Goal: Use online tool/utility: Utilize a website feature to perform a specific function

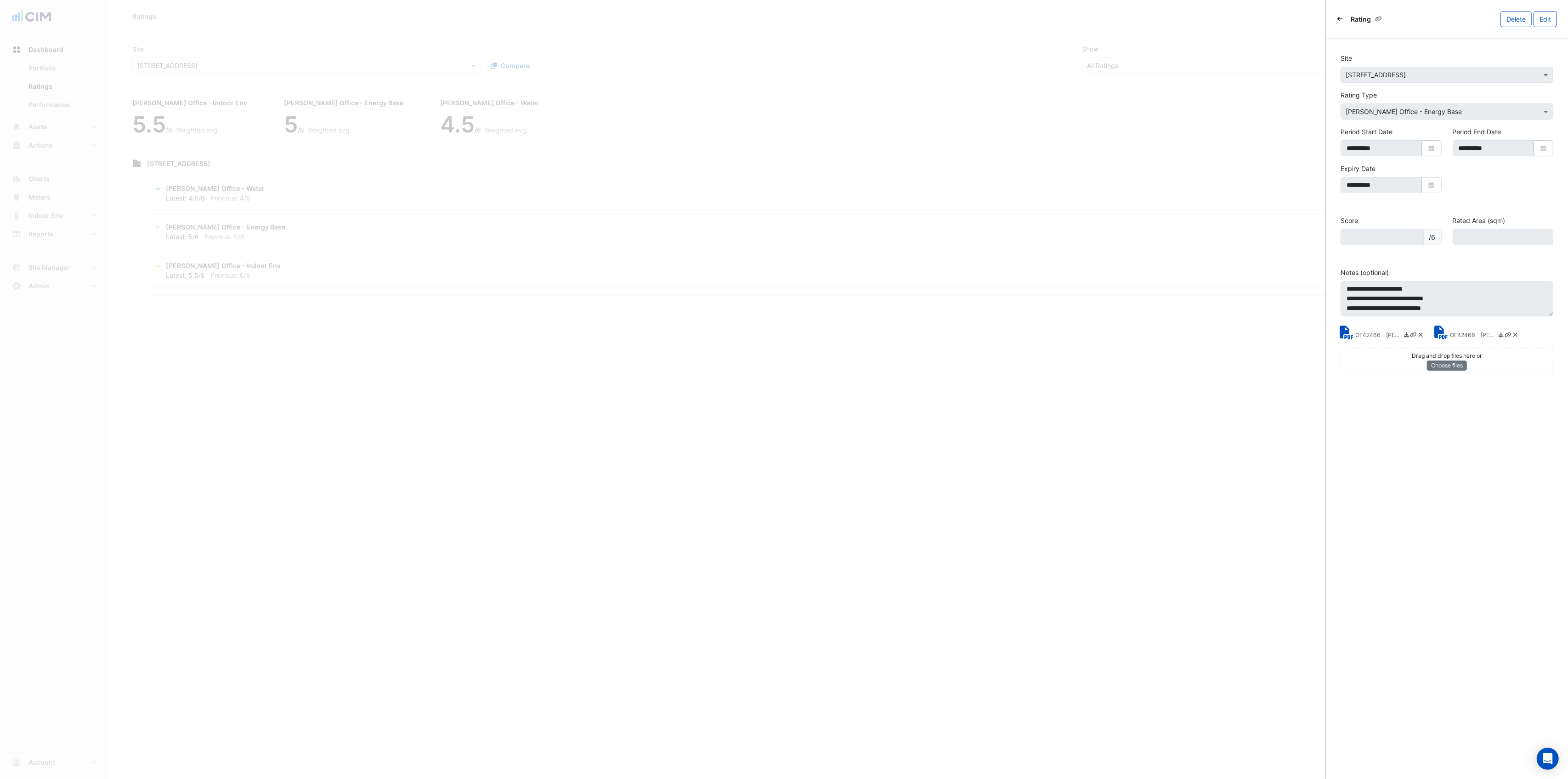
click at [1339, 21] on icon "Back" at bounding box center [1340, 18] width 5 height 5
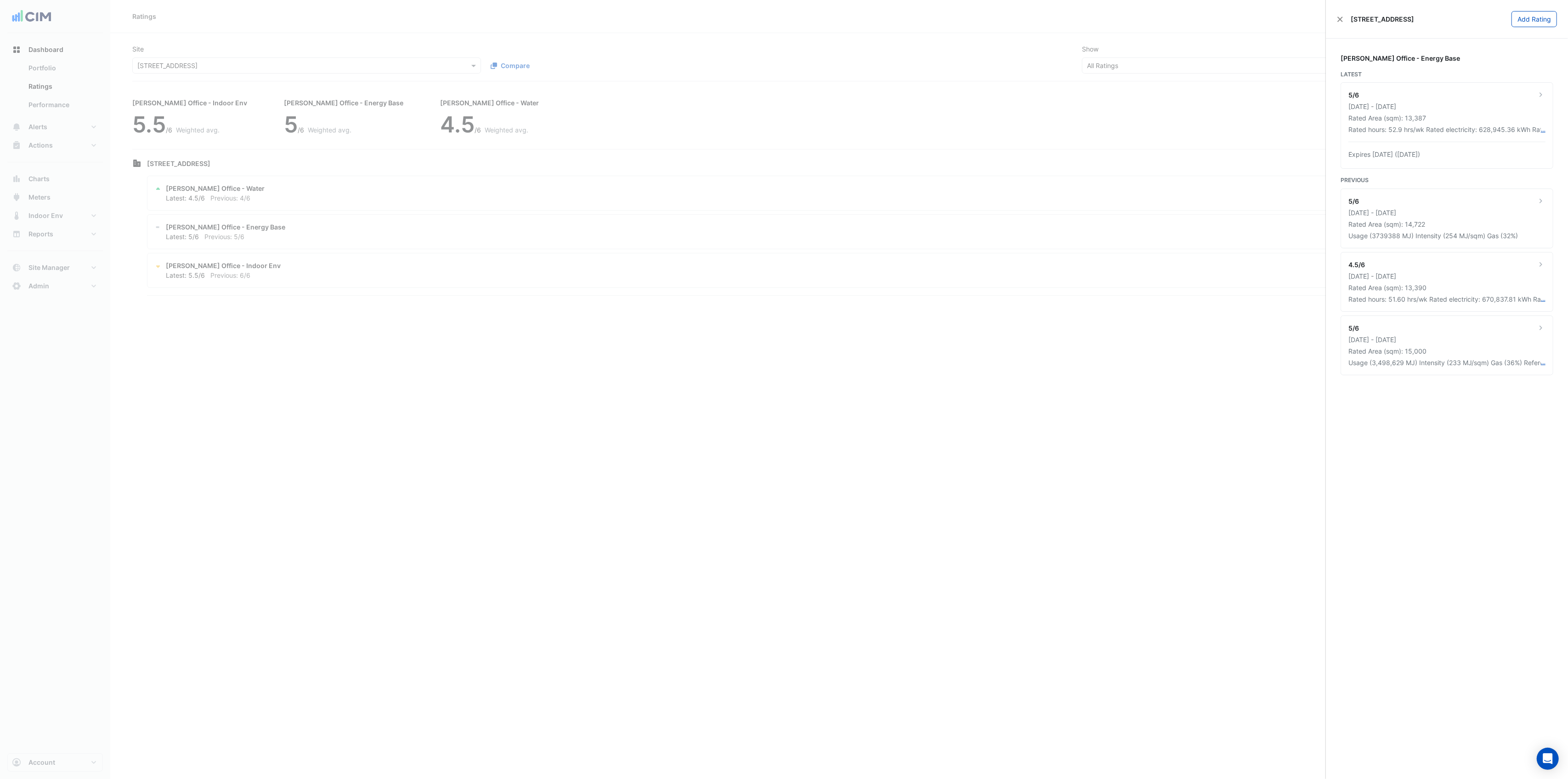
click at [254, 66] on ngb-offcanvas-backdrop at bounding box center [784, 389] width 1568 height 779
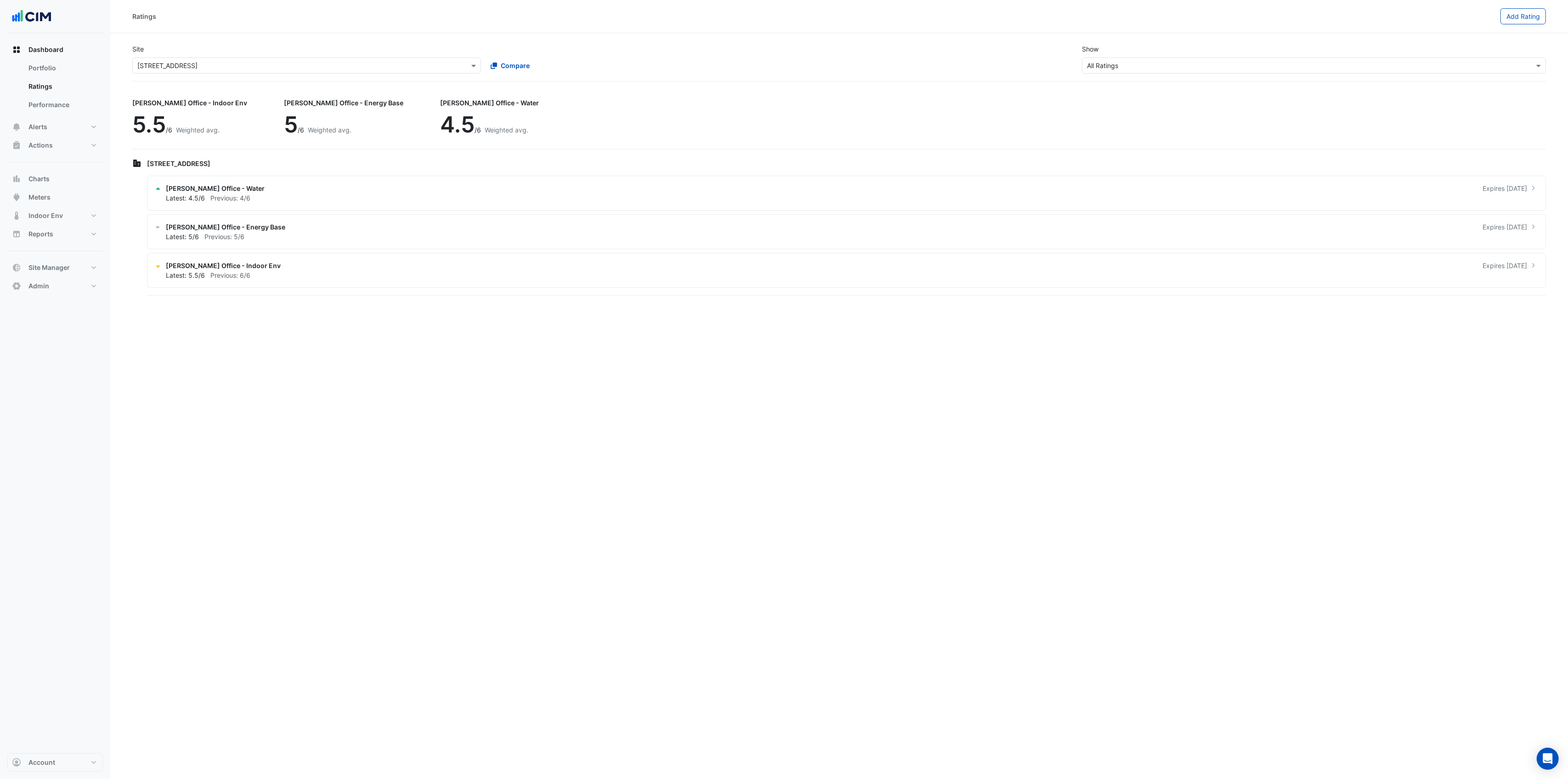
click at [254, 63] on input "text" at bounding box center [298, 66] width 320 height 10
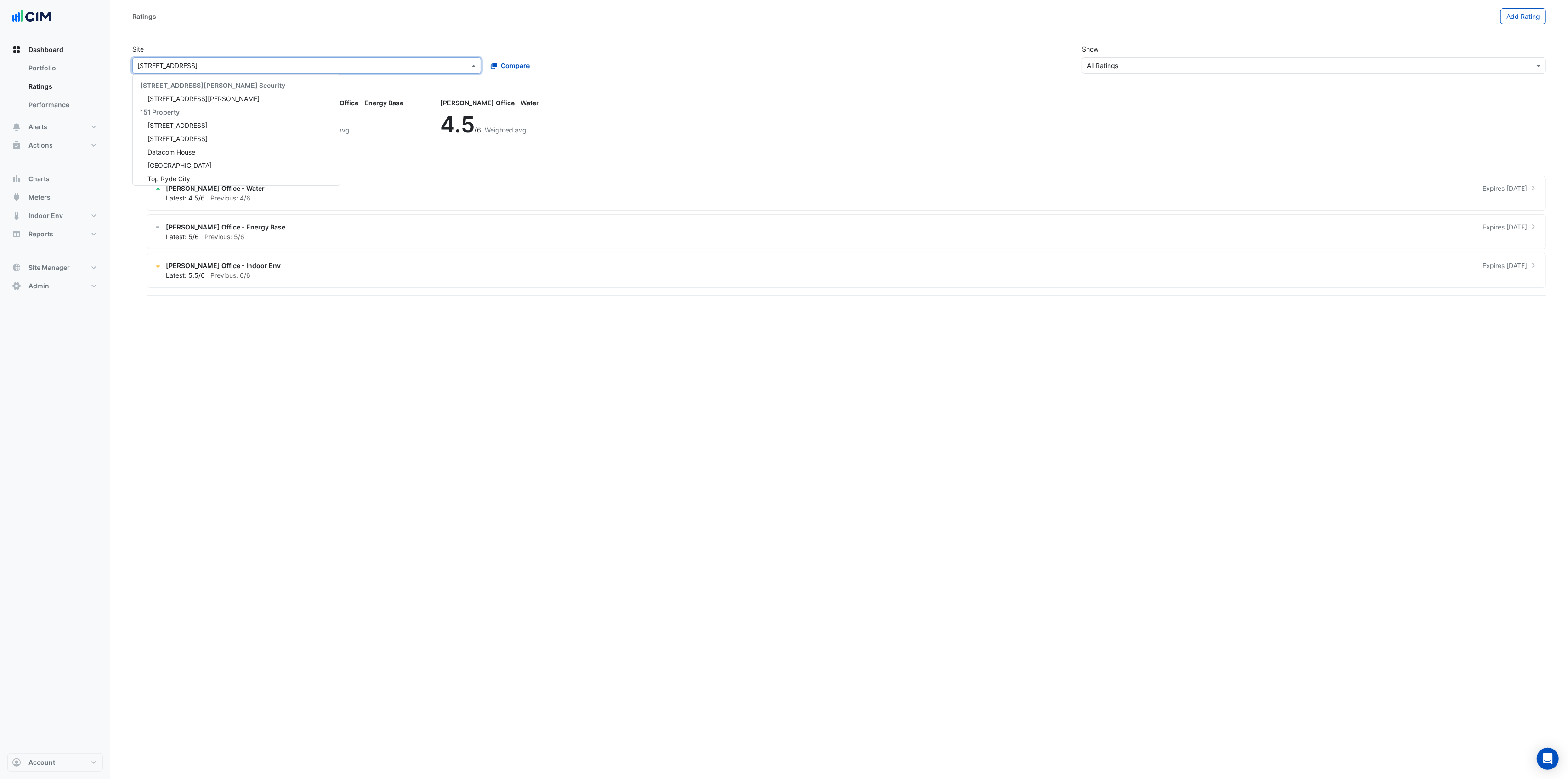
scroll to position [2470, 0]
click at [632, 93] on div "[PERSON_NAME] Office - Indoor Env 5.5 /6 Weighted avg. [PERSON_NAME] Office - E…" at bounding box center [839, 121] width 1413 height 57
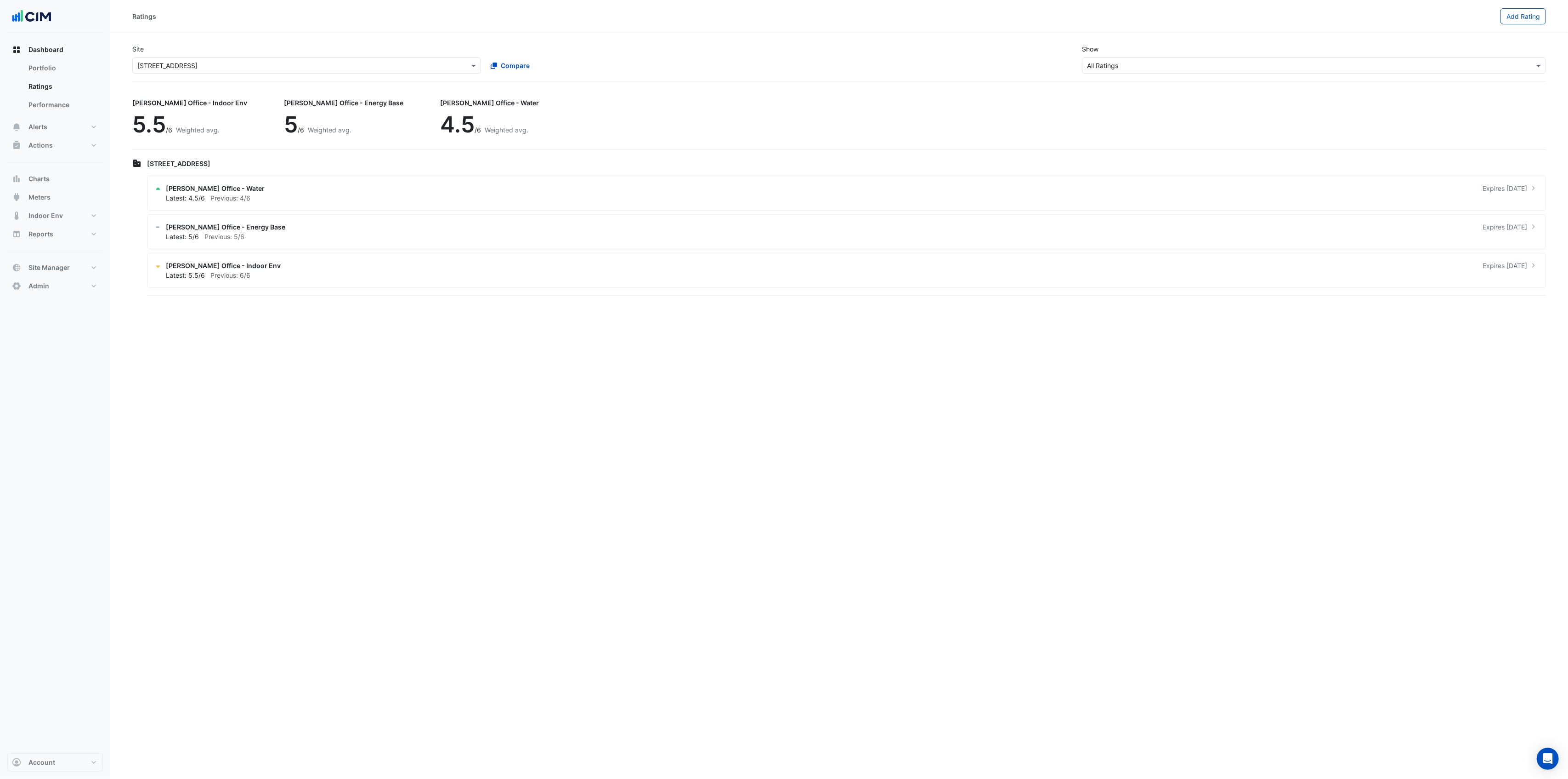
click at [304, 63] on input "text" at bounding box center [298, 66] width 320 height 10
type input "***"
click at [616, 76] on div "Site × [STREET_ADDRESS] *** 24x7 [STREET_ADDRESS][GEOGRAPHIC_DATA] [STREET_ADDR…" at bounding box center [839, 58] width 1425 height 44
click at [381, 59] on div "× [STREET_ADDRESS]" at bounding box center [306, 65] width 349 height 16
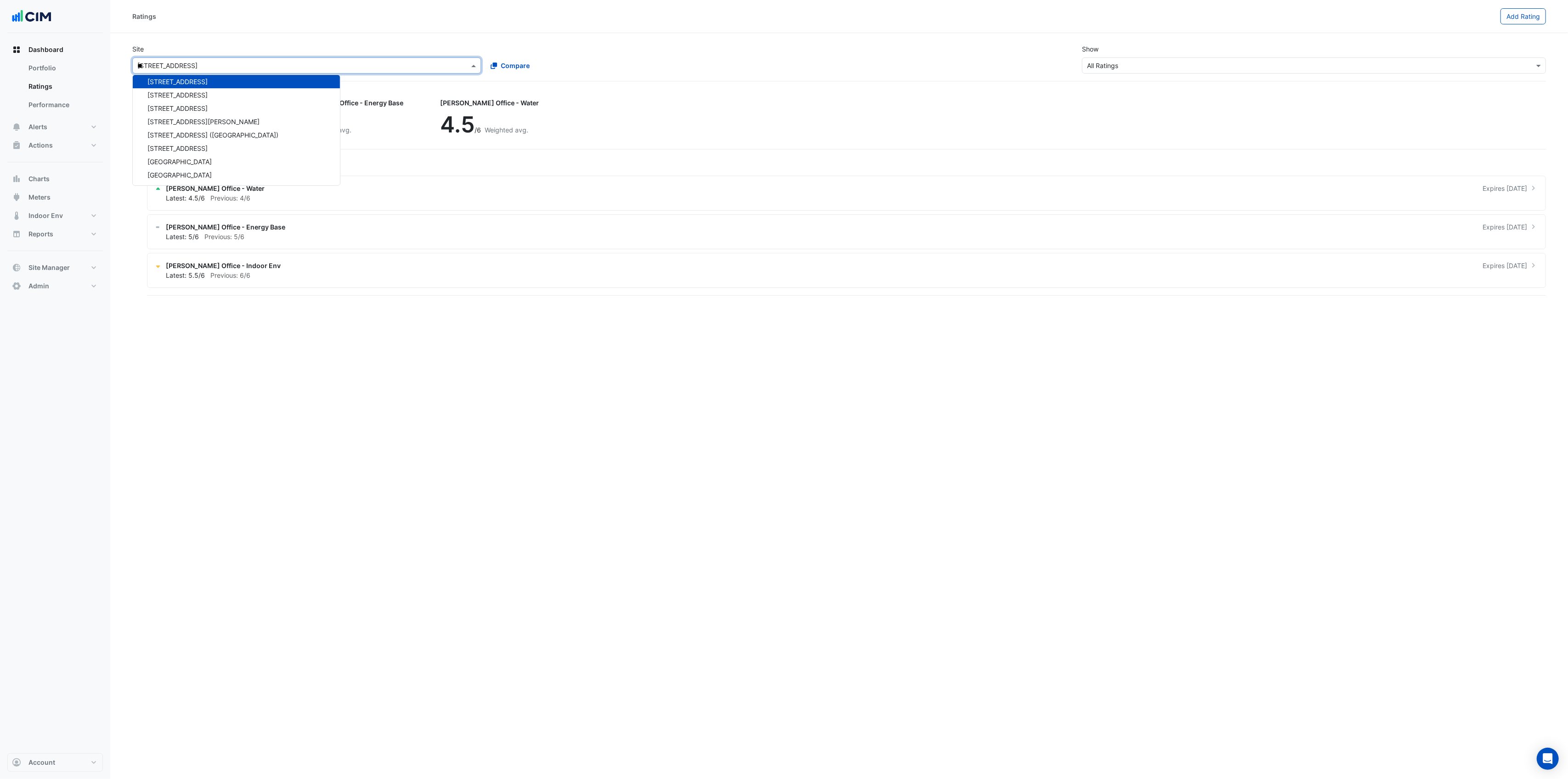
scroll to position [17, 0]
type input "***"
click at [187, 102] on span "[STREET_ADDRESS]" at bounding box center [177, 98] width 60 height 8
click at [614, 263] on div "[PERSON_NAME] Office - Indoor Env Expires [DATE]" at bounding box center [852, 266] width 1372 height 10
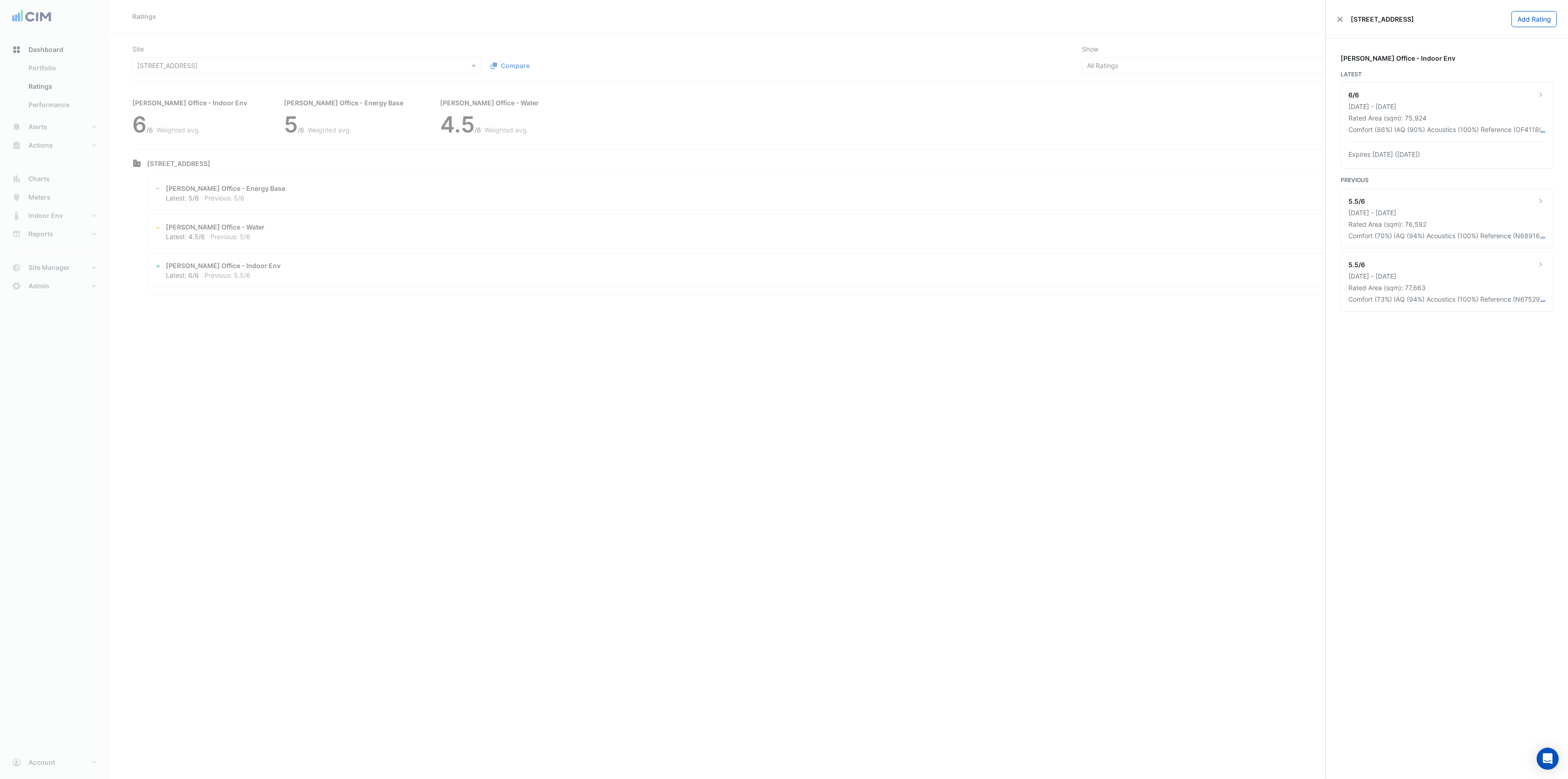
click at [620, 234] on ngb-offcanvas-backdrop at bounding box center [784, 389] width 1568 height 779
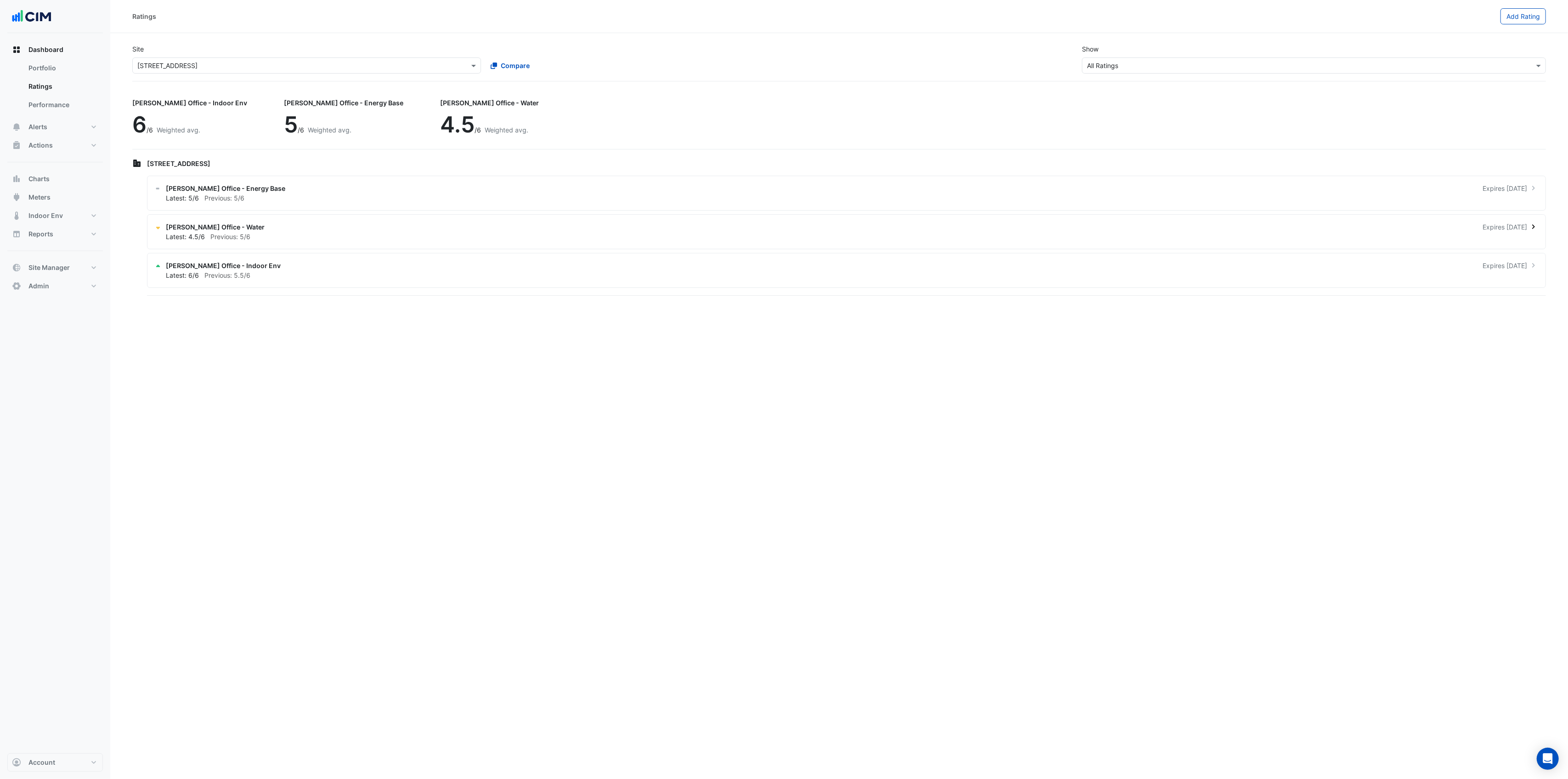
click at [618, 227] on div "[PERSON_NAME] Office - Water Expires [DATE]" at bounding box center [852, 227] width 1372 height 10
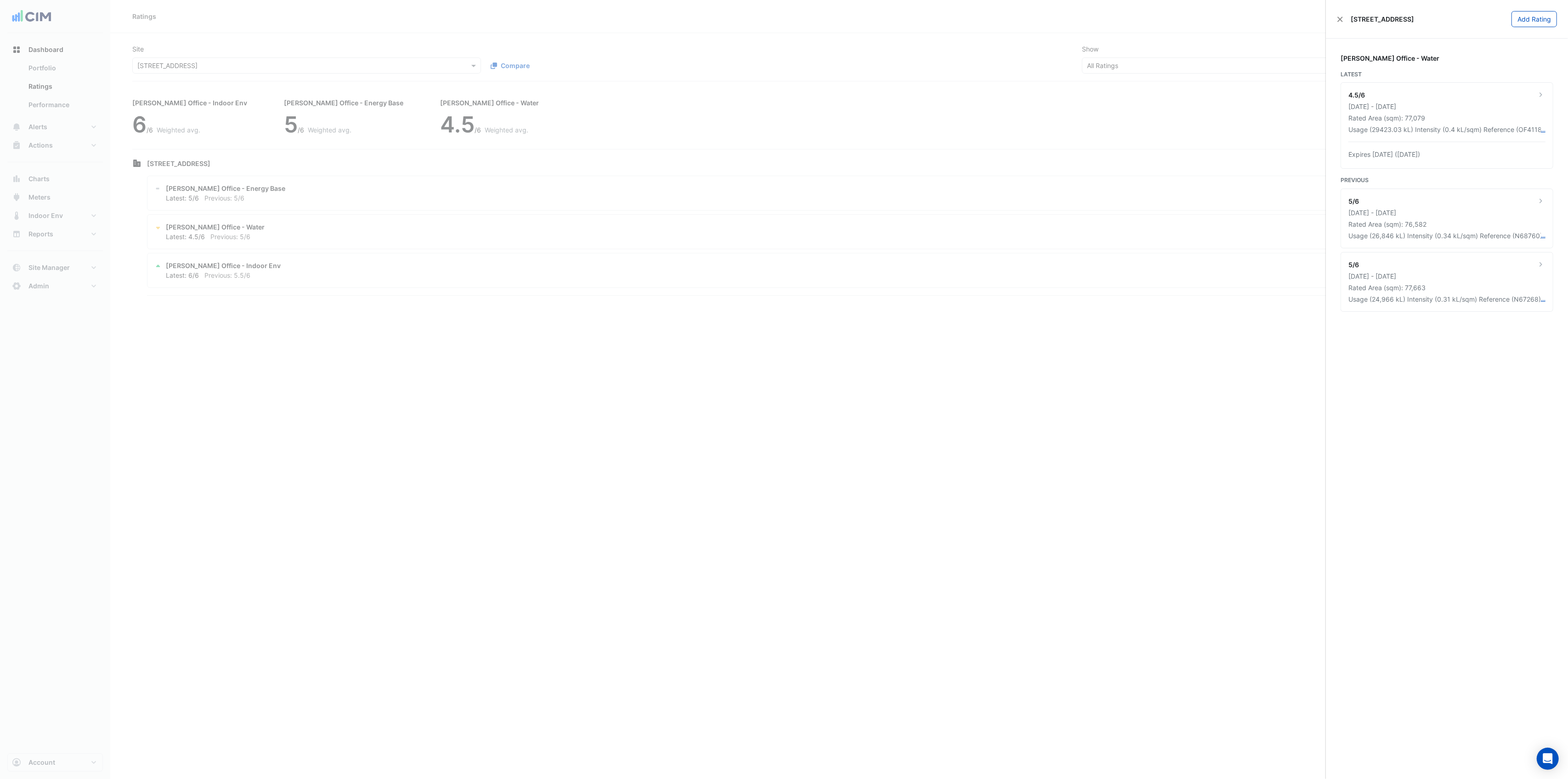
drag, startPoint x: 940, startPoint y: 91, endPoint x: 937, endPoint y: 85, distance: 6.7
click at [940, 90] on ngb-offcanvas-backdrop at bounding box center [784, 389] width 1568 height 779
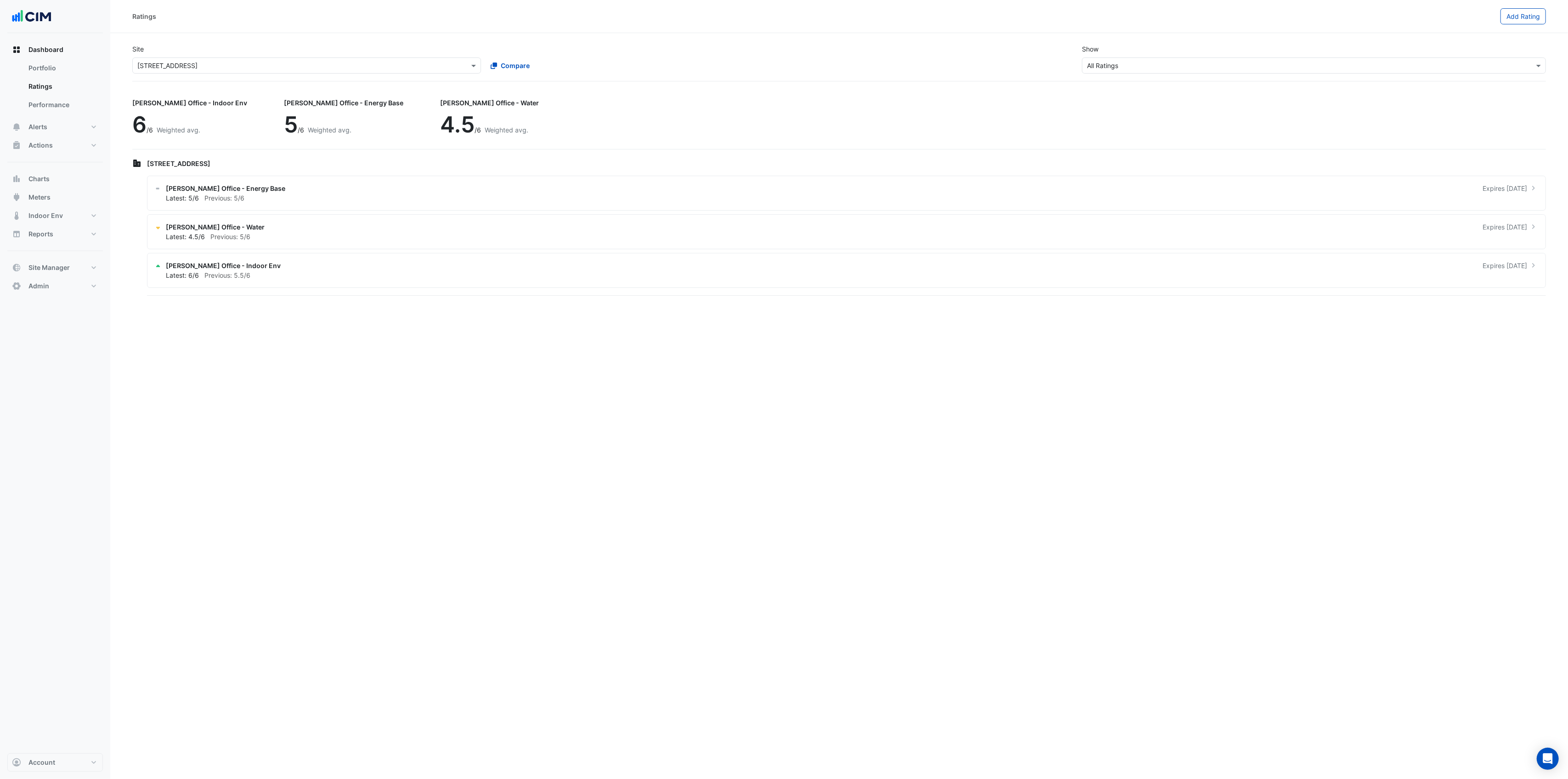
click at [229, 65] on input "text" at bounding box center [298, 66] width 320 height 10
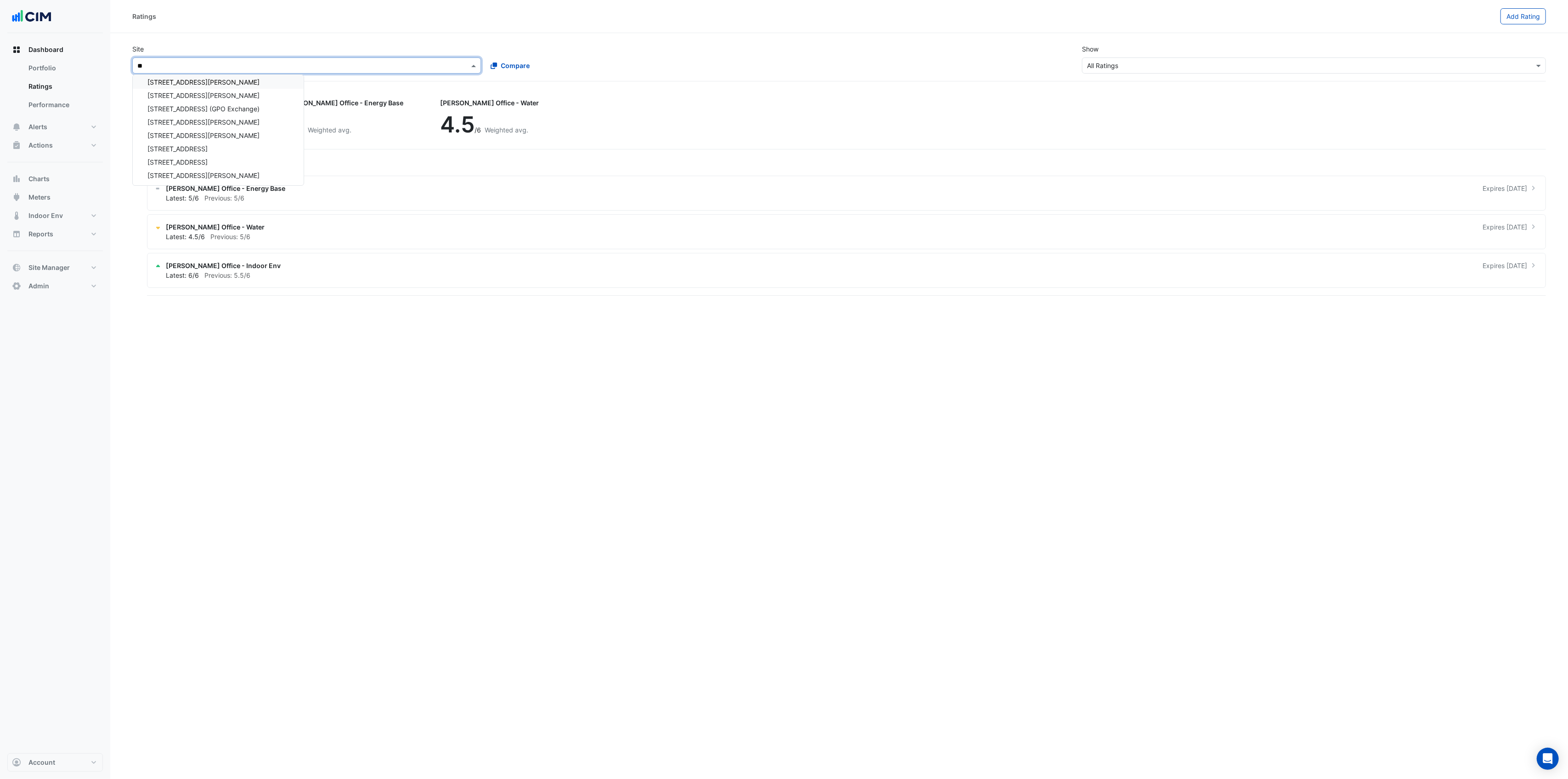
scroll to position [29, 0]
type input "***"
click at [177, 96] on span "[STREET_ADDRESS]" at bounding box center [177, 96] width 60 height 8
click at [312, 227] on div "[PERSON_NAME] Office - Water Expires [DATE]" at bounding box center [852, 227] width 1372 height 10
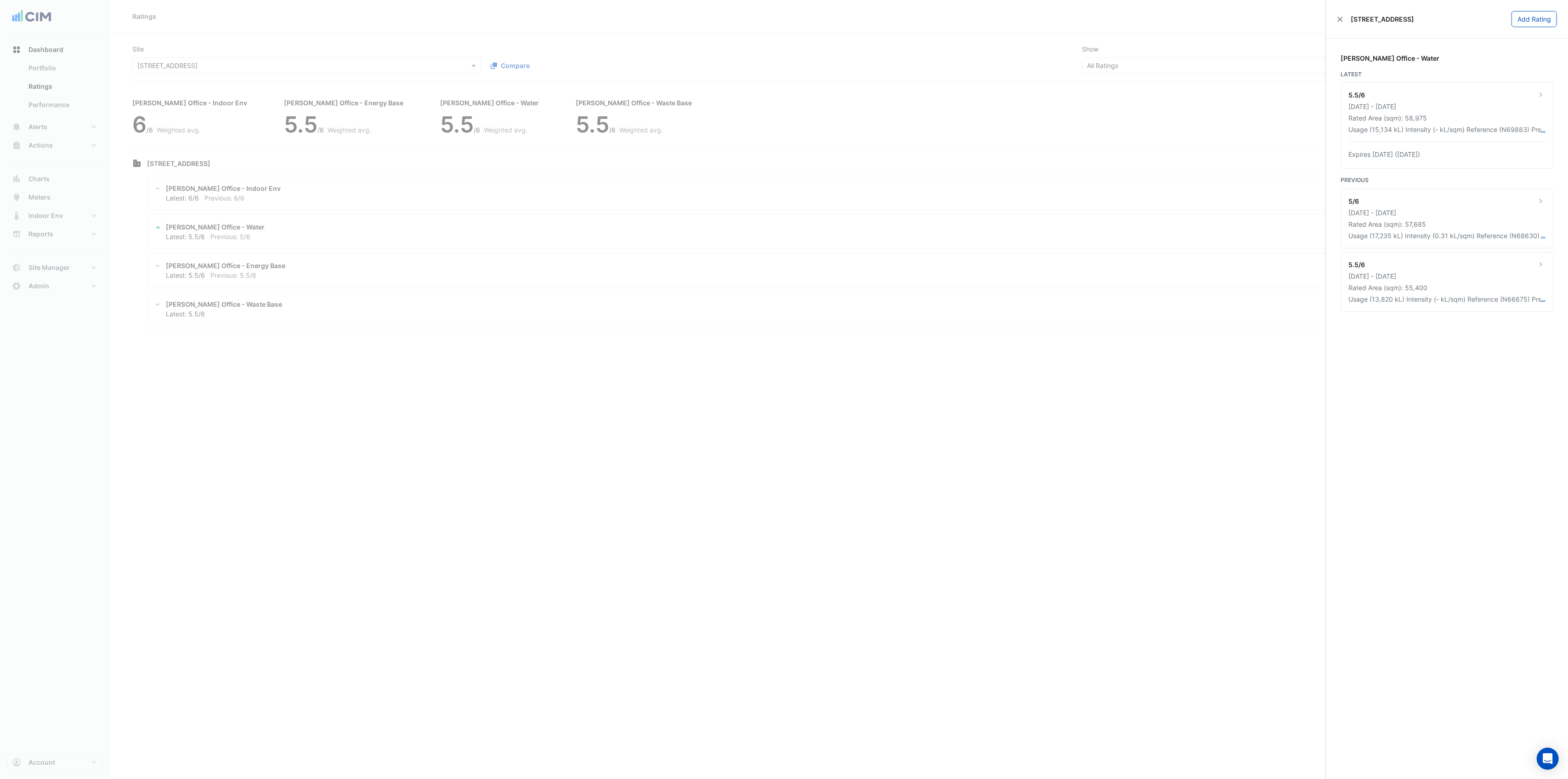
click at [809, 118] on ngb-offcanvas-backdrop at bounding box center [784, 389] width 1568 height 779
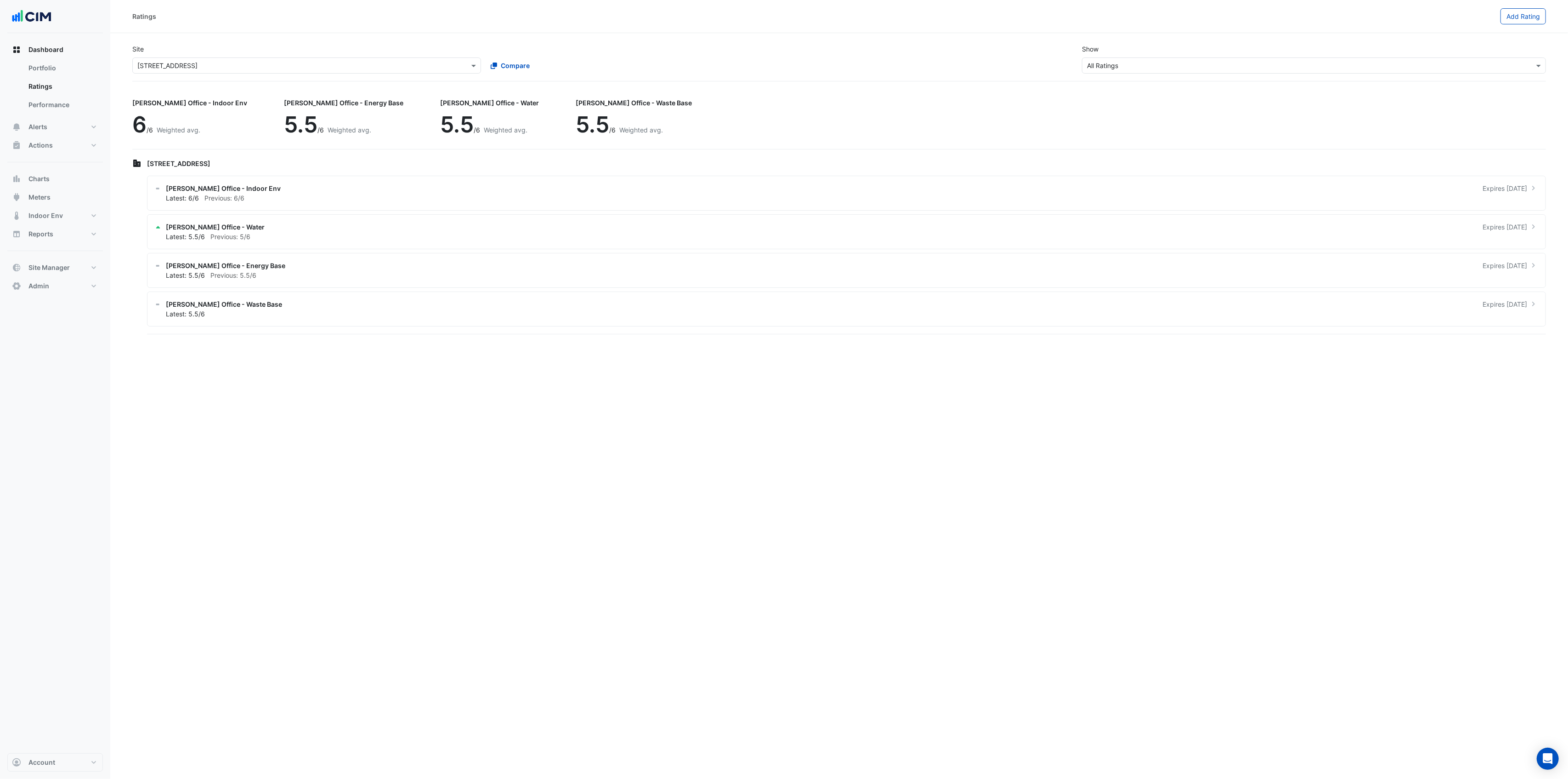
click at [267, 65] on input "text" at bounding box center [298, 66] width 320 height 10
type input "**********"
click at [200, 78] on span "[STREET_ADDRESS]" at bounding box center [177, 82] width 60 height 8
click at [271, 230] on div "[PERSON_NAME] Office - Energy Base Expires [DATE]" at bounding box center [852, 227] width 1372 height 10
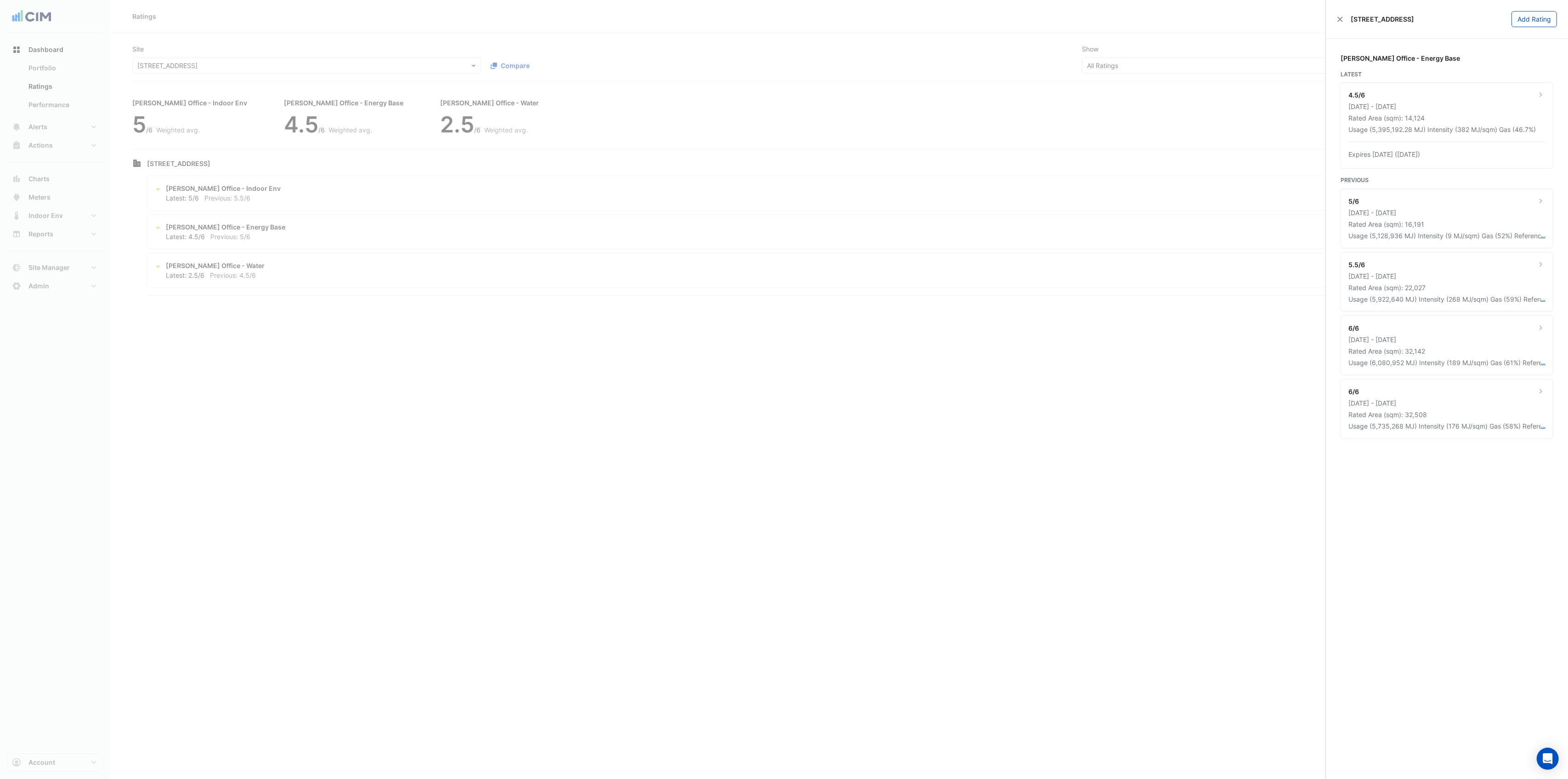
click at [335, 72] on ngb-offcanvas-backdrop at bounding box center [784, 389] width 1568 height 779
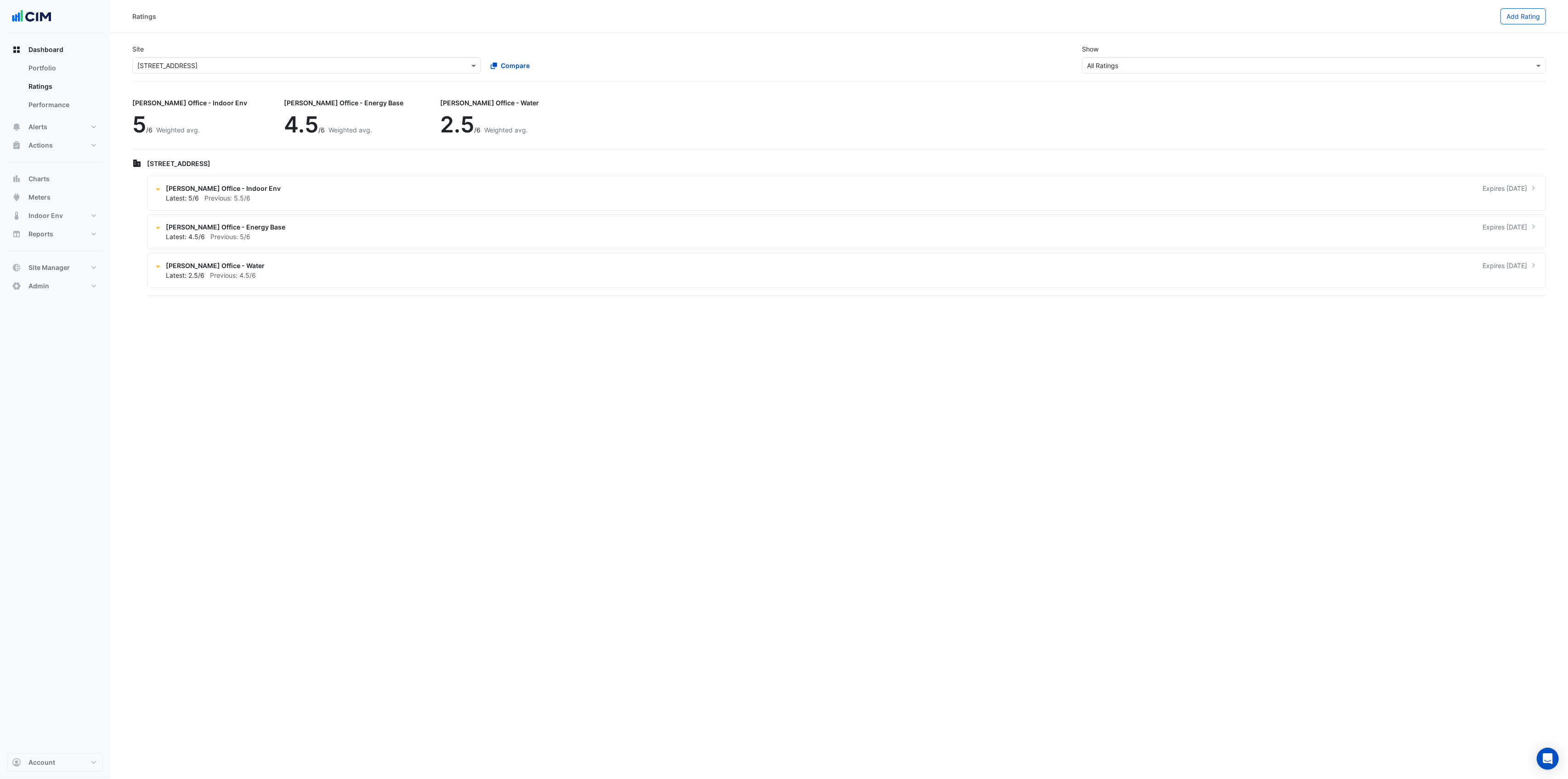
click at [318, 65] on input "text" at bounding box center [298, 66] width 320 height 10
type input "***"
click at [193, 96] on span "[STREET_ADDRESS]" at bounding box center [177, 94] width 60 height 8
click at [243, 231] on div "[PERSON_NAME] Office - Water Expires [DATE]" at bounding box center [852, 227] width 1372 height 10
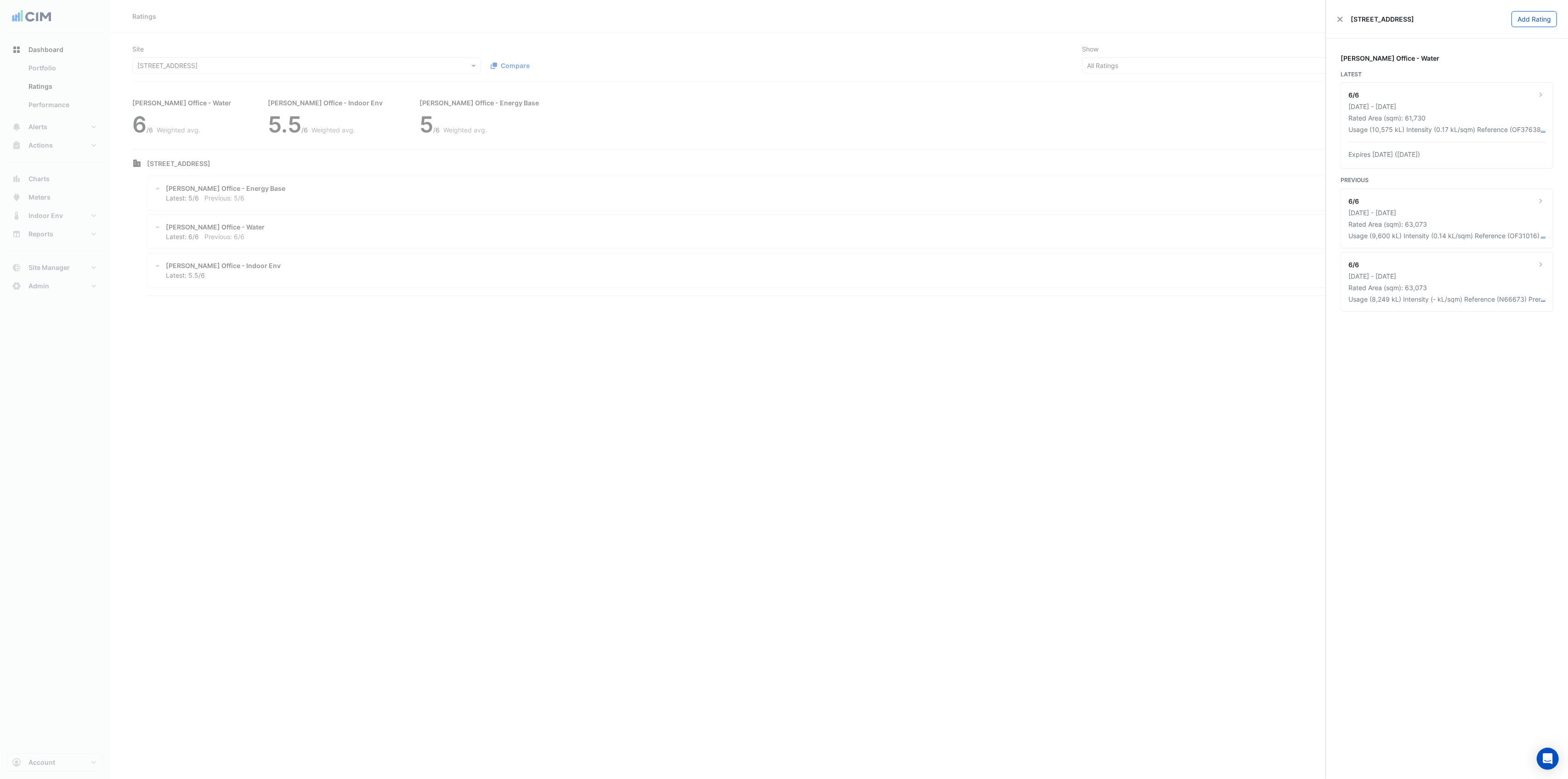
click at [1342, 15] on div "[STREET_ADDRESS]" at bounding box center [1375, 19] width 77 height 10
click at [1340, 19] on button "Close" at bounding box center [1340, 19] width 7 height 7
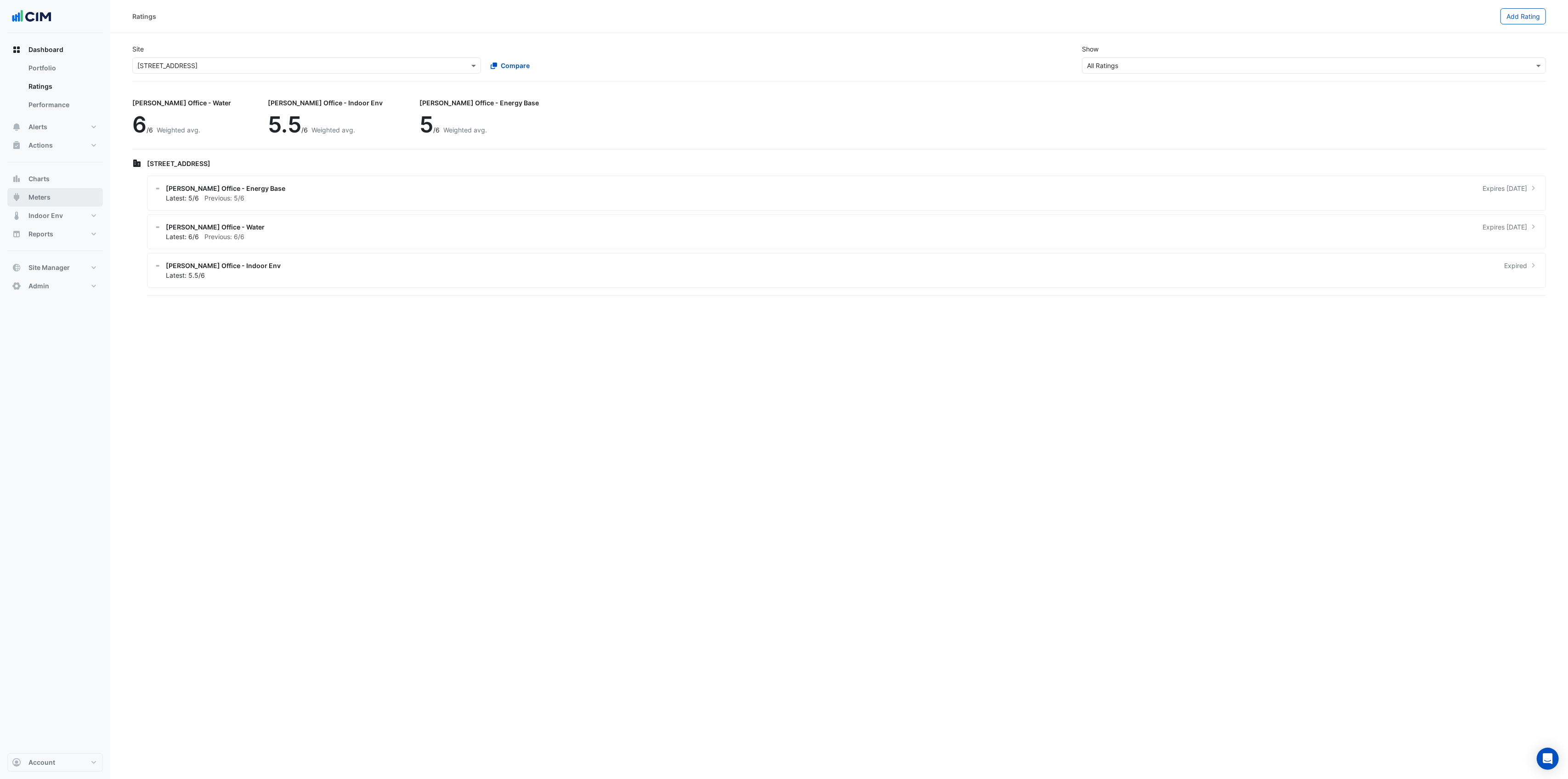
click at [63, 198] on button "Meters" at bounding box center [55, 197] width 96 height 18
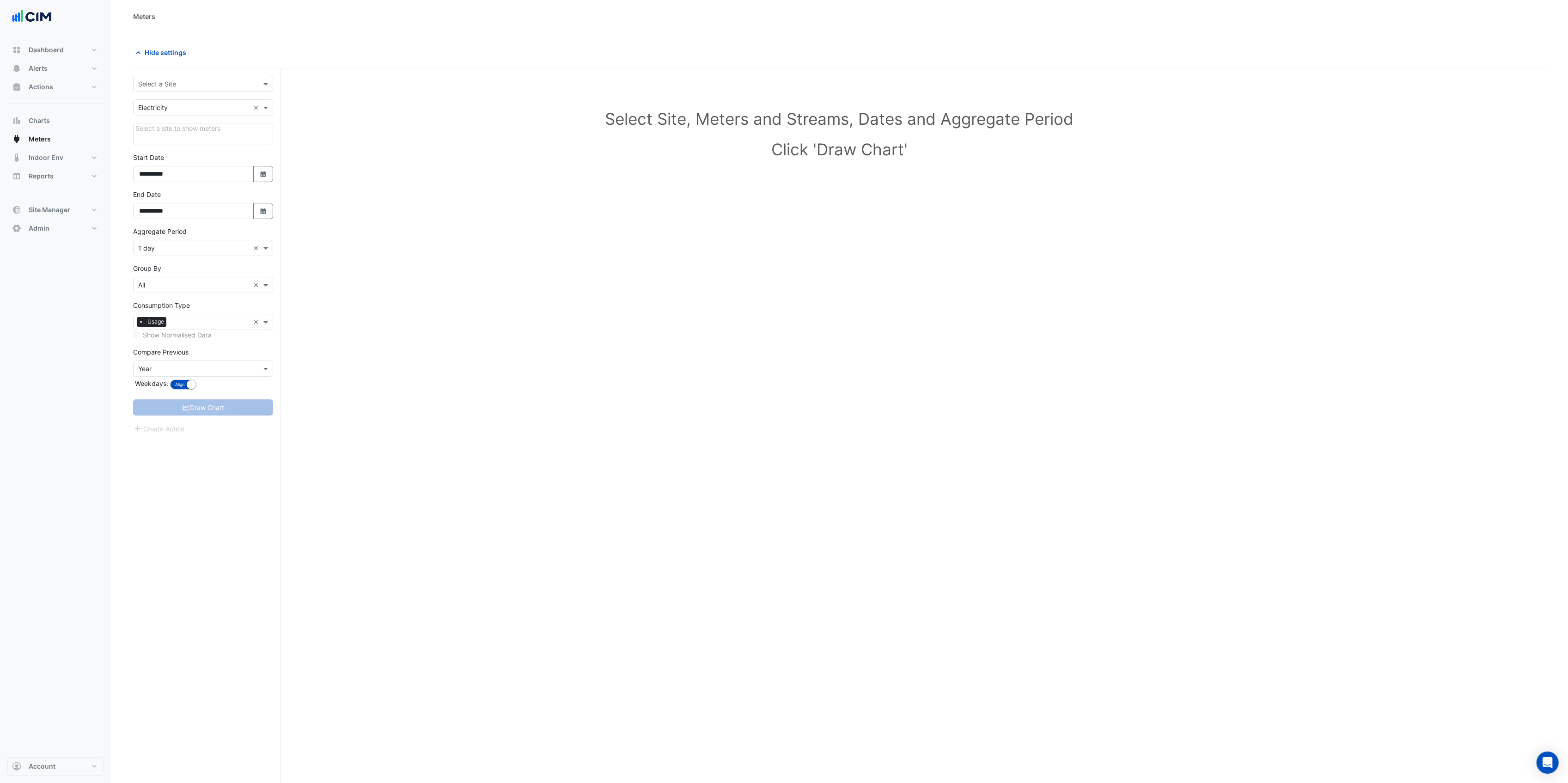
click at [195, 76] on div "Select a Site" at bounding box center [203, 84] width 140 height 16
type input "*****"
click at [172, 125] on div "CBRE Charter Hall [GEOGRAPHIC_DATA]" at bounding box center [203, 131] width 140 height 13
click at [174, 118] on span "[GEOGRAPHIC_DATA]" at bounding box center [181, 118] width 65 height 8
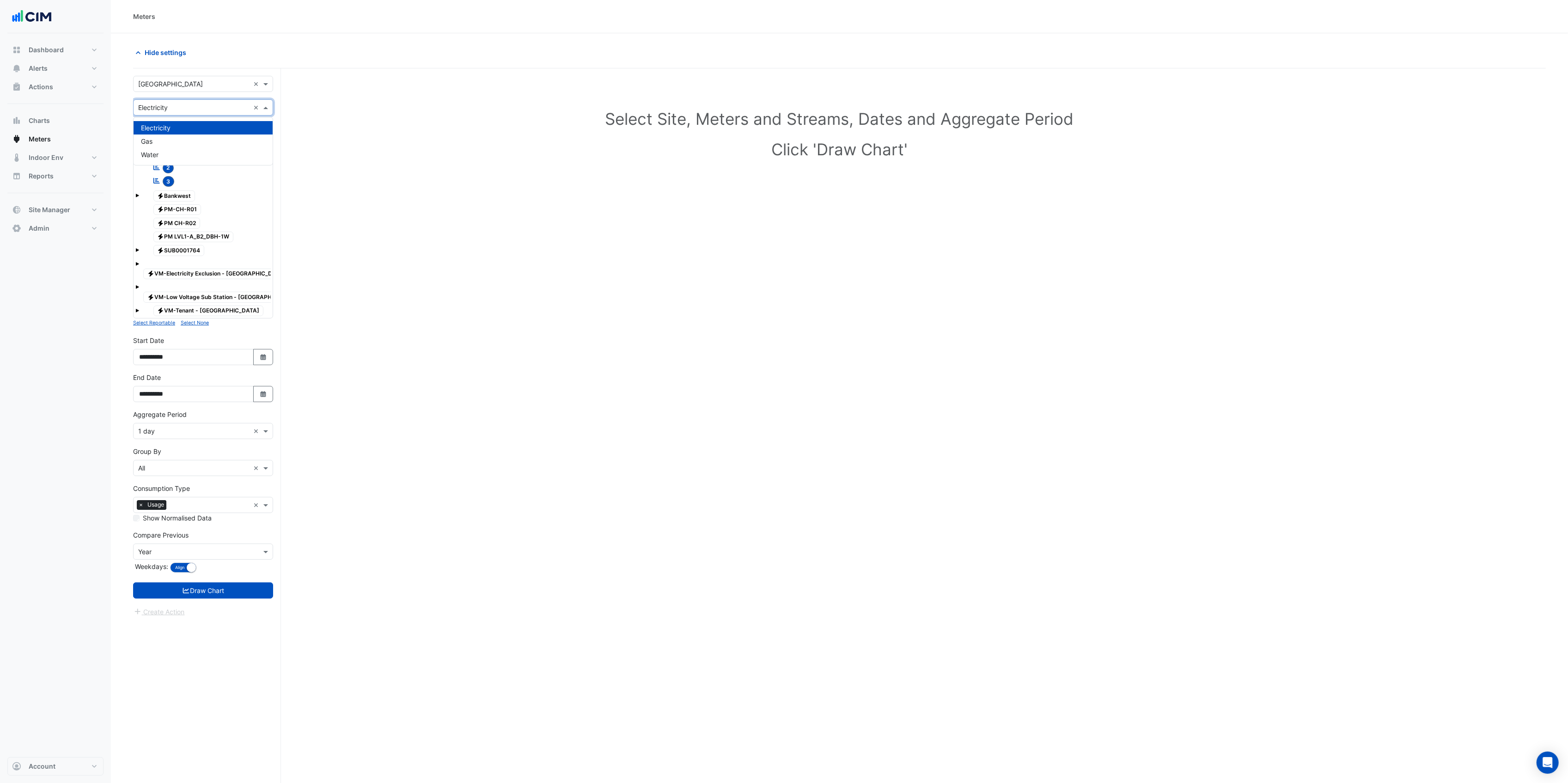
click at [174, 108] on input "text" at bounding box center [194, 108] width 111 height 10
click at [167, 137] on div "Gas" at bounding box center [203, 141] width 139 height 13
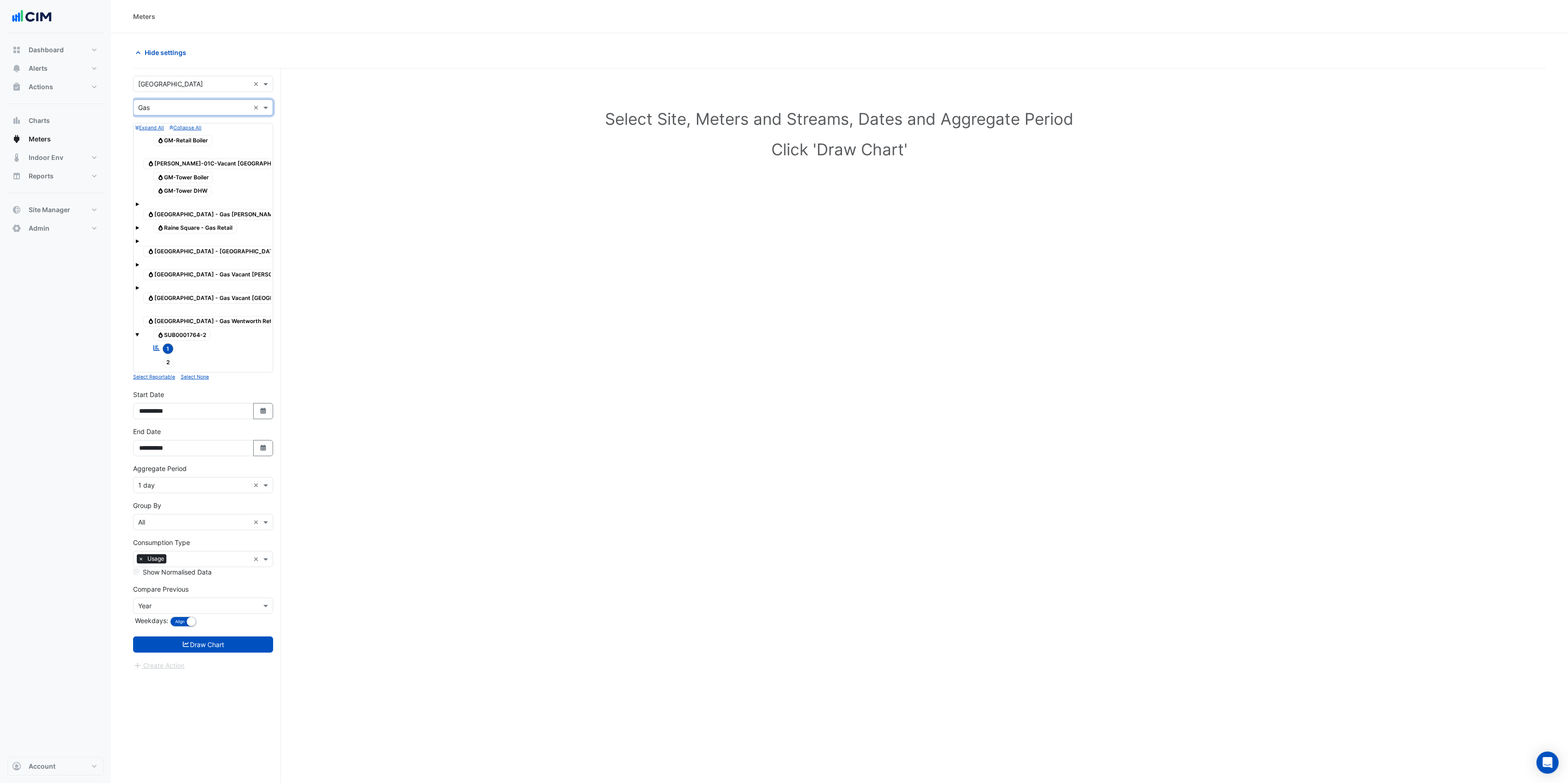
click at [252, 209] on span "Gas Raine Square - Gas Murray St Tenants" at bounding box center [228, 214] width 170 height 11
click at [204, 636] on button "Draw Chart" at bounding box center [203, 644] width 140 height 16
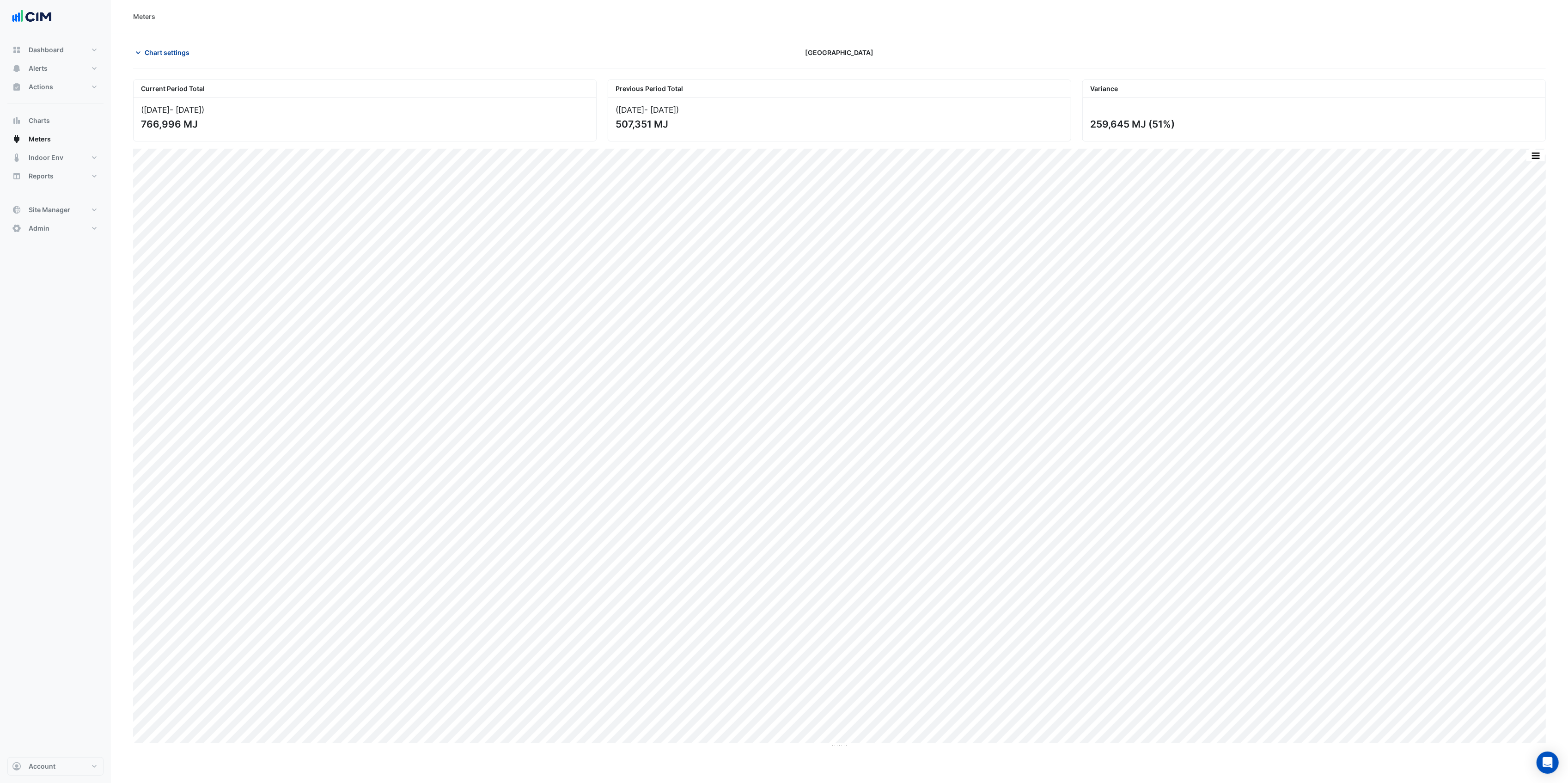
click at [180, 52] on span "Chart settings" at bounding box center [167, 53] width 45 height 10
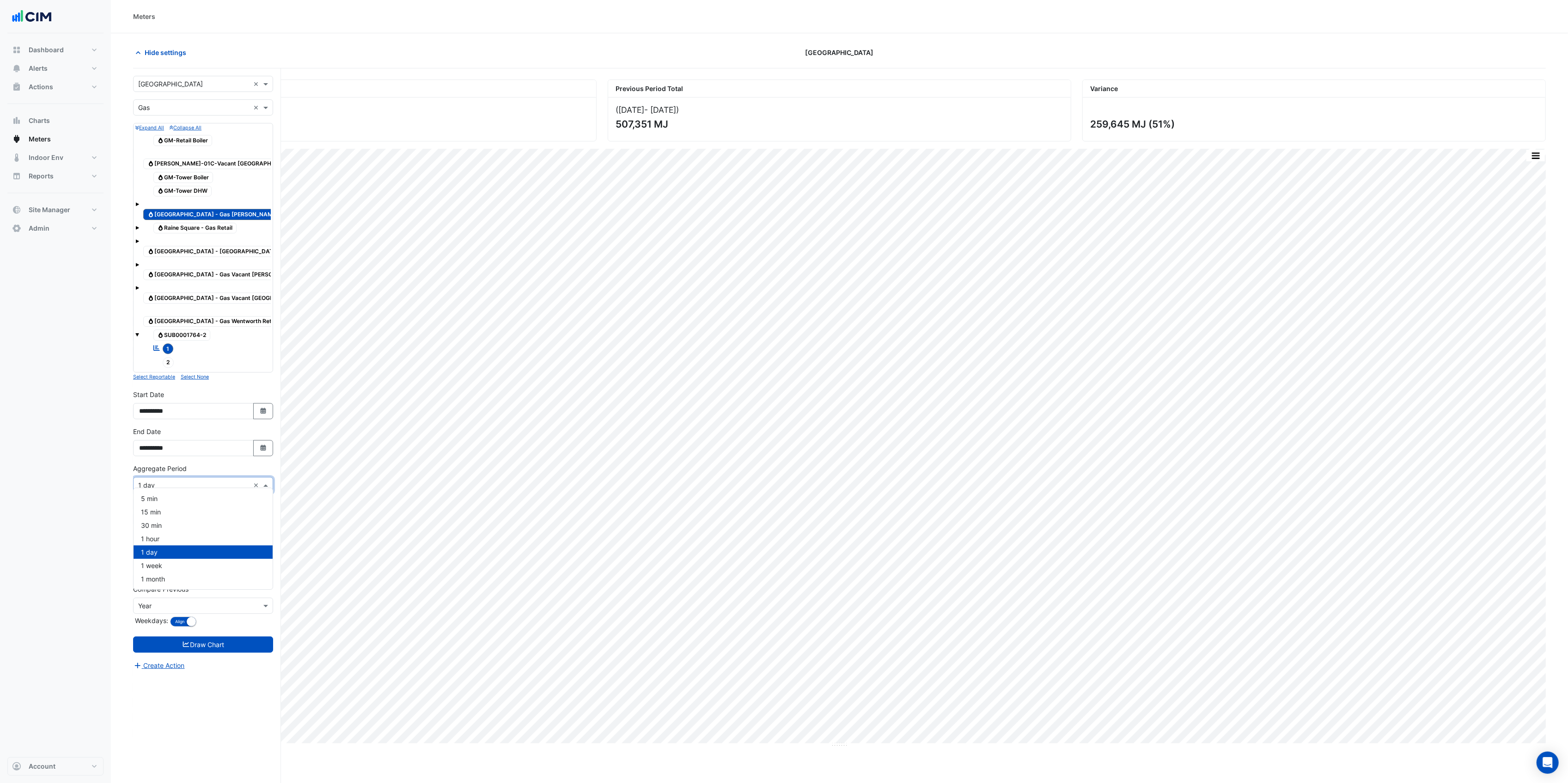
click at [174, 481] on input "text" at bounding box center [194, 485] width 111 height 10
click at [174, 575] on div "1 month" at bounding box center [203, 579] width 139 height 13
click at [187, 626] on fa-icon "submit" at bounding box center [186, 629] width 9 height 8
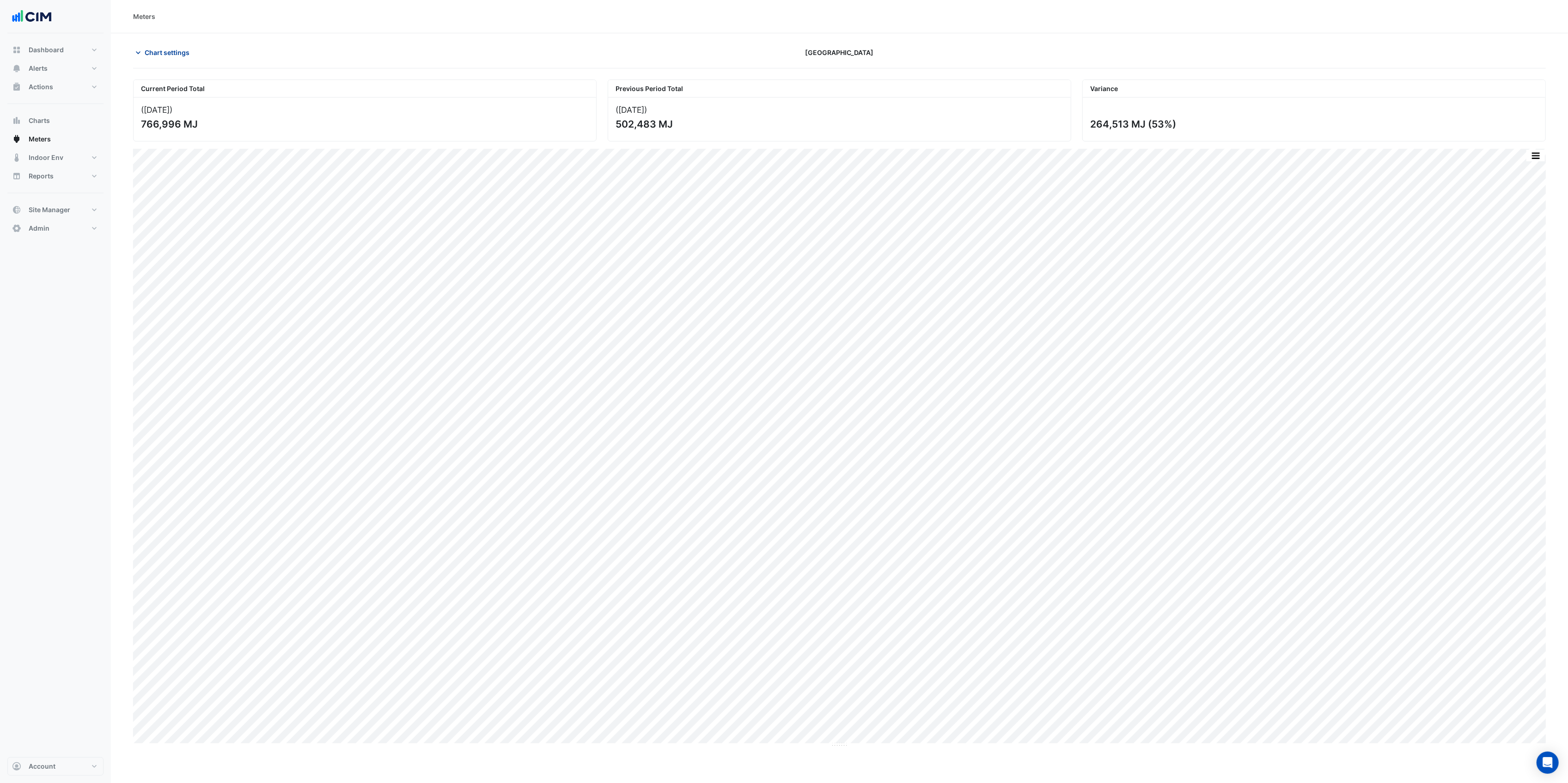
click at [169, 47] on button "Chart settings" at bounding box center [164, 52] width 62 height 16
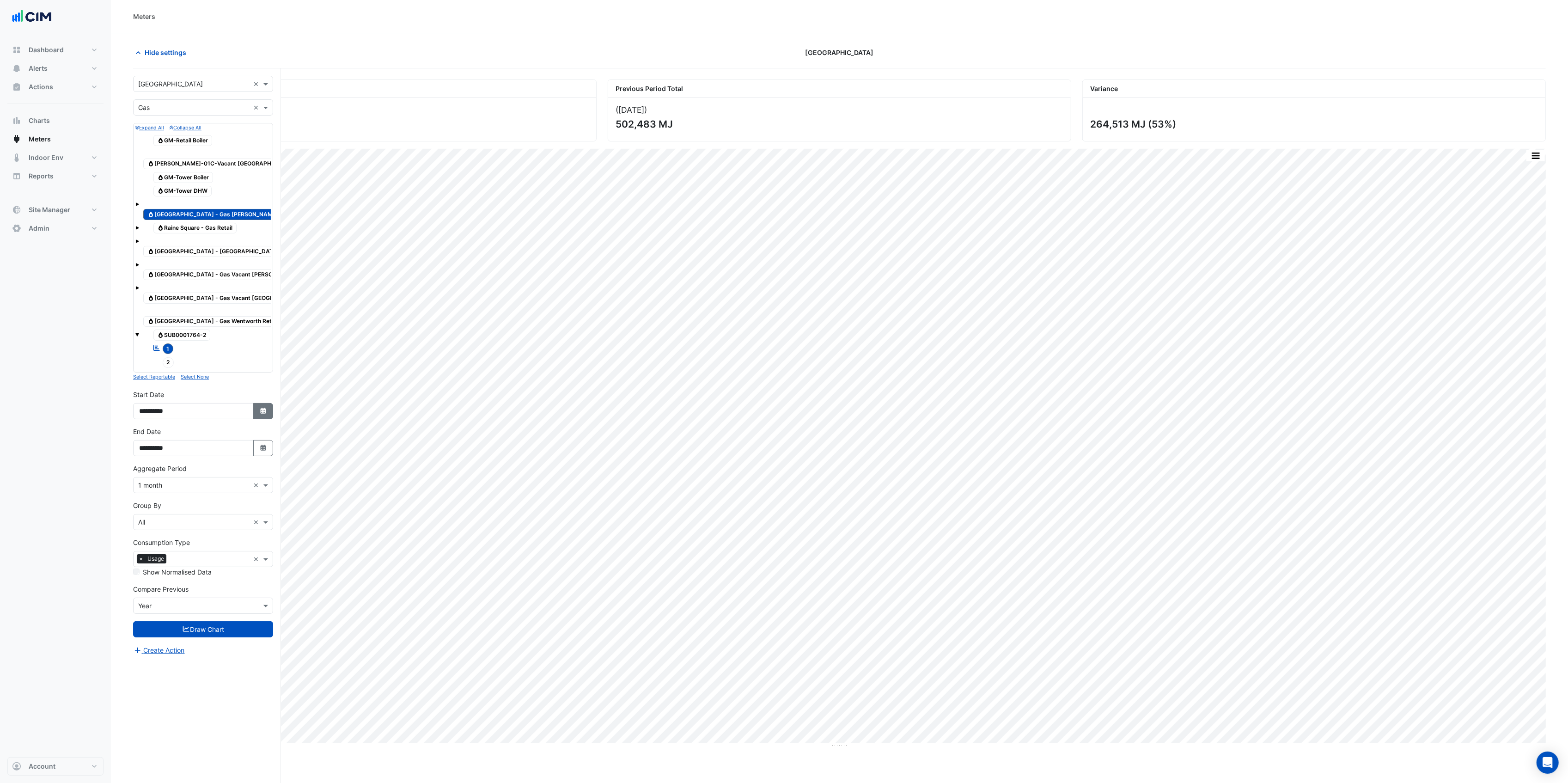
click at [263, 408] on icon "button" at bounding box center [263, 411] width 6 height 6
select select "*"
select select "****"
click at [145, 282] on button "Previous month" at bounding box center [148, 281] width 11 height 15
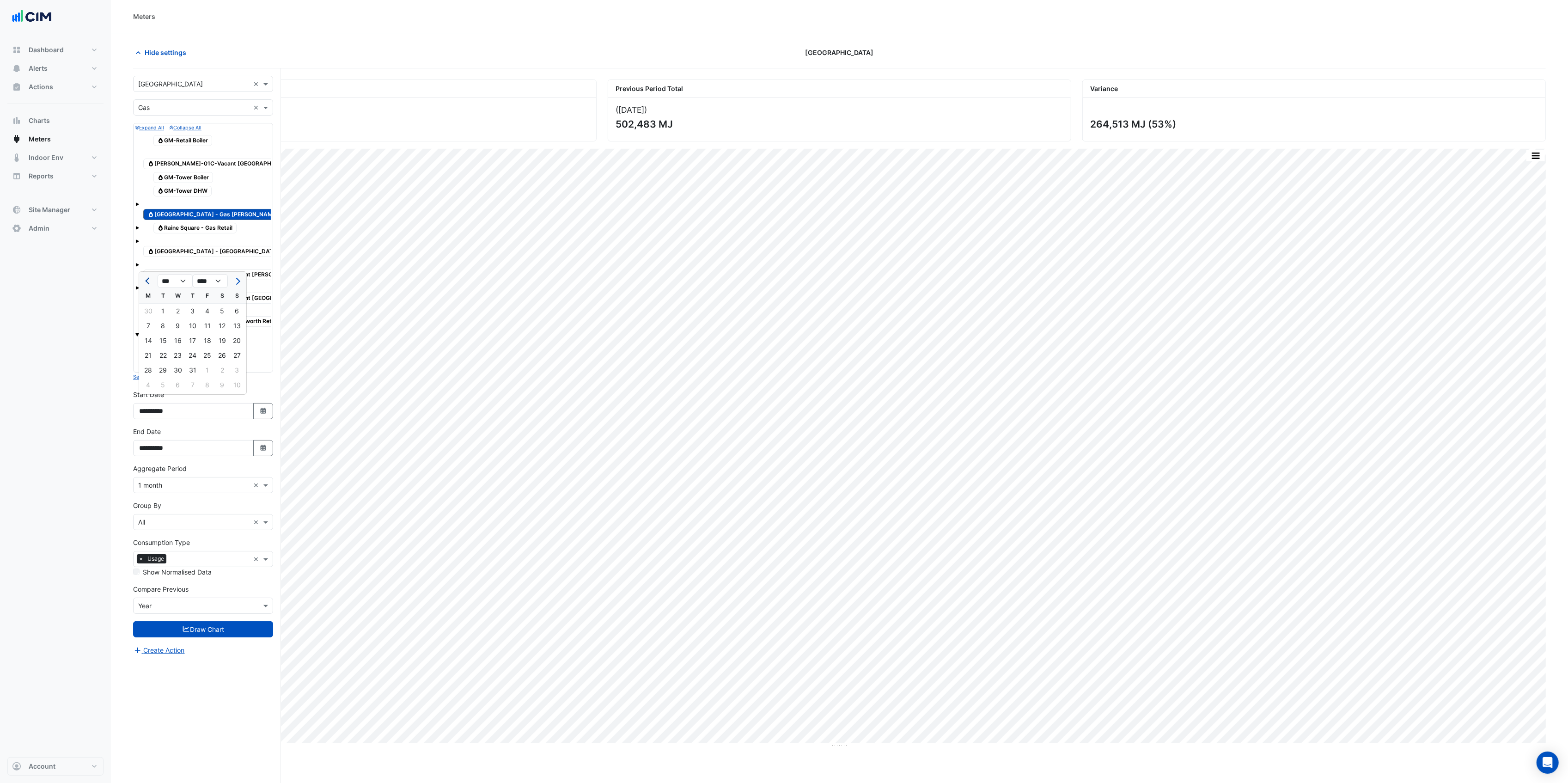
click at [145, 282] on button "Previous month" at bounding box center [148, 281] width 11 height 15
click at [151, 285] on button "Previous month" at bounding box center [148, 281] width 11 height 15
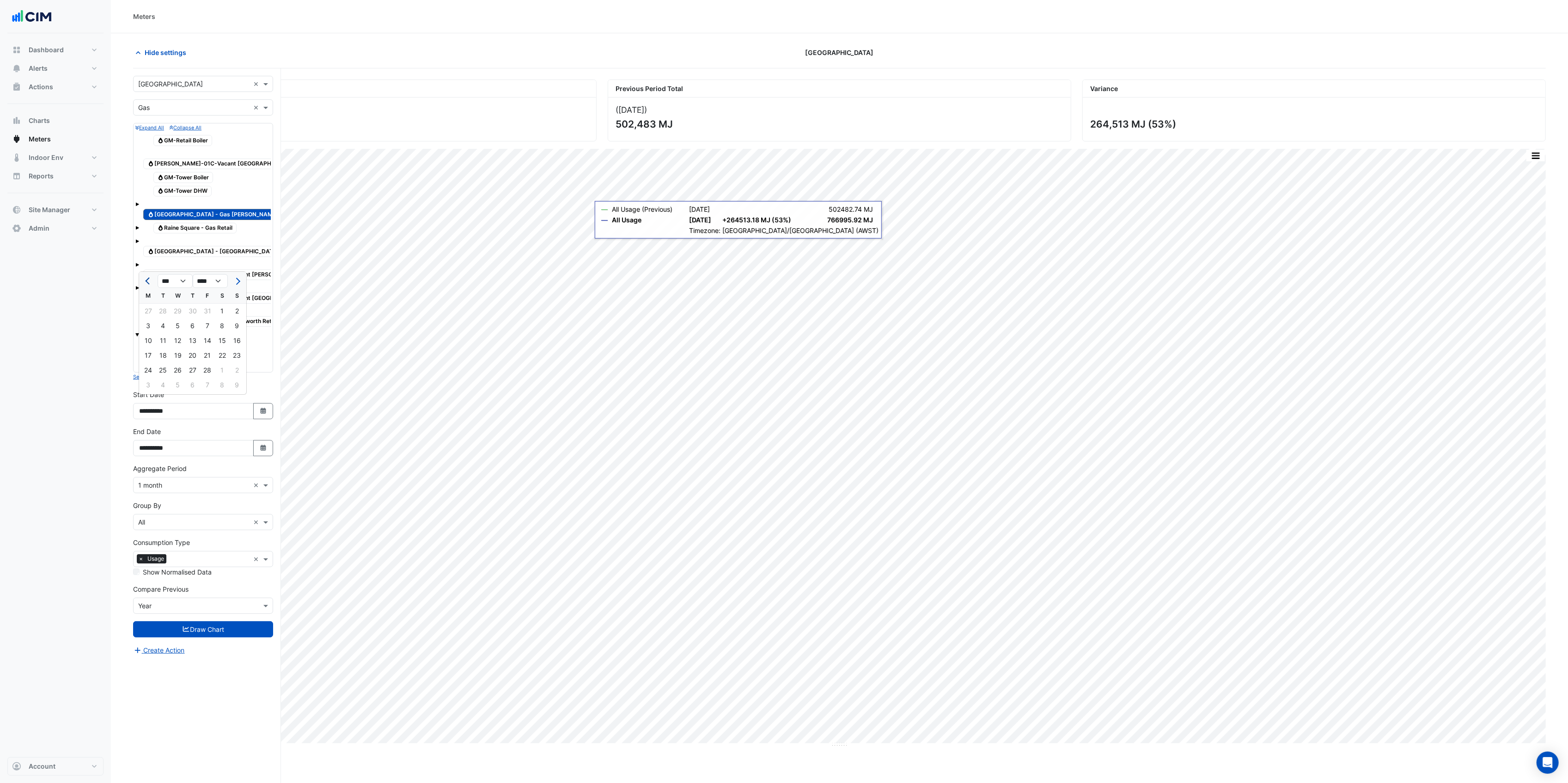
click at [151, 285] on button "Previous month" at bounding box center [148, 281] width 11 height 15
select select "**"
select select "****"
click at [151, 285] on button "Previous month" at bounding box center [148, 281] width 11 height 15
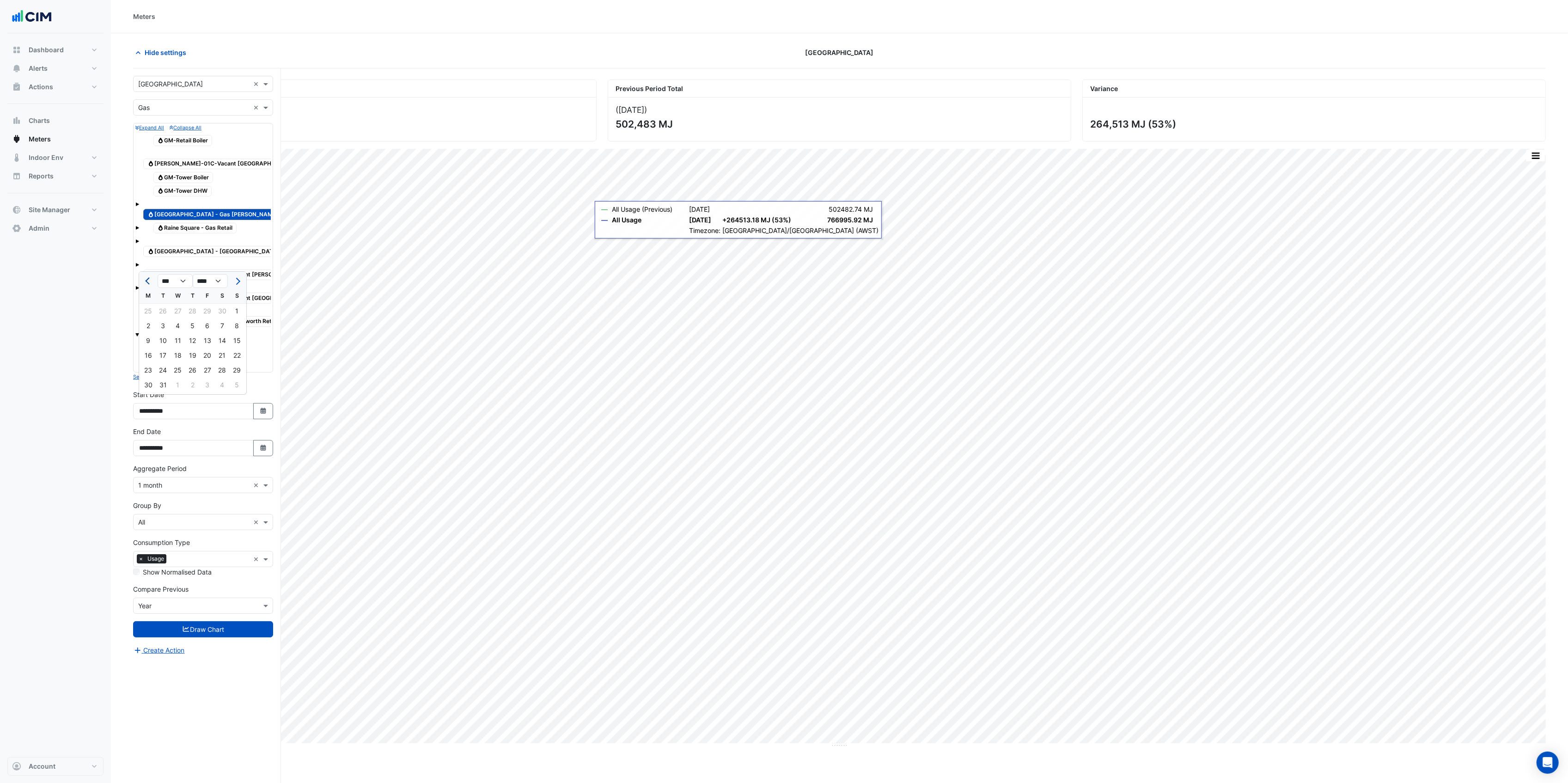
select select "**"
click at [208, 309] on div "1" at bounding box center [208, 311] width 15 height 15
type input "**********"
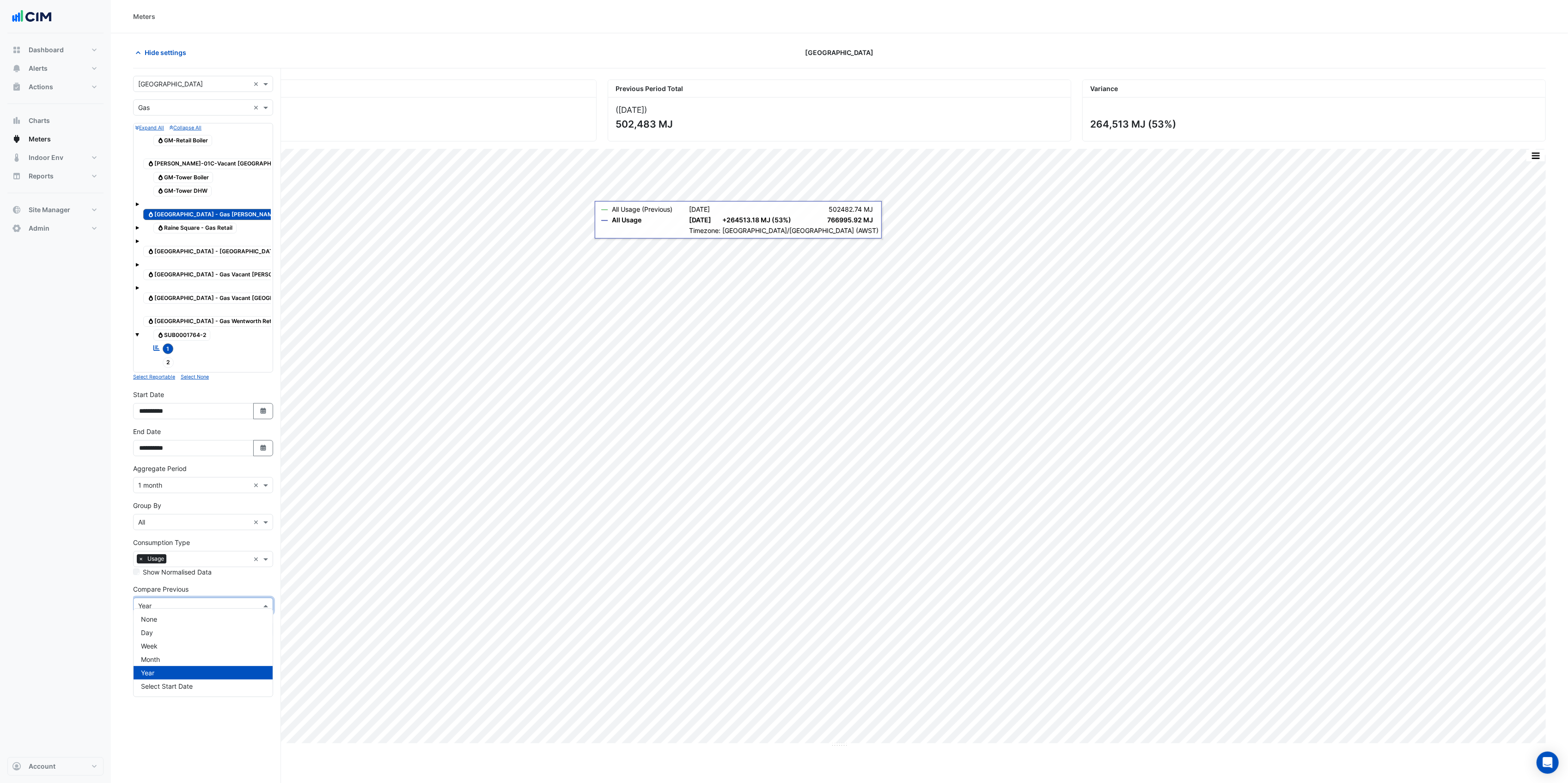
click at [157, 601] on input "text" at bounding box center [194, 606] width 111 height 10
click at [165, 616] on div "None" at bounding box center [203, 619] width 139 height 13
click at [187, 626] on icon "submit" at bounding box center [186, 629] width 9 height 7
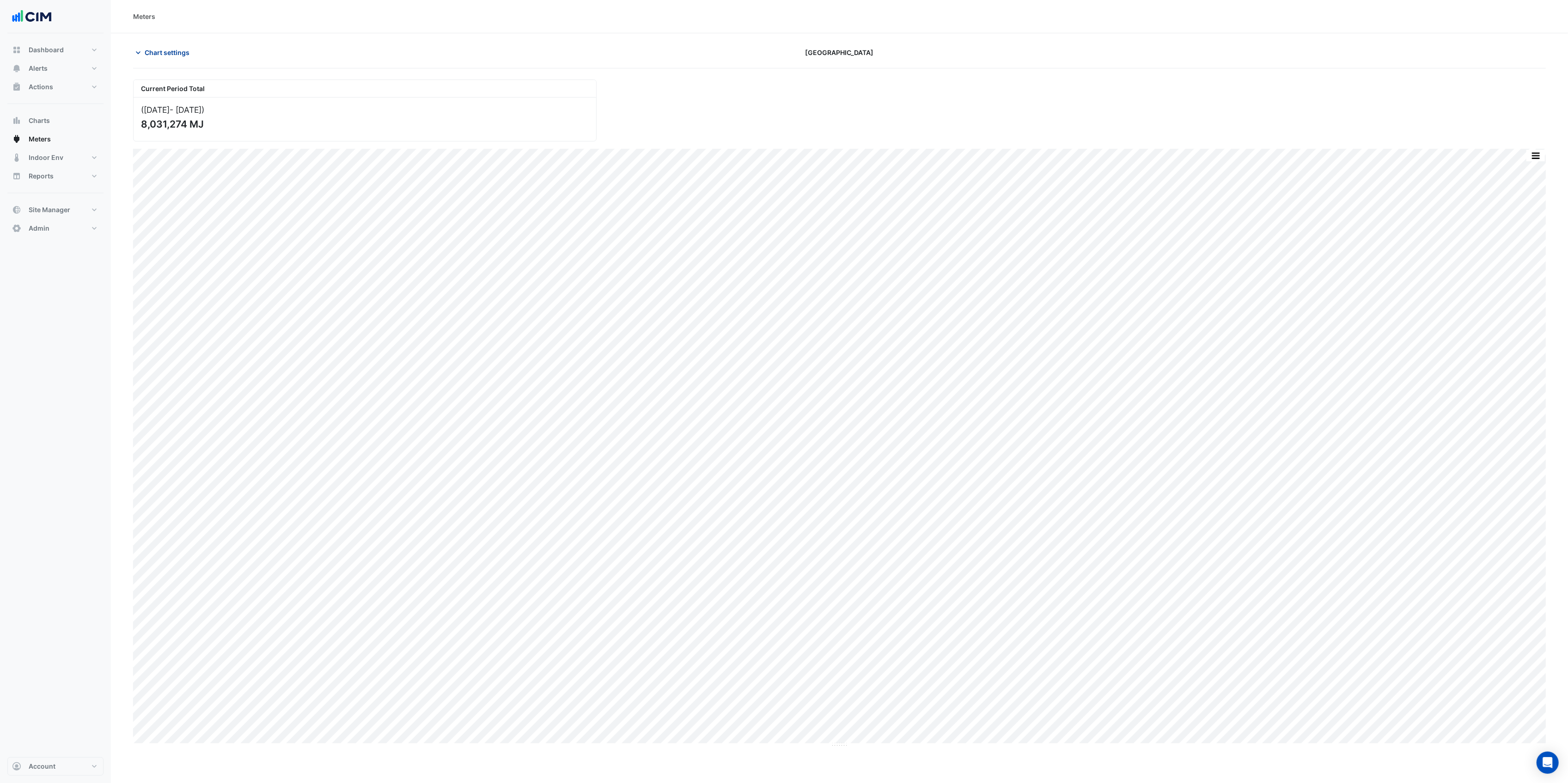
click at [180, 52] on span "Chart settings" at bounding box center [167, 53] width 45 height 10
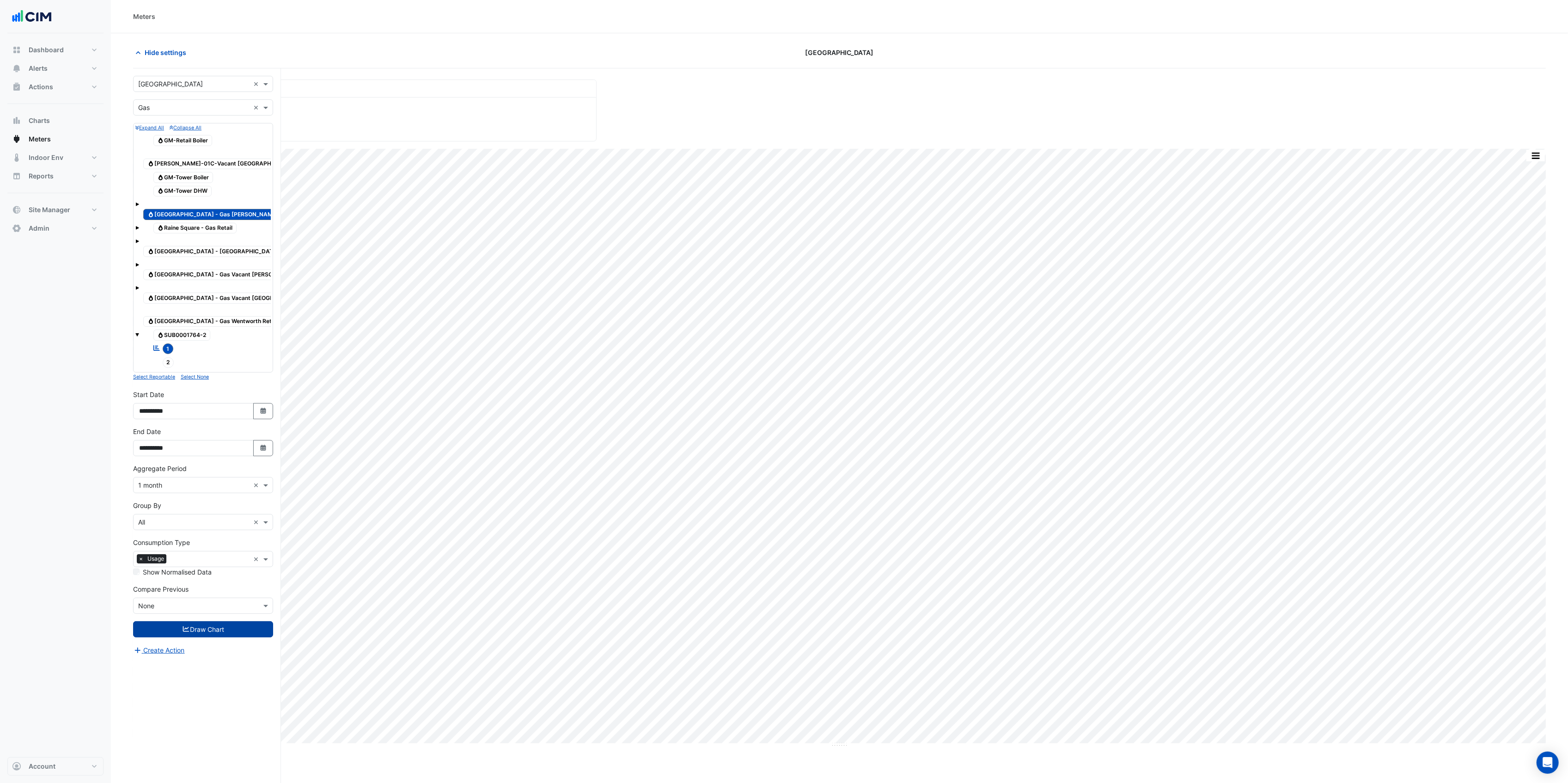
click at [205, 209] on span "Gas Raine Square - Gas Murray St Tenants" at bounding box center [228, 214] width 170 height 11
click at [189, 621] on button "Draw Chart" at bounding box center [203, 629] width 140 height 16
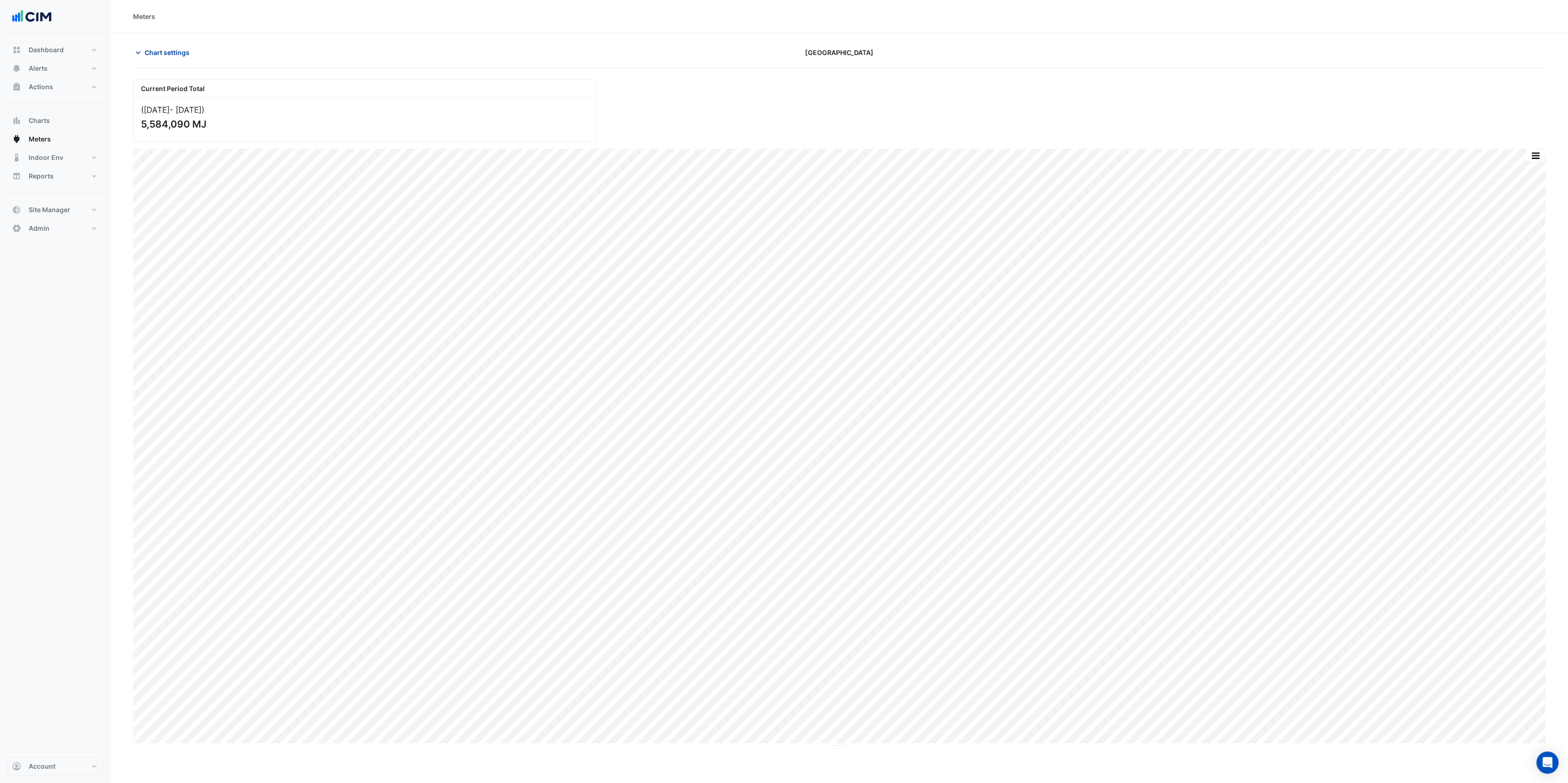
click at [176, 49] on span "Chart settings" at bounding box center [167, 53] width 45 height 10
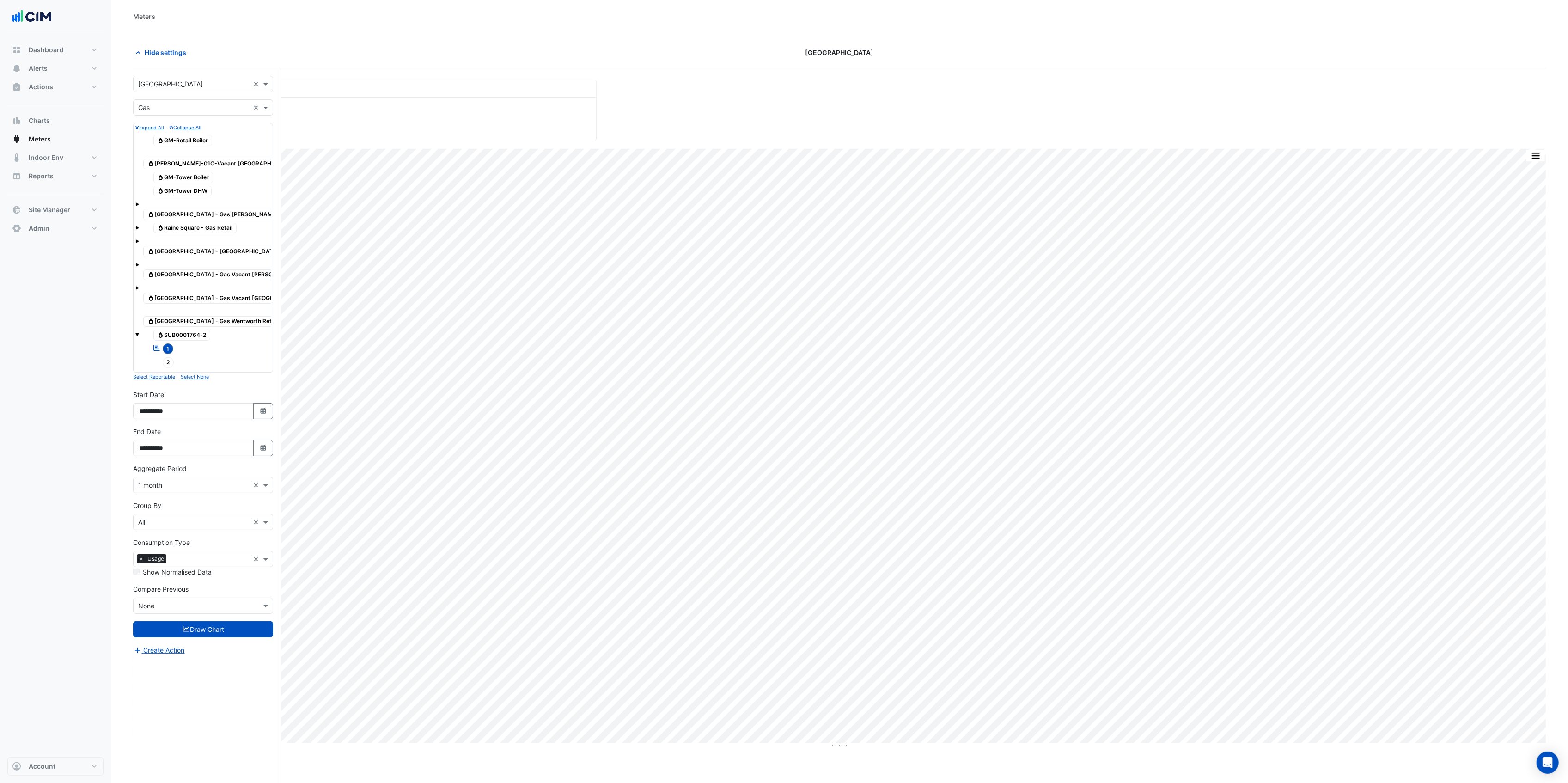
click at [208, 209] on span "Gas Raine Square - Gas Murray St Tenants" at bounding box center [228, 214] width 170 height 11
click at [171, 343] on span "1" at bounding box center [168, 348] width 11 height 10
click at [206, 626] on button "Draw Chart" at bounding box center [203, 629] width 140 height 16
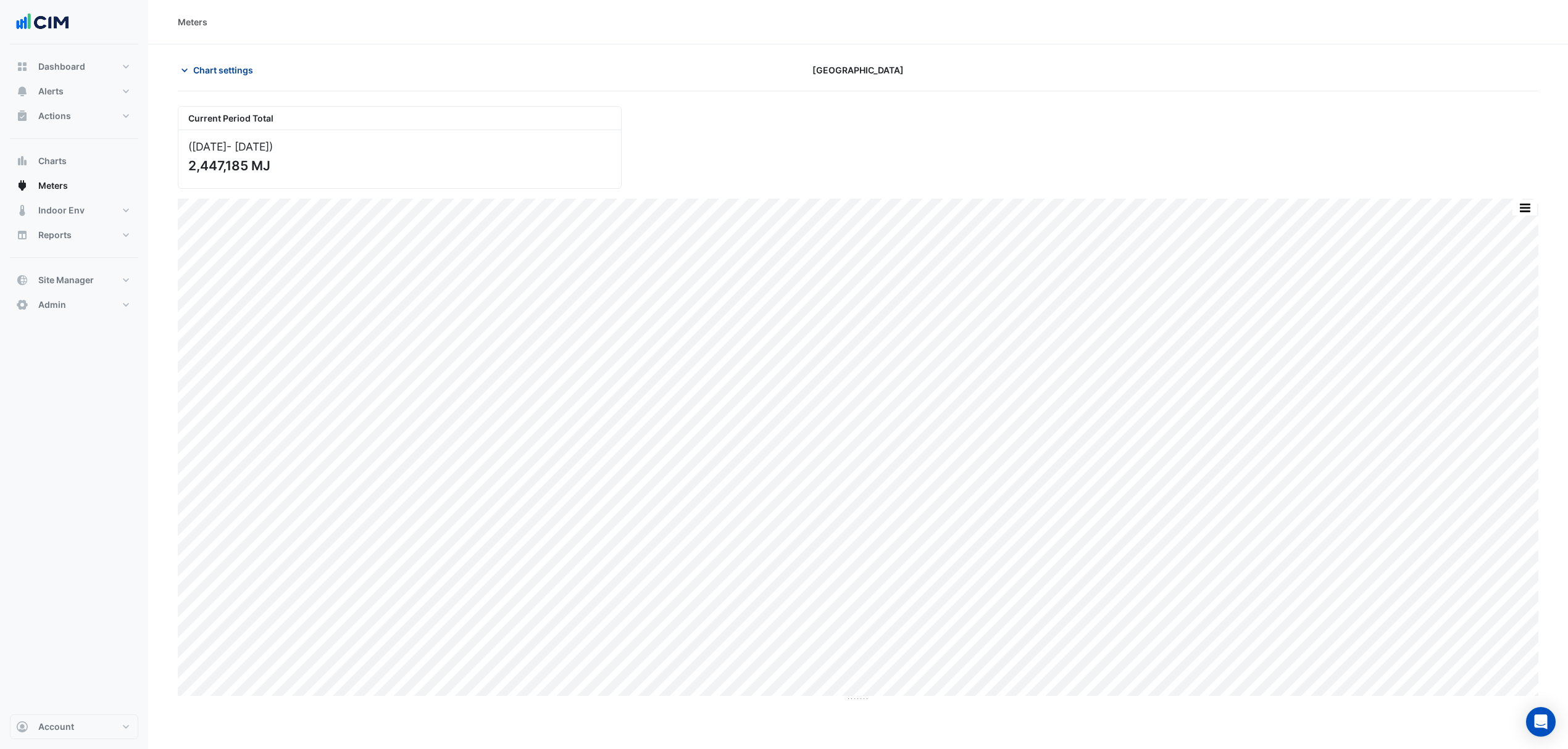
click at [196, 61] on button "Chart settings" at bounding box center [219, 70] width 83 height 21
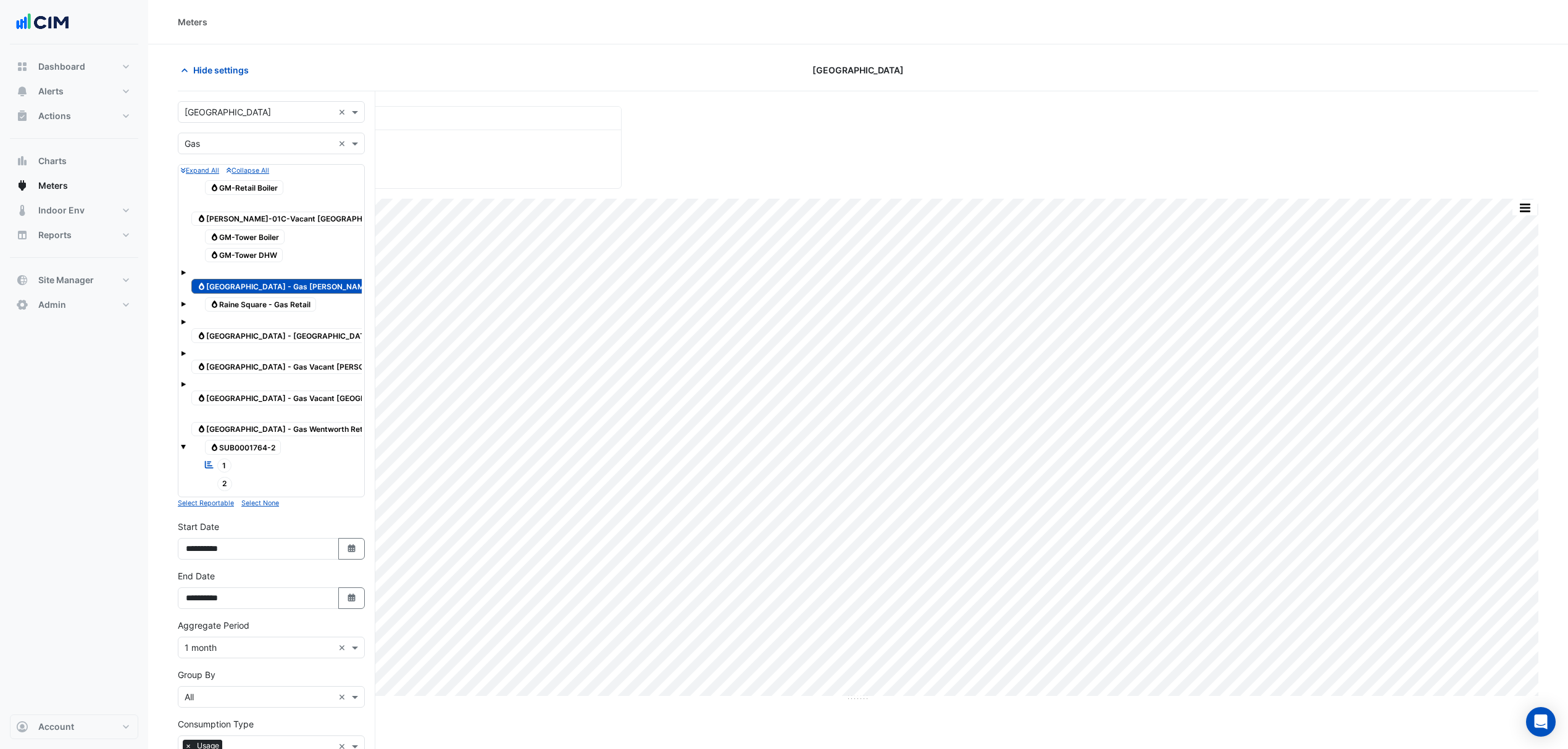
click at [228, 459] on span "1" at bounding box center [225, 465] width 15 height 14
click at [285, 279] on span "Gas Raine Square - Gas Murray St Tenants" at bounding box center [304, 286] width 227 height 15
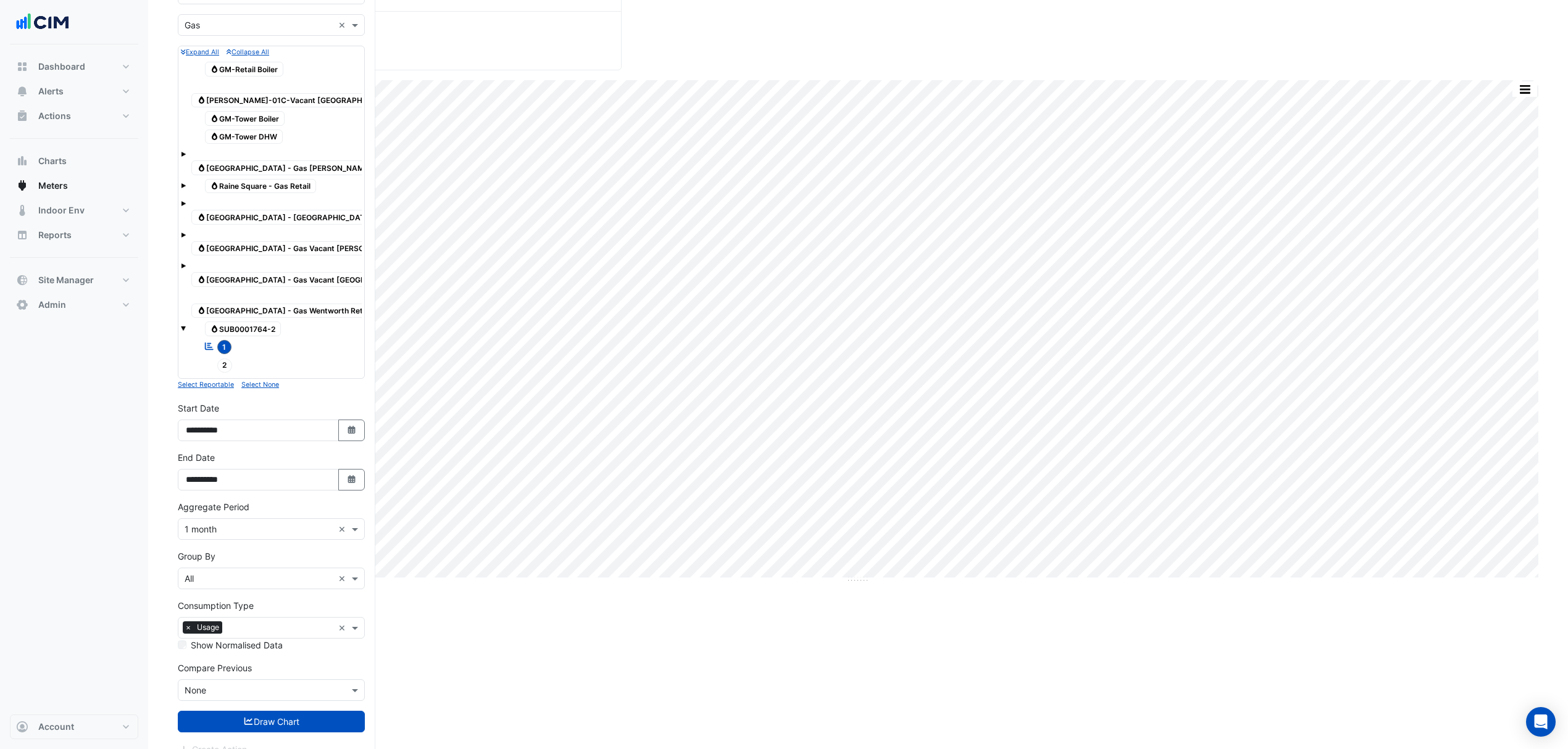
scroll to position [127, 0]
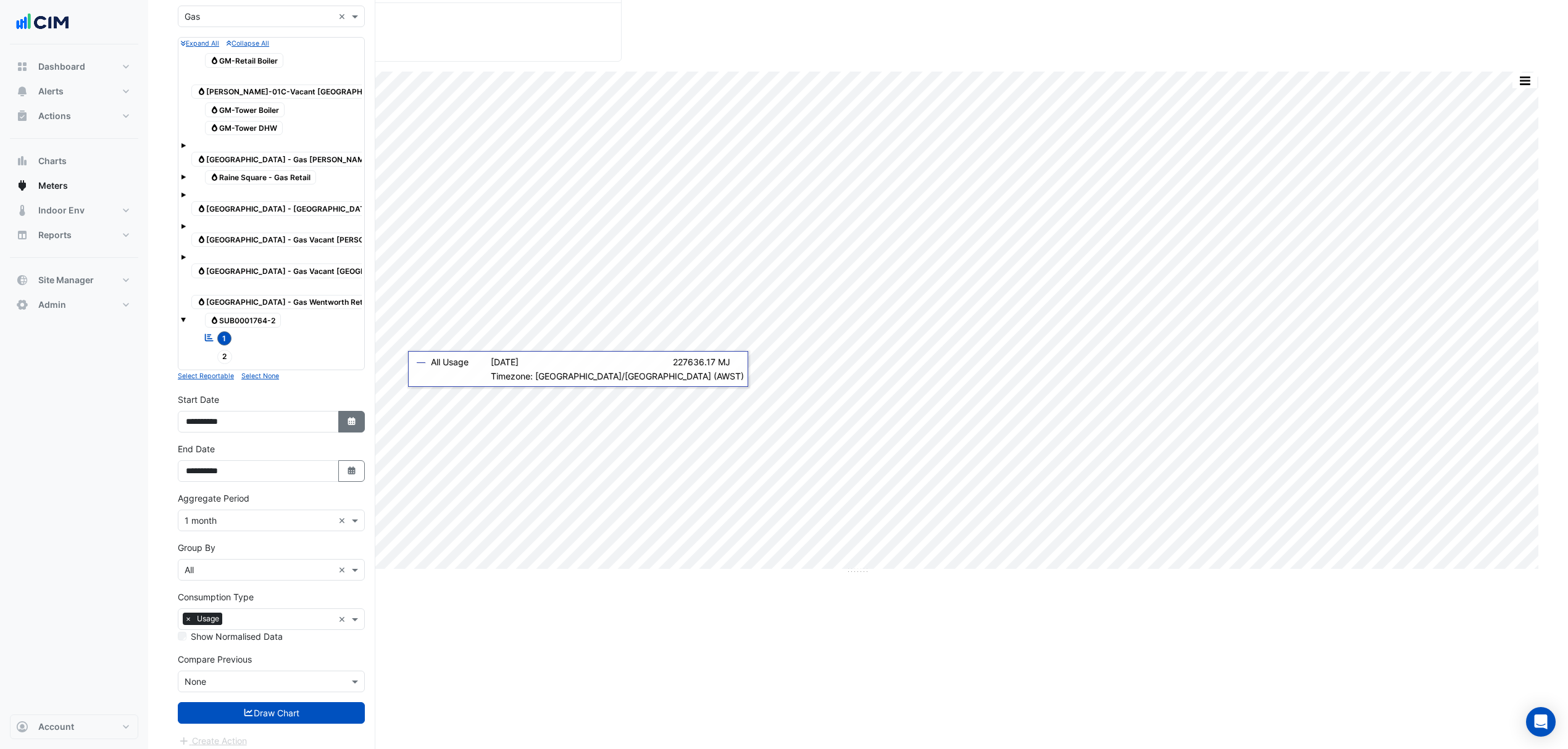
click at [356, 417] on icon "Select Date" at bounding box center [352, 421] width 11 height 9
select select "**"
select select "****"
click at [270, 248] on select "**** **** **** **** **** **** **** **** **** **** **** ****" at bounding box center [281, 248] width 47 height 19
click at [258, 239] on select "**** **** **** **** **** **** **** **** **** **** **** ****" at bounding box center [281, 248] width 47 height 19
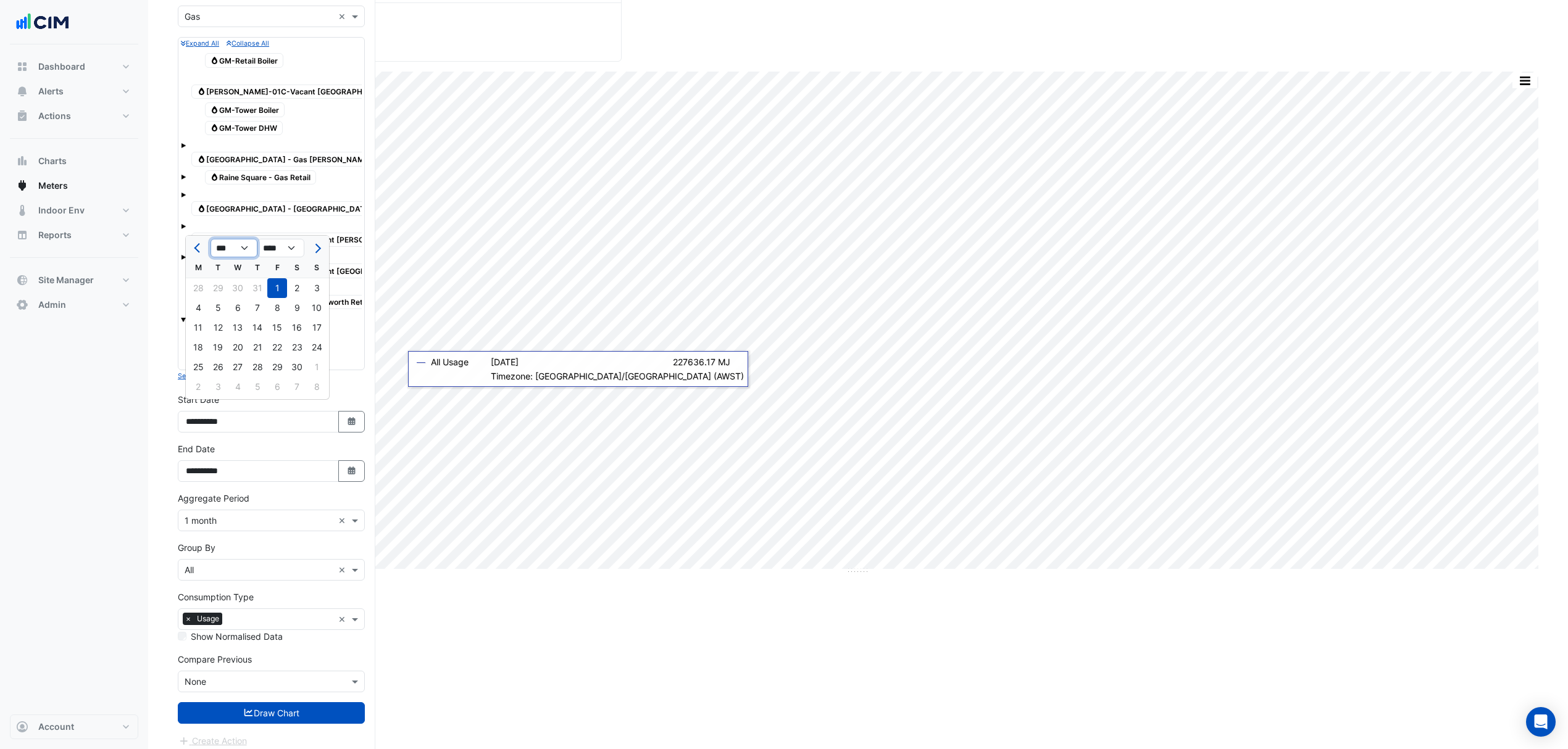
click at [221, 252] on select "*** *** *** *** *** *** *** *** *** *** *** ***" at bounding box center [233, 248] width 47 height 19
select select "*"
click at [210, 239] on select "*** *** *** *** *** *** *** *** *** *** *** ***" at bounding box center [233, 248] width 47 height 19
click at [198, 286] on div "1" at bounding box center [198, 288] width 20 height 20
type input "**********"
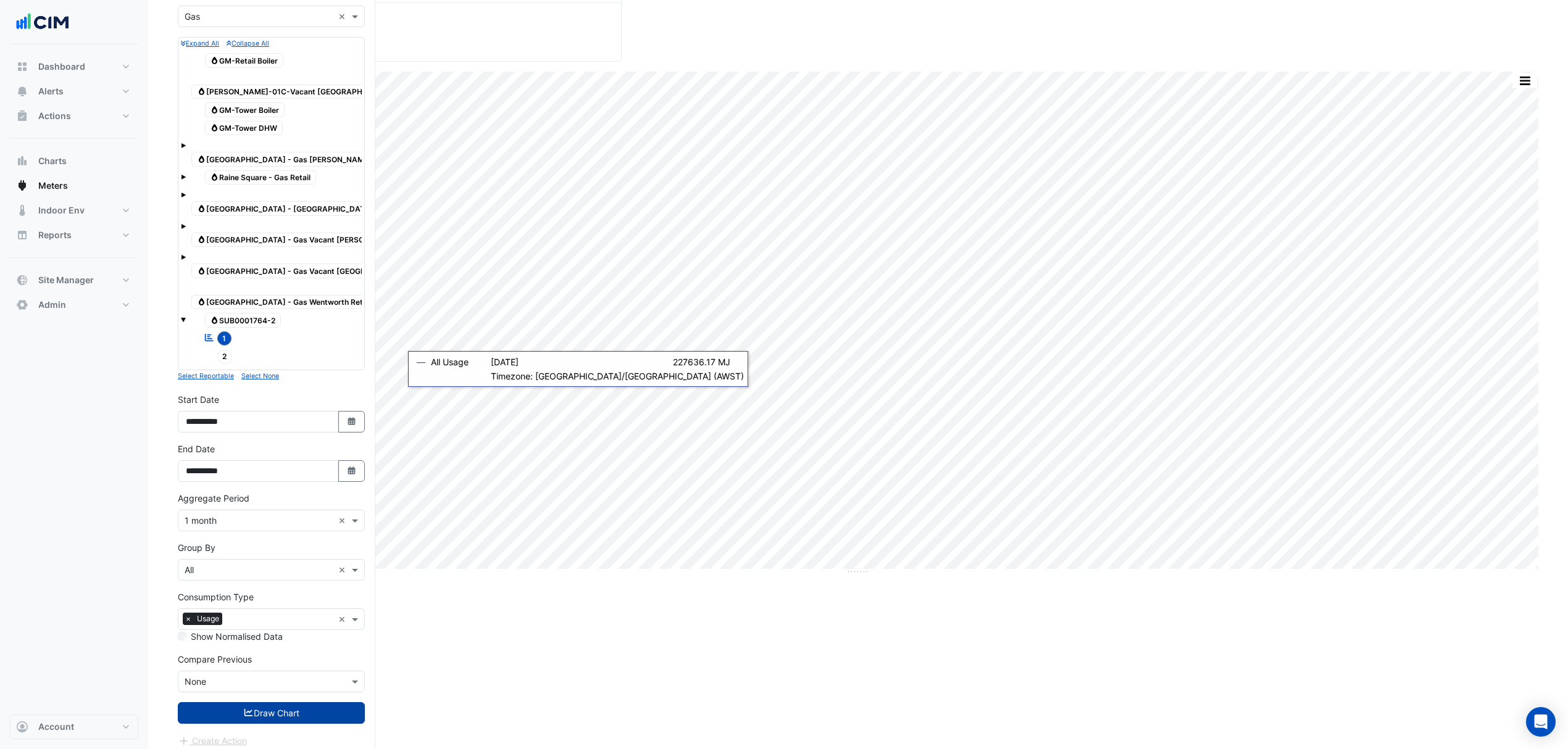
click at [281, 702] on button "Draw Chart" at bounding box center [271, 713] width 187 height 21
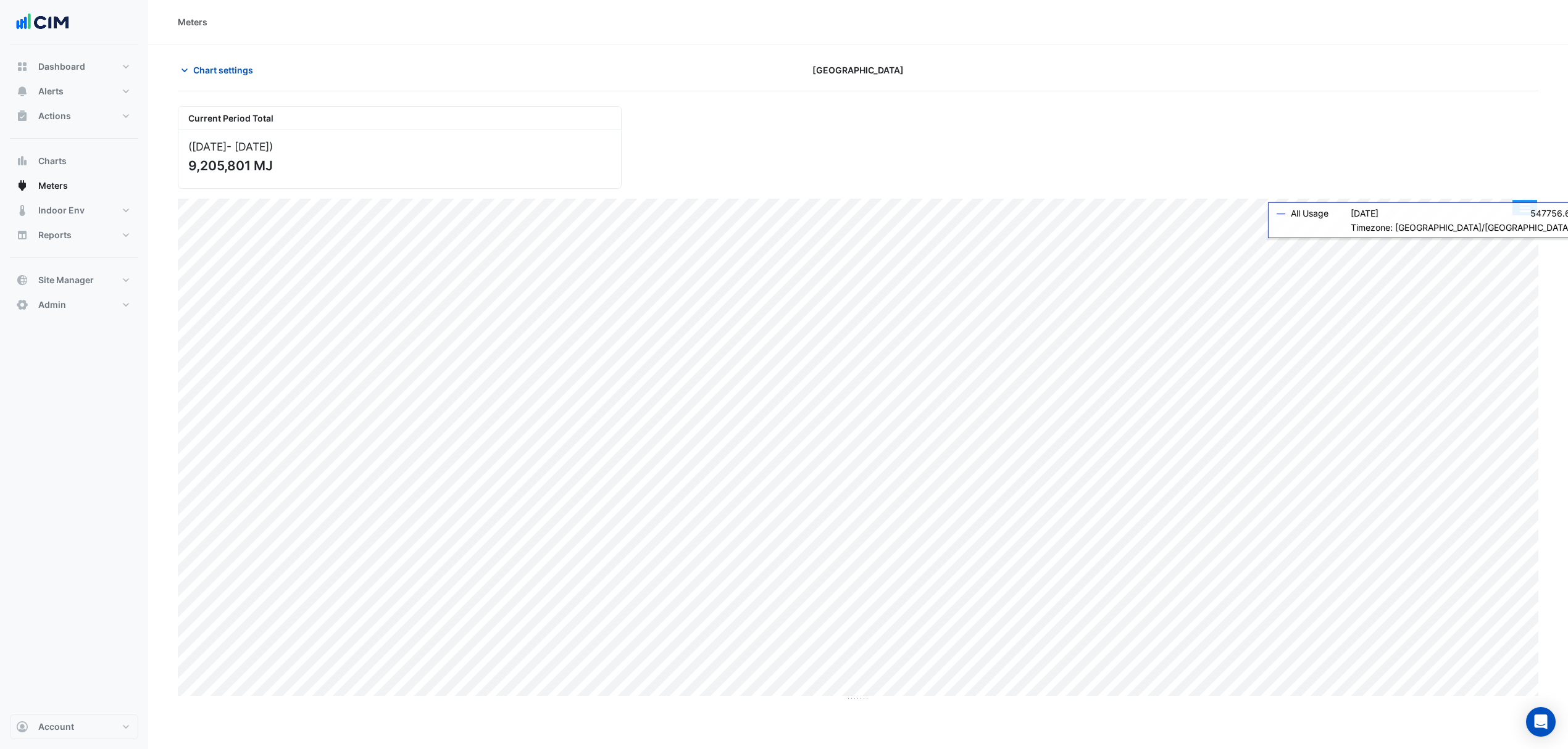
click at [1524, 208] on button "button" at bounding box center [1525, 208] width 25 height 16
click at [1514, 351] on div "Export CSV - Pivot" at bounding box center [1500, 356] width 74 height 29
click at [208, 67] on span "Chart settings" at bounding box center [222, 70] width 60 height 13
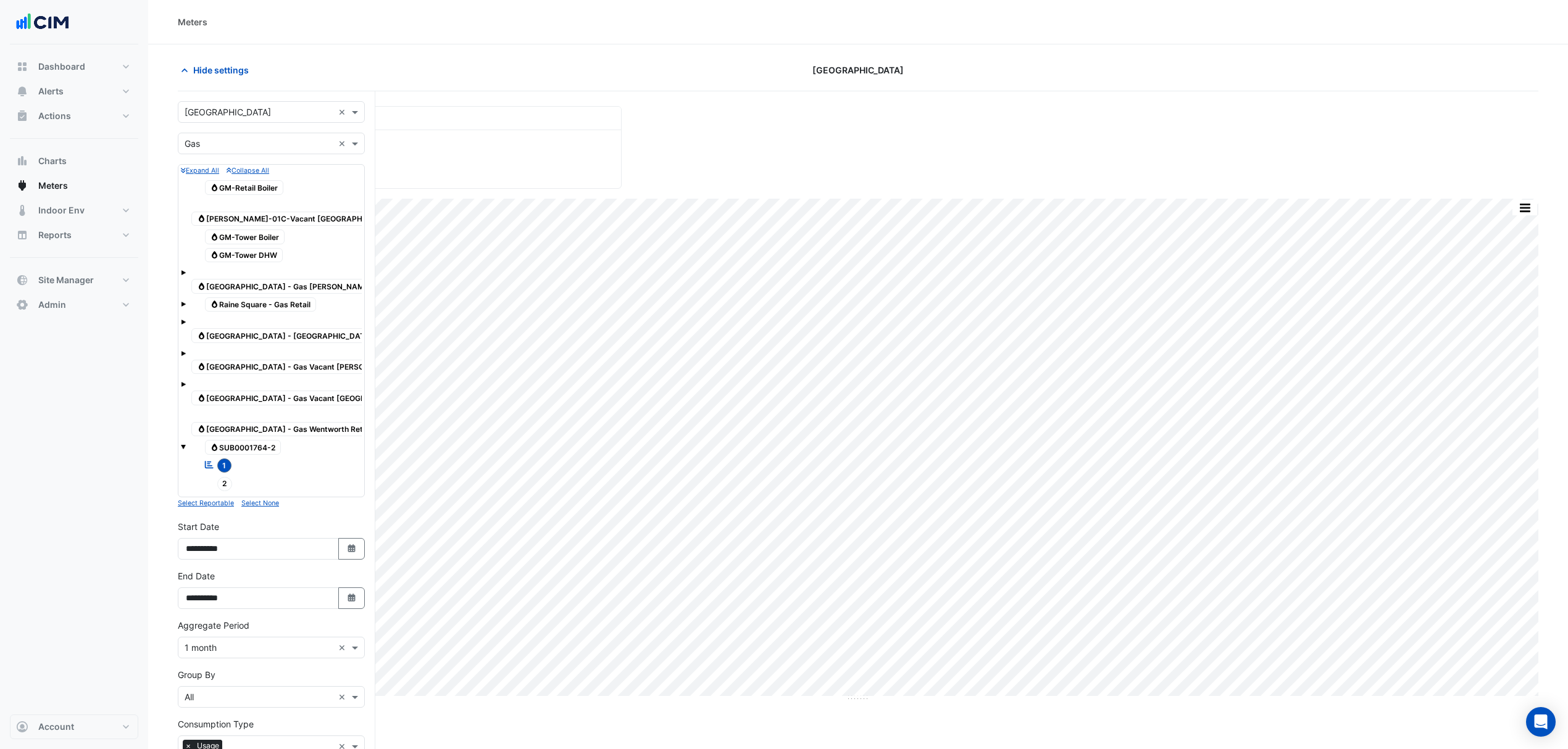
click at [270, 279] on span "Gas Raine Square - Gas Murray St Tenants" at bounding box center [304, 286] width 227 height 15
click at [218, 459] on span "1" at bounding box center [225, 465] width 15 height 14
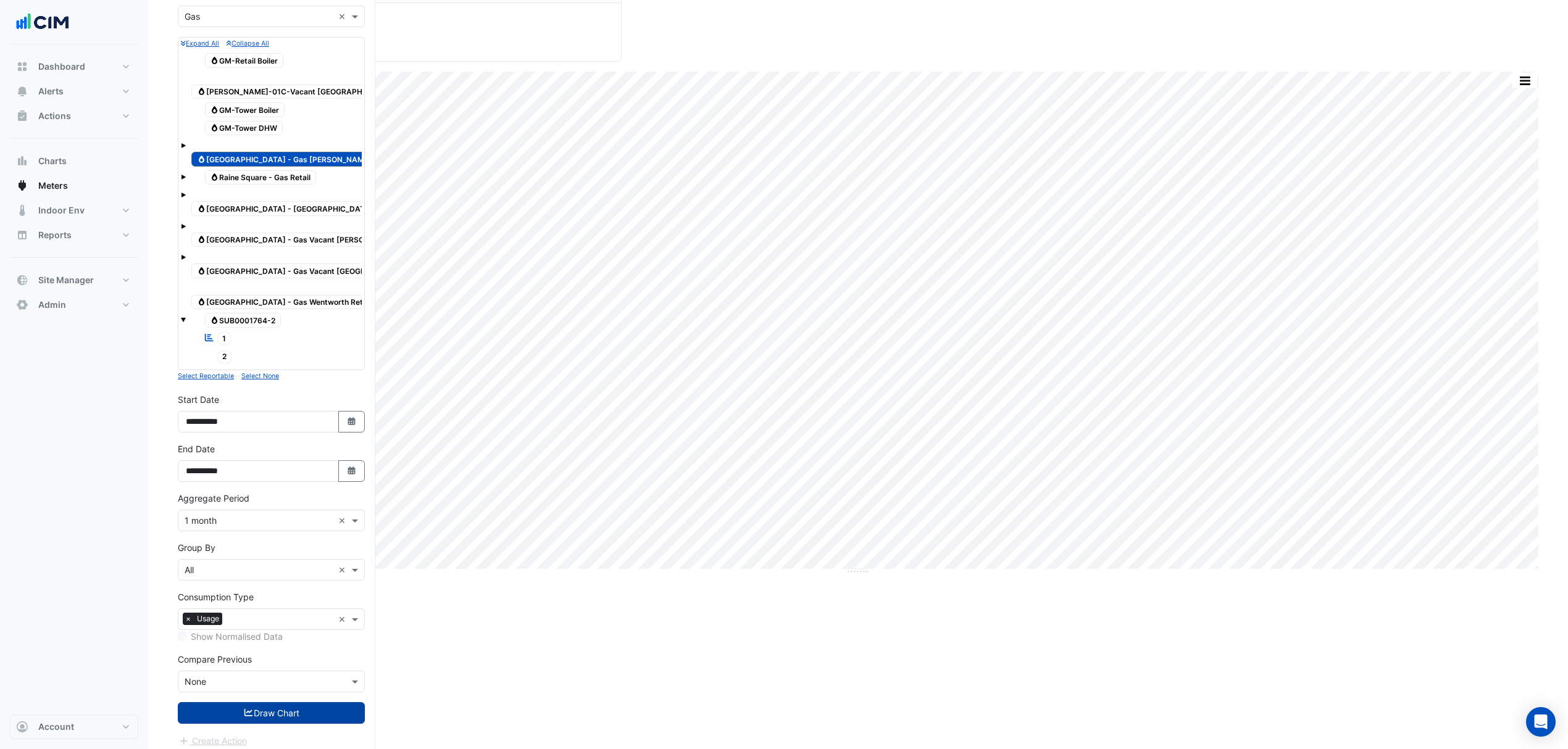
click at [274, 702] on button "Draw Chart" at bounding box center [271, 713] width 187 height 21
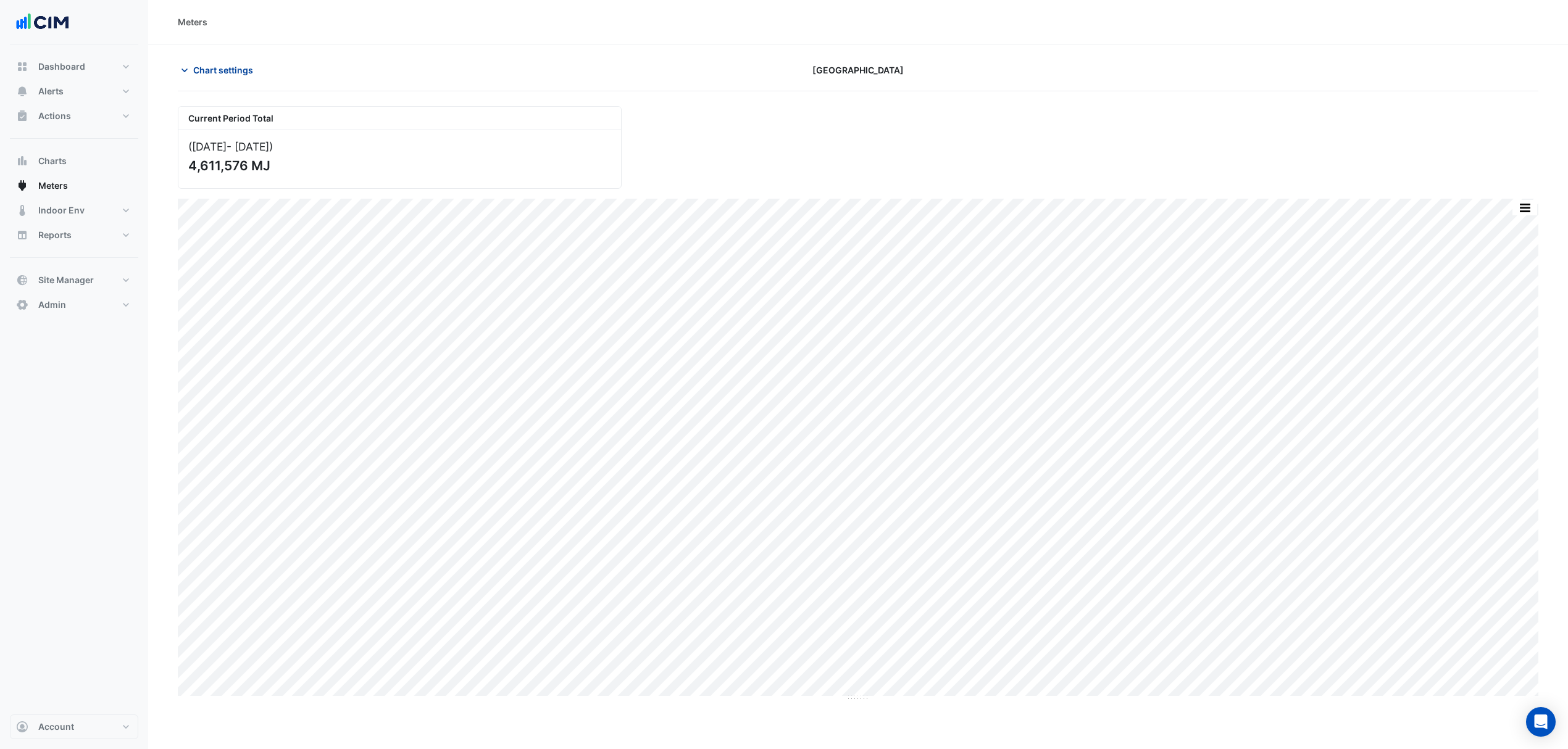
click at [232, 74] on span "Chart settings" at bounding box center [222, 70] width 60 height 13
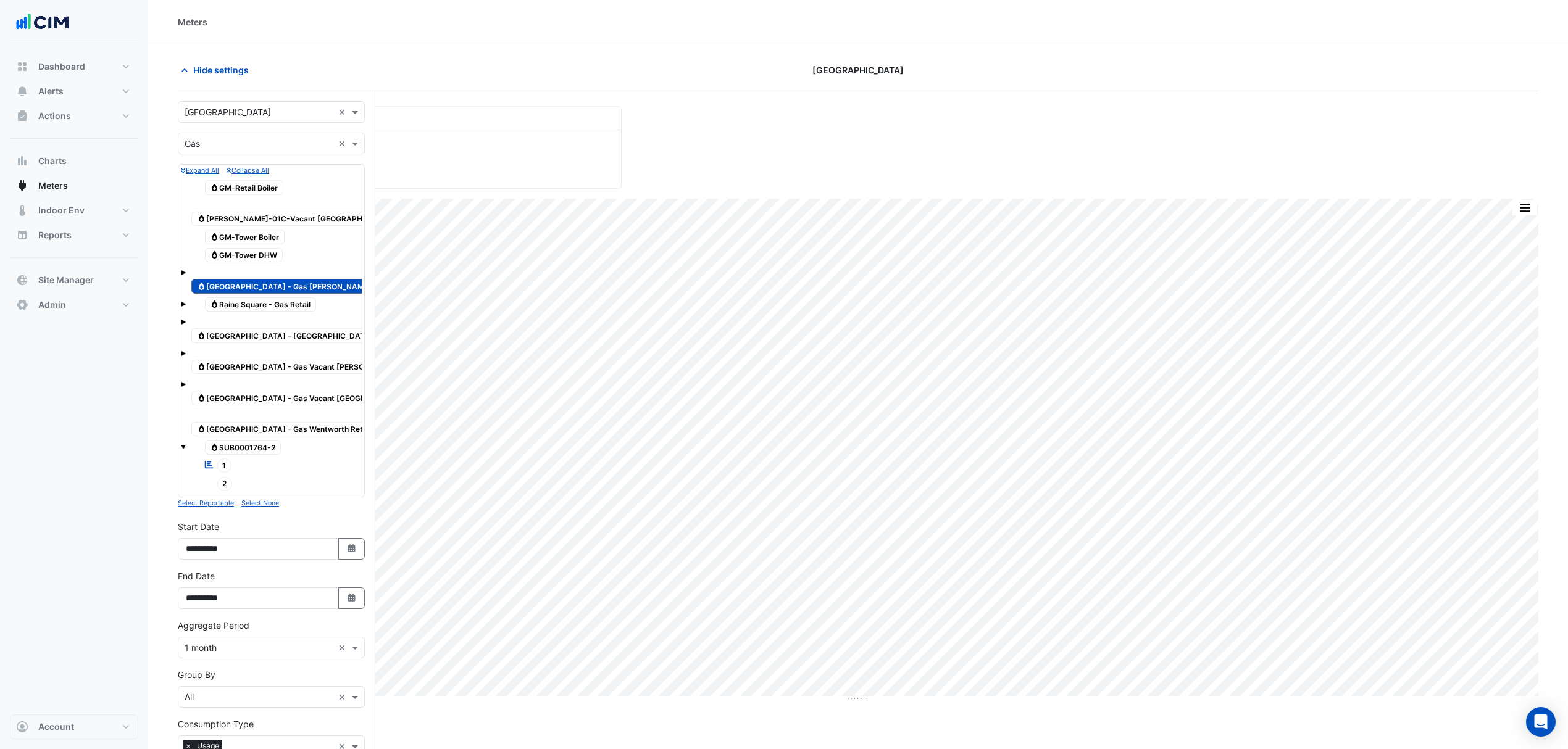
click at [272, 298] on span "Gas Raine Square - Gas Retail" at bounding box center [261, 305] width 112 height 15
click at [281, 329] on span "Gas Raine Square - Gas Royal Hotel" at bounding box center [285, 336] width 187 height 15
click at [291, 279] on span "Gas Raine Square - Gas Murray St Tenants" at bounding box center [304, 286] width 227 height 15
click at [213, 70] on span "Hide settings" at bounding box center [221, 70] width 56 height 13
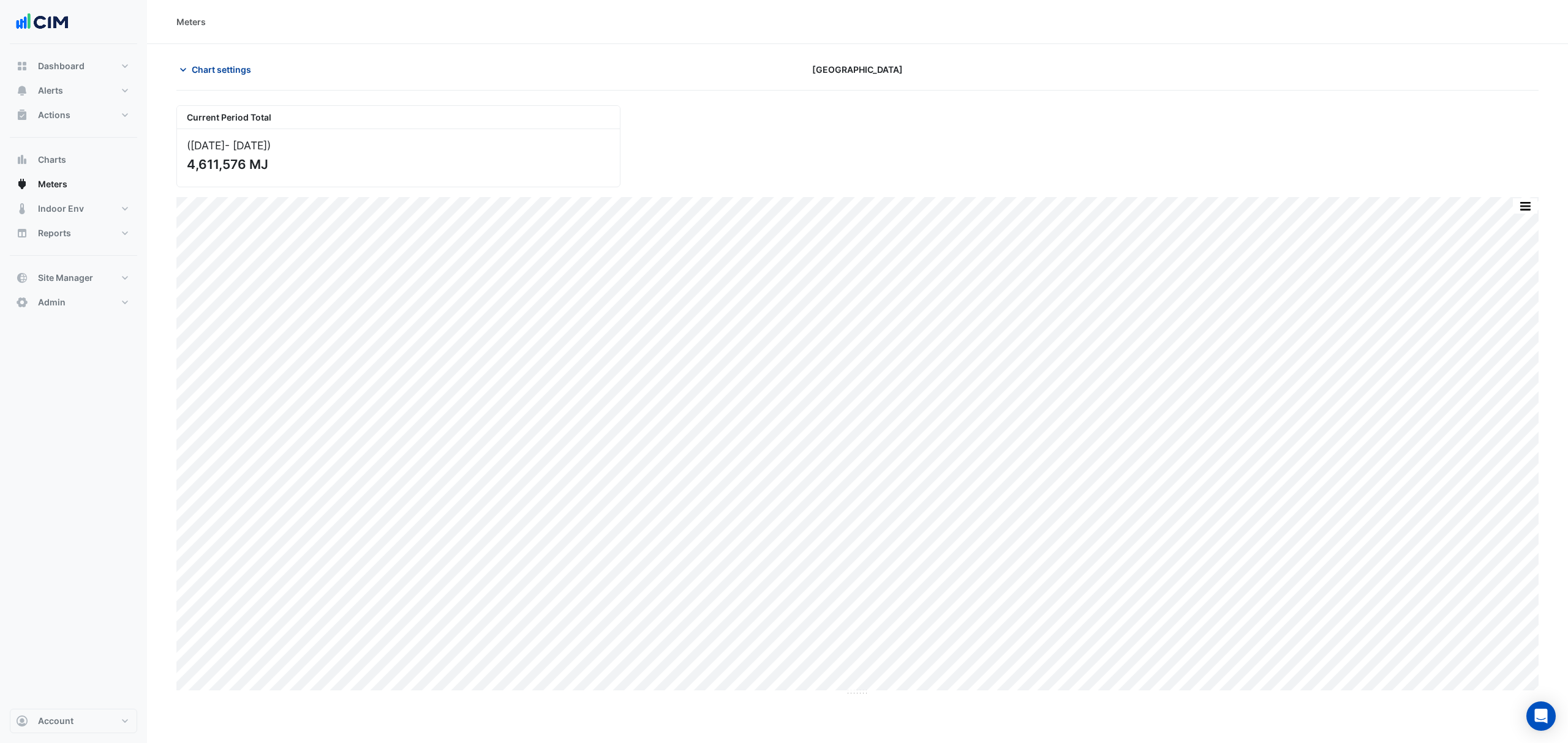
click at [223, 63] on span "Chart settings" at bounding box center [221, 70] width 59 height 13
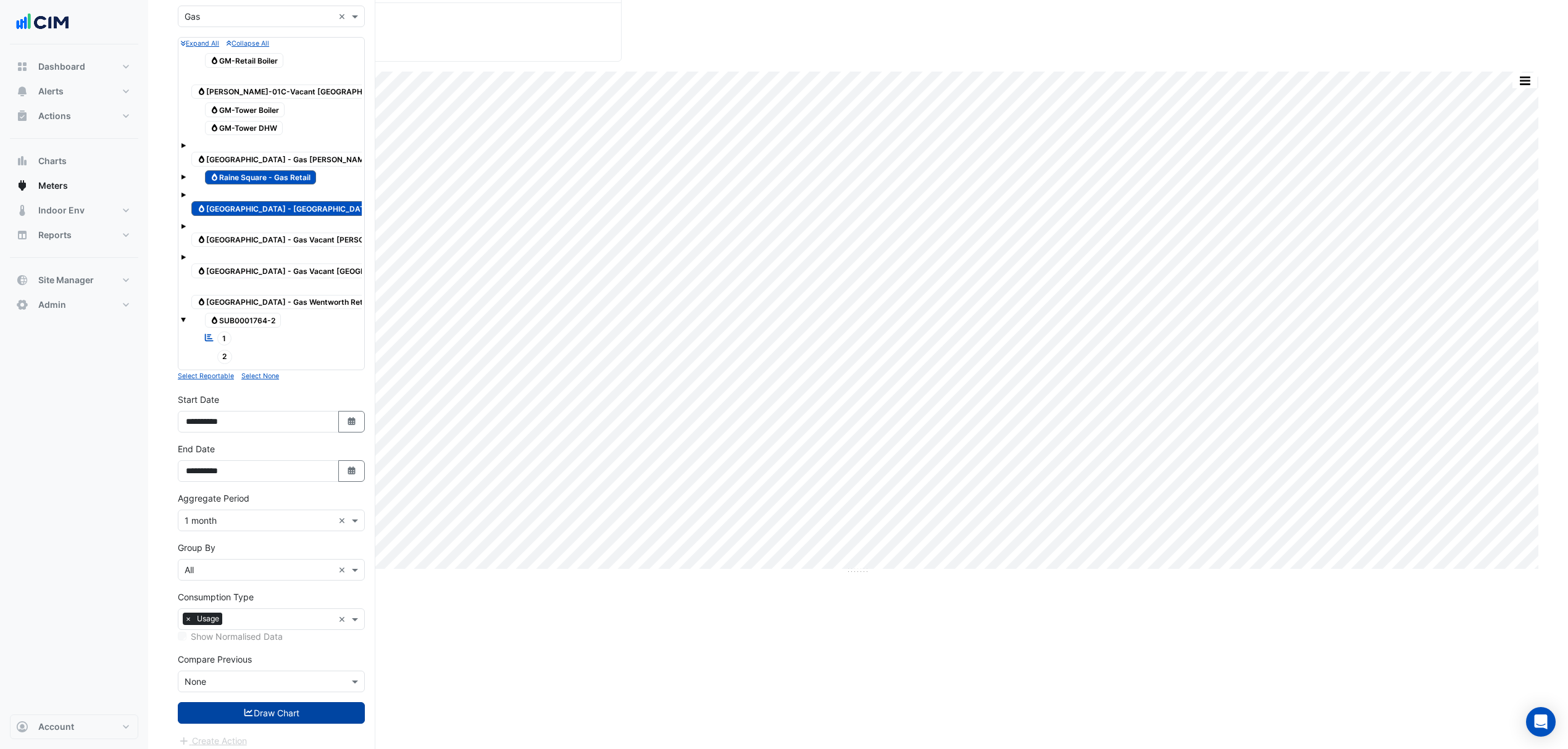
click at [300, 702] on button "Draw Chart" at bounding box center [271, 713] width 187 height 21
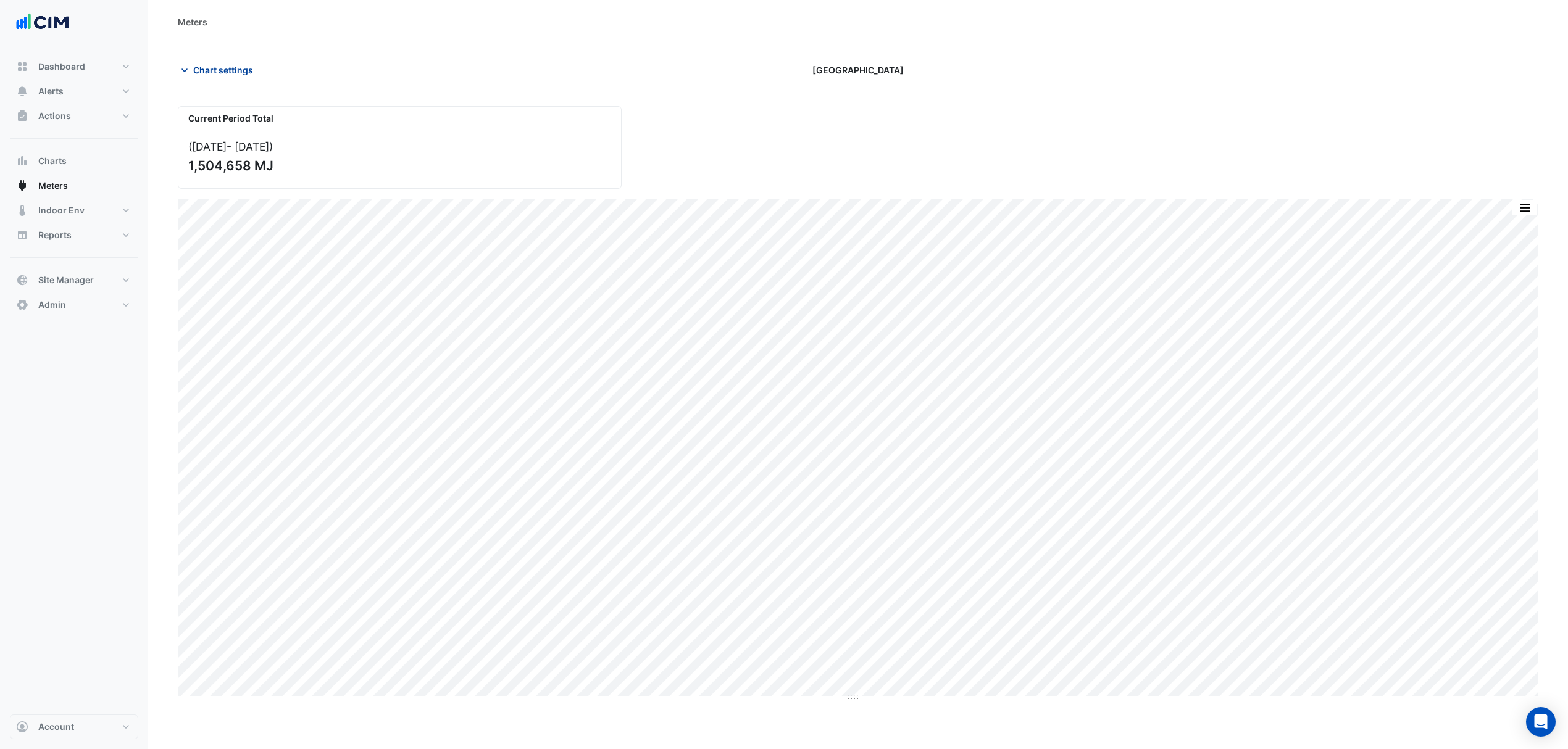
click at [245, 77] on button "Chart settings" at bounding box center [219, 70] width 83 height 21
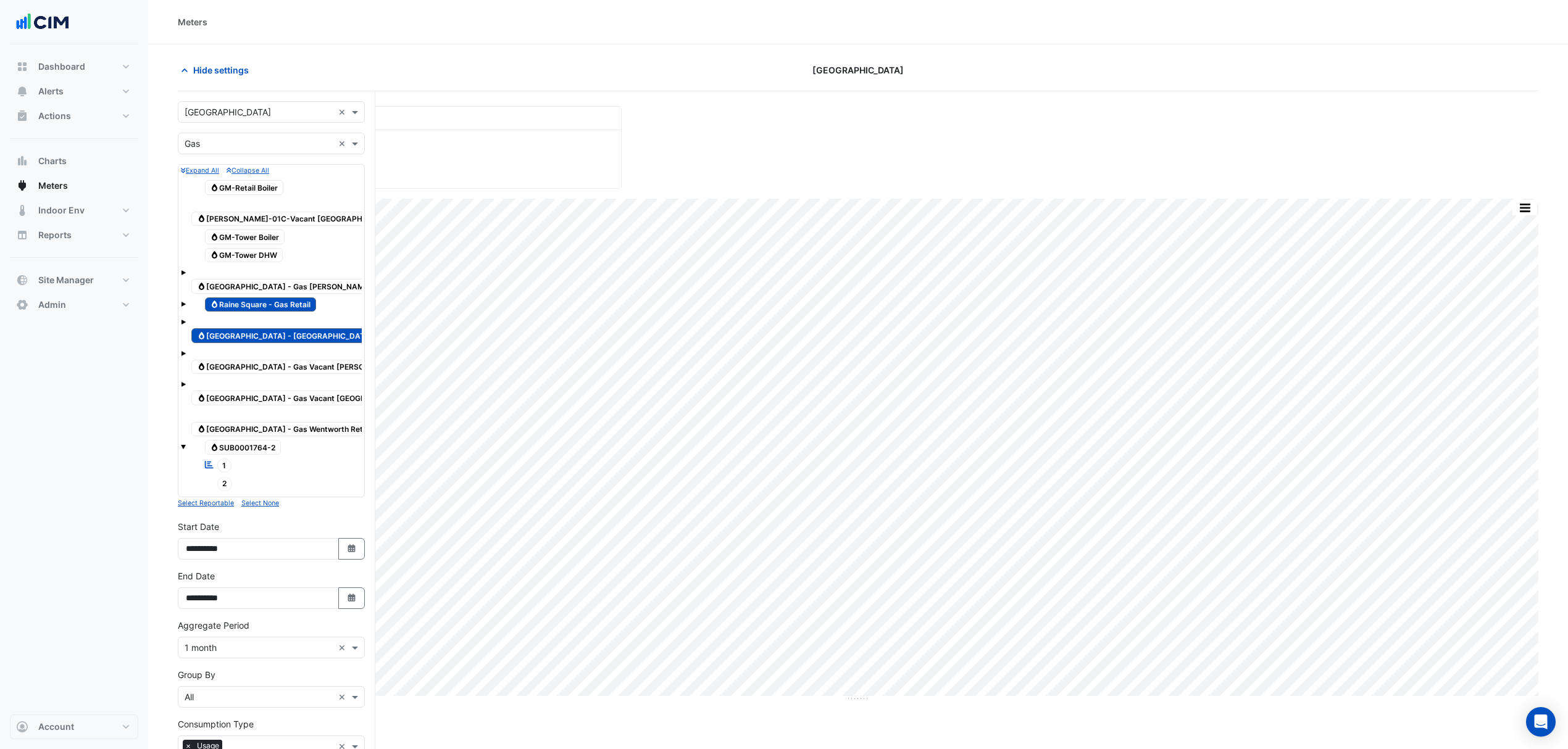
click at [281, 279] on span "Gas Raine Square - Gas Murray St Tenants" at bounding box center [304, 286] width 227 height 15
click at [280, 298] on span "Gas Raine Square - Gas Retail" at bounding box center [261, 305] width 112 height 15
click at [285, 329] on span "Gas Raine Square - Gas Royal Hotel" at bounding box center [285, 336] width 187 height 15
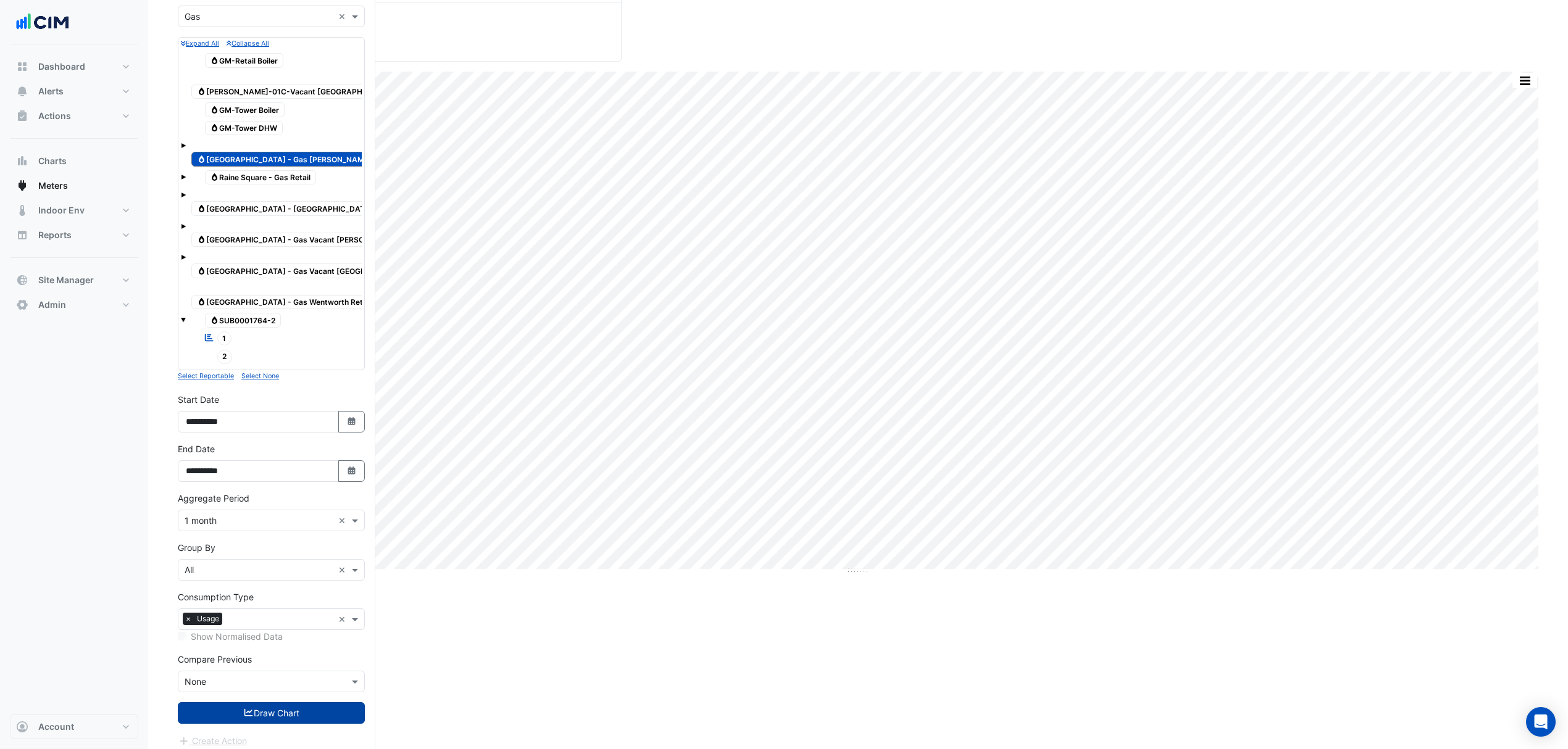
click at [301, 705] on button "Draw Chart" at bounding box center [271, 713] width 187 height 21
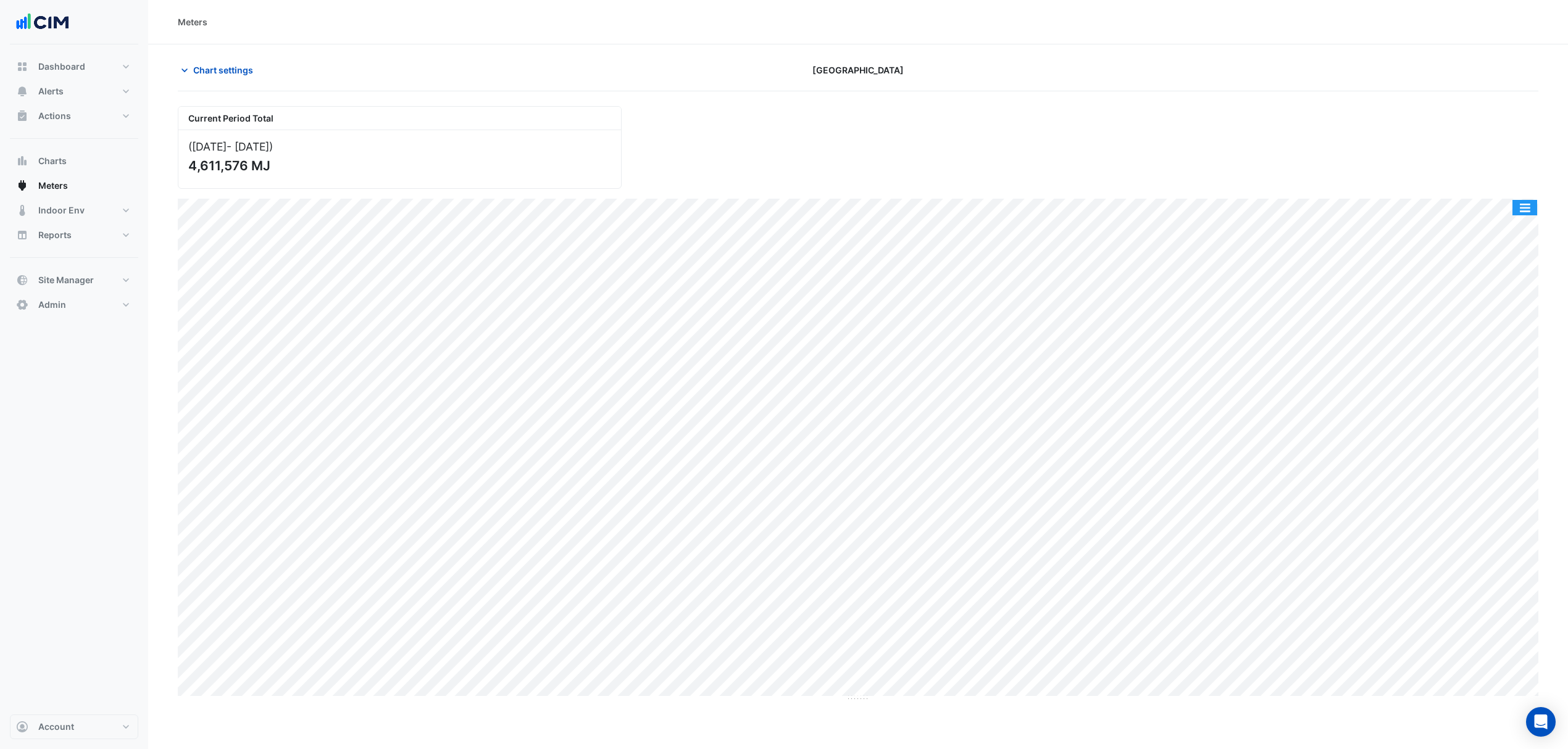
click at [1531, 215] on button "button" at bounding box center [1525, 208] width 25 height 16
click at [1507, 361] on div "Export CSV - Pivot" at bounding box center [1500, 356] width 74 height 29
click at [228, 68] on span "Chart settings" at bounding box center [222, 70] width 60 height 13
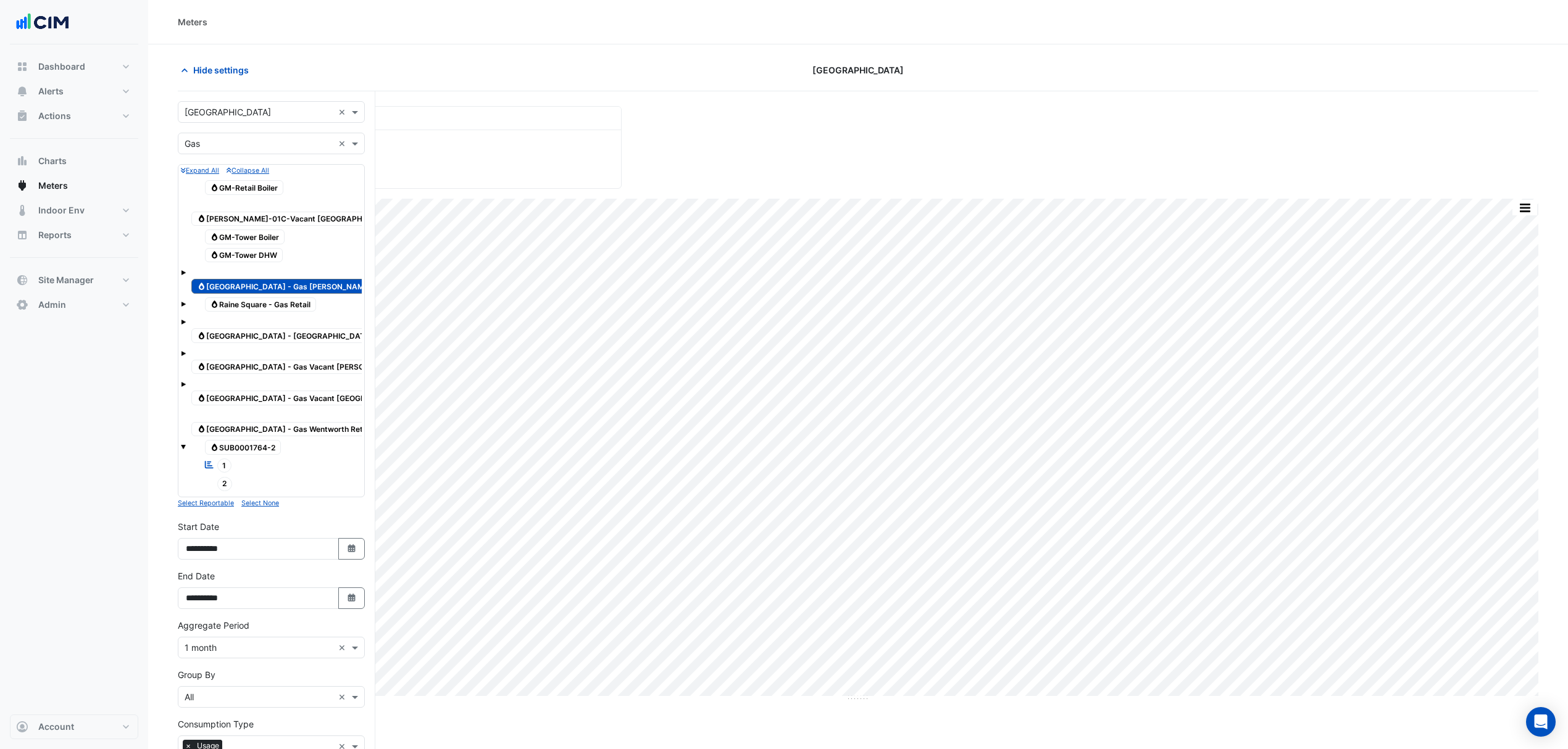
click at [300, 360] on span "Gas Raine Square - Gas Vacant Murray St" at bounding box center [303, 367] width 222 height 15
click at [303, 391] on span "Gas Raine Square - Gas Vacant Wellington St" at bounding box center [307, 398] width 231 height 15
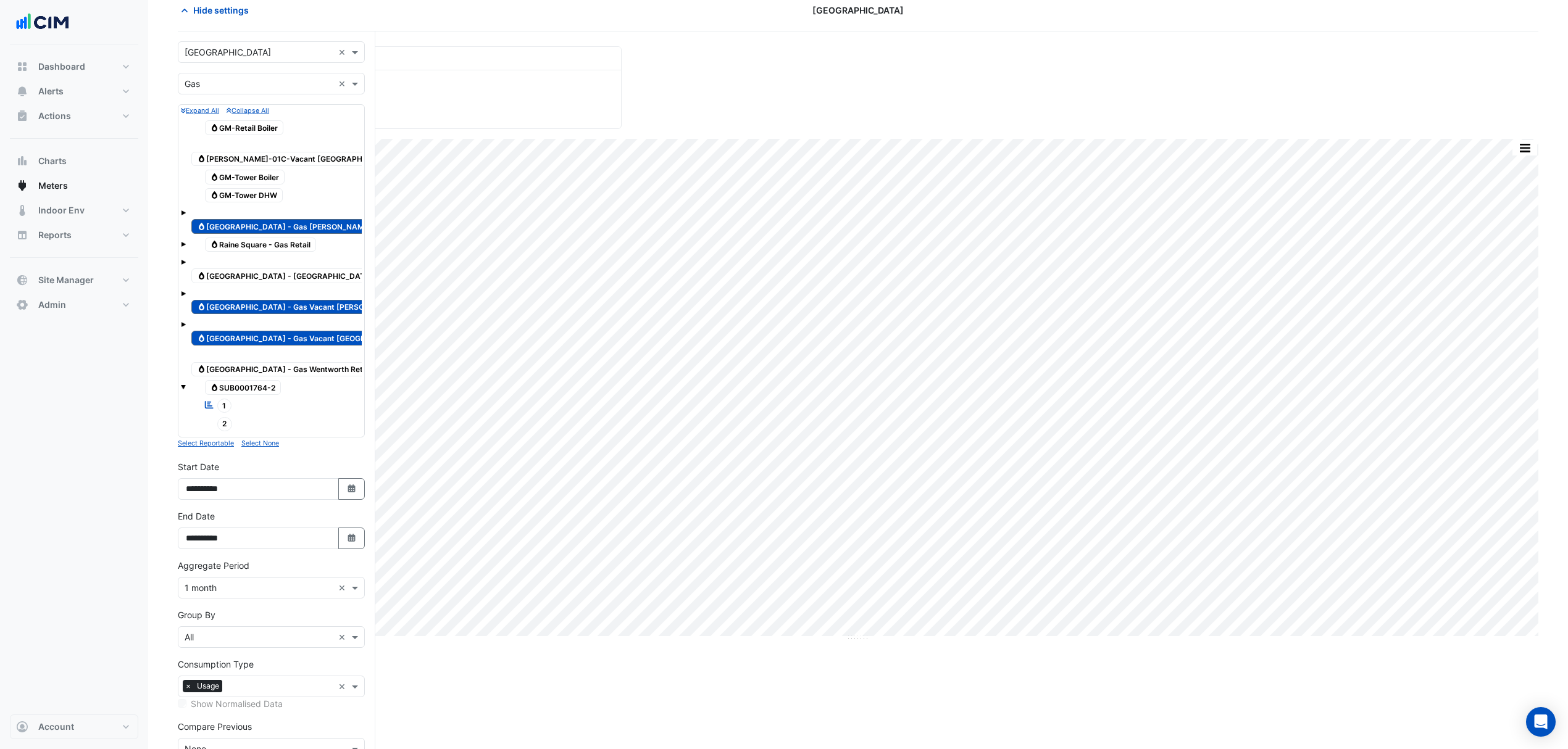
scroll to position [127, 0]
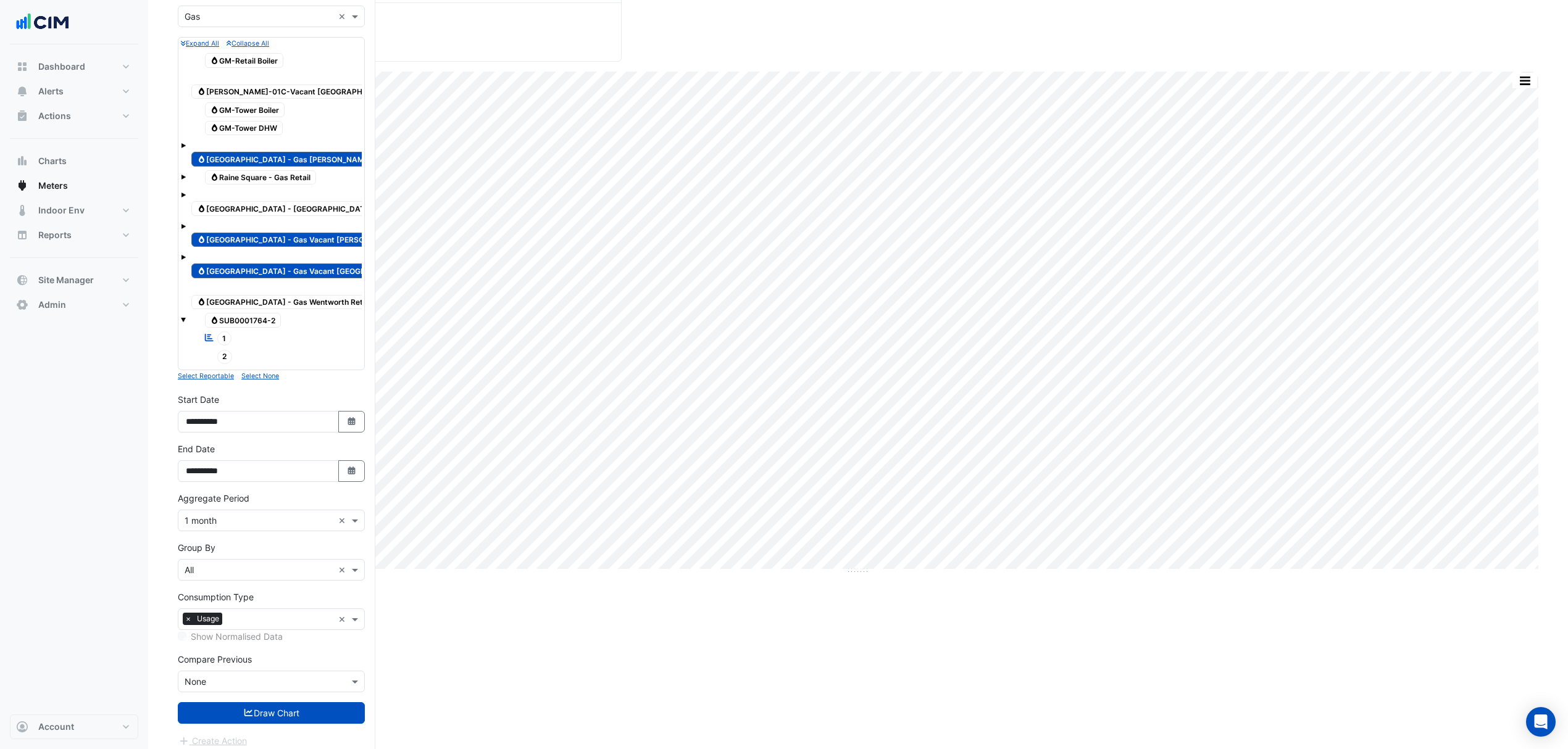
click at [222, 733] on div "Create Action" at bounding box center [271, 741] width 187 height 15
click at [233, 707] on button "Draw Chart" at bounding box center [271, 713] width 187 height 21
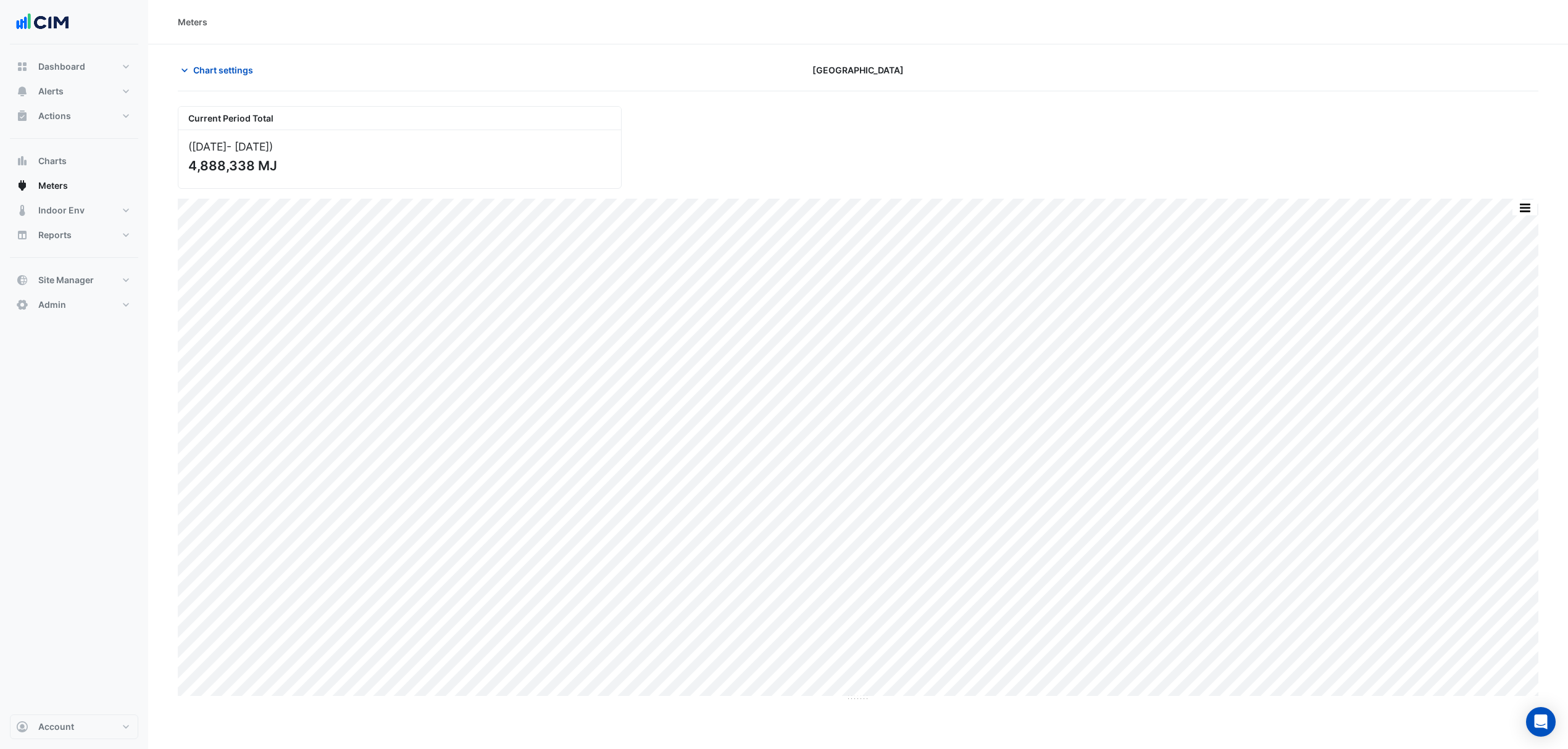
drag, startPoint x: 248, startPoint y: 65, endPoint x: 261, endPoint y: 70, distance: 13.9
click at [250, 67] on span "Chart settings" at bounding box center [222, 70] width 60 height 13
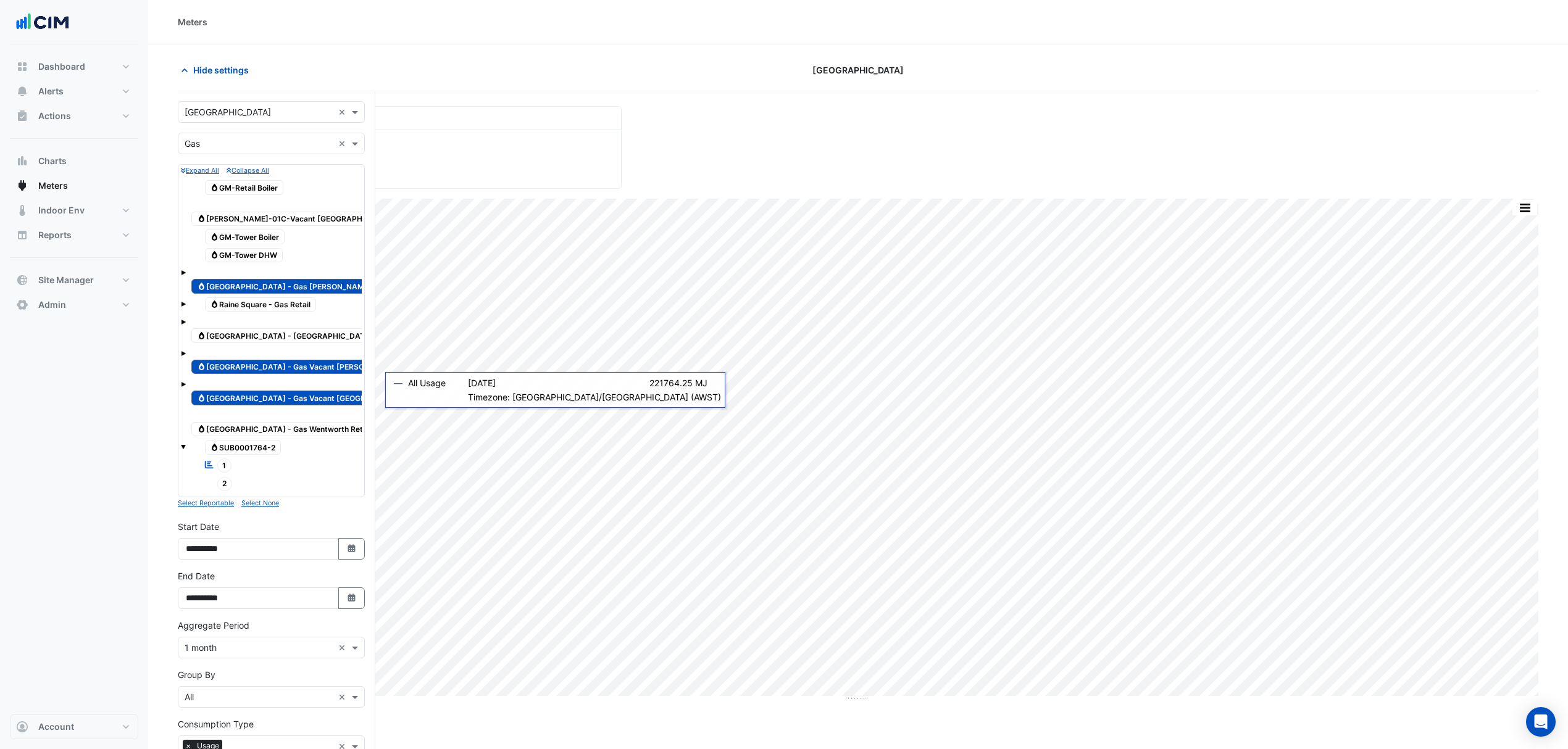
click at [259, 440] on span "Gas SUB0001764-2" at bounding box center [244, 447] width 77 height 15
click at [267, 391] on span "Gas Raine Square - Gas Vacant Wellington St" at bounding box center [307, 398] width 231 height 15
click at [269, 346] on div "Gas Raine Square - Gas Vacant Murray St" at bounding box center [303, 361] width 229 height 30
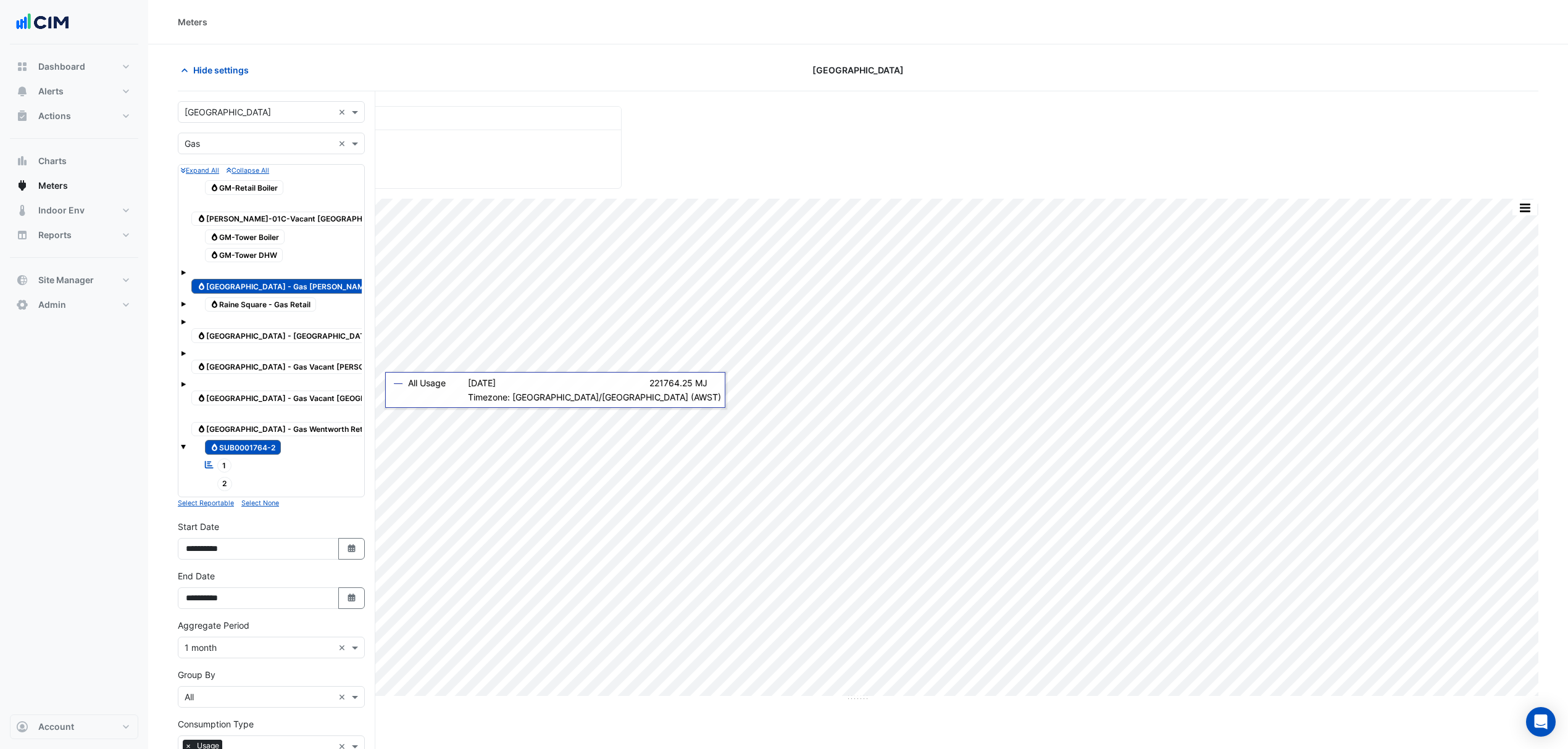
click at [271, 279] on span "Gas Raine Square - Gas Murray St Tenants" at bounding box center [304, 286] width 227 height 15
click at [292, 422] on span "Gas Raine Square - Gas Wentworth Retail West" at bounding box center [294, 429] width 205 height 15
click at [267, 440] on span "Gas SUB0001764-2" at bounding box center [244, 447] width 77 height 15
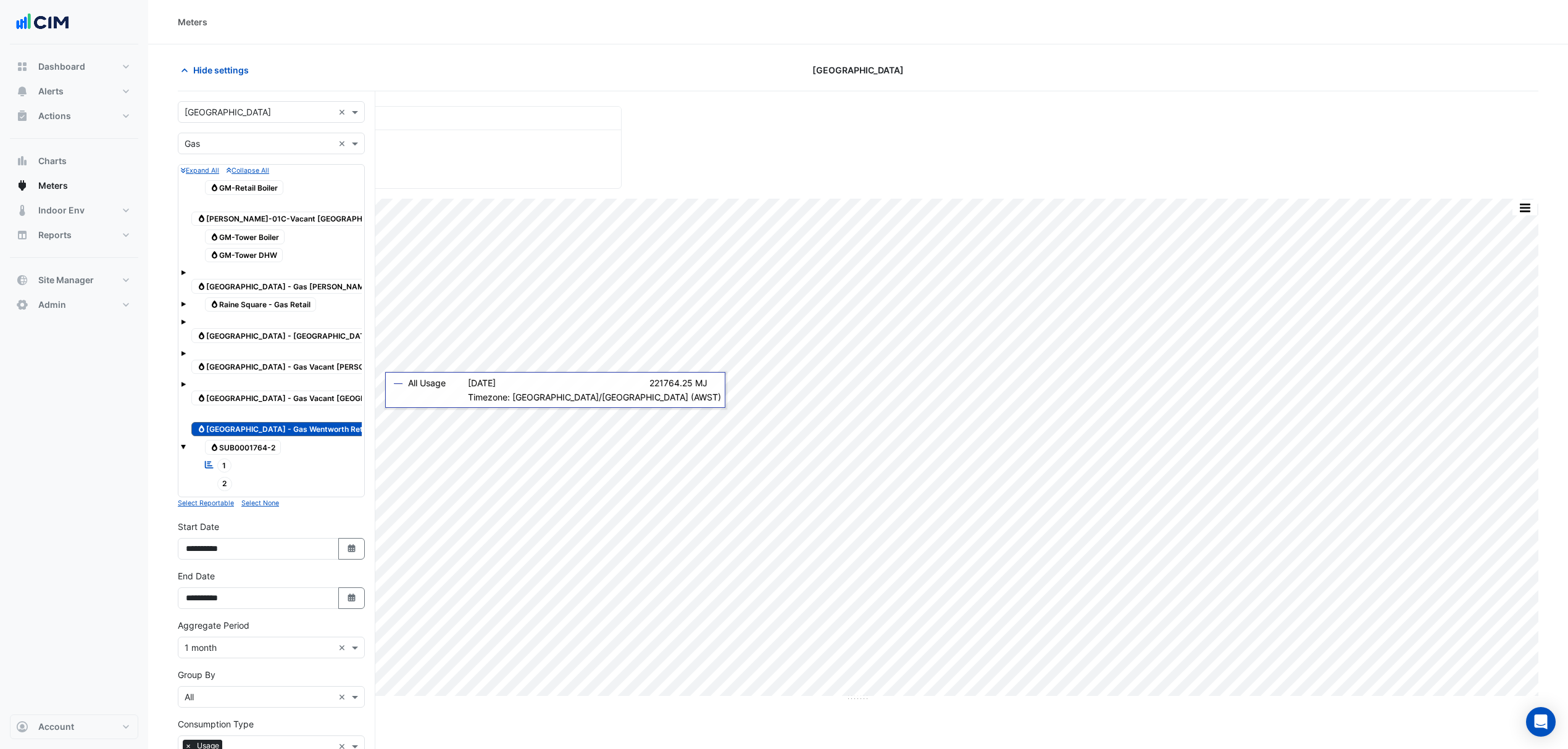
click at [271, 376] on div "Gas Raine Square - Gas Vacant Wellington St" at bounding box center [306, 391] width 236 height 30
click at [280, 360] on span "Gas Raine Square - Gas Vacant Murray St" at bounding box center [303, 367] width 222 height 15
click at [278, 279] on span "Gas Raine Square - Gas Murray St Tenants" at bounding box center [304, 286] width 227 height 15
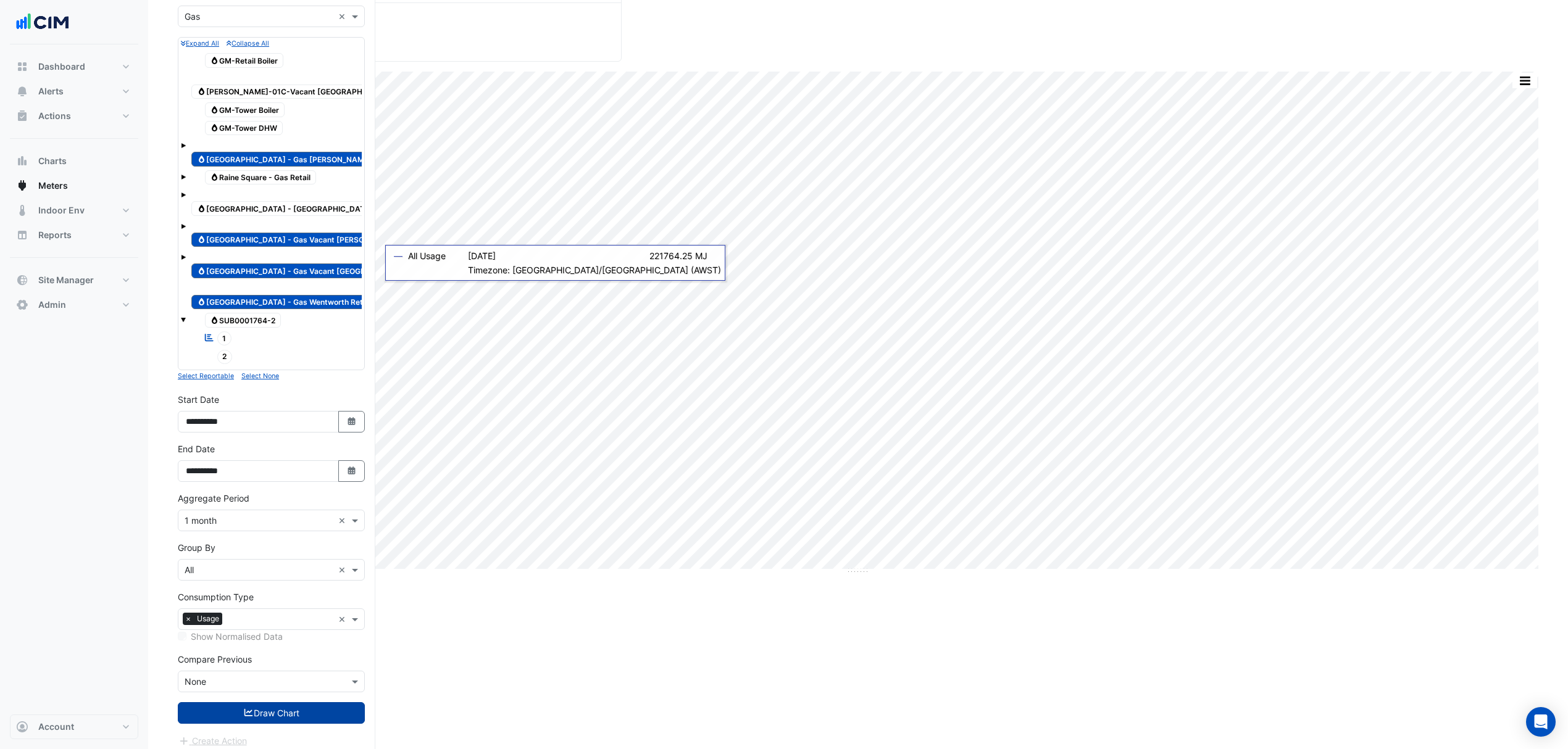
click at [272, 702] on button "Draw Chart" at bounding box center [271, 713] width 187 height 21
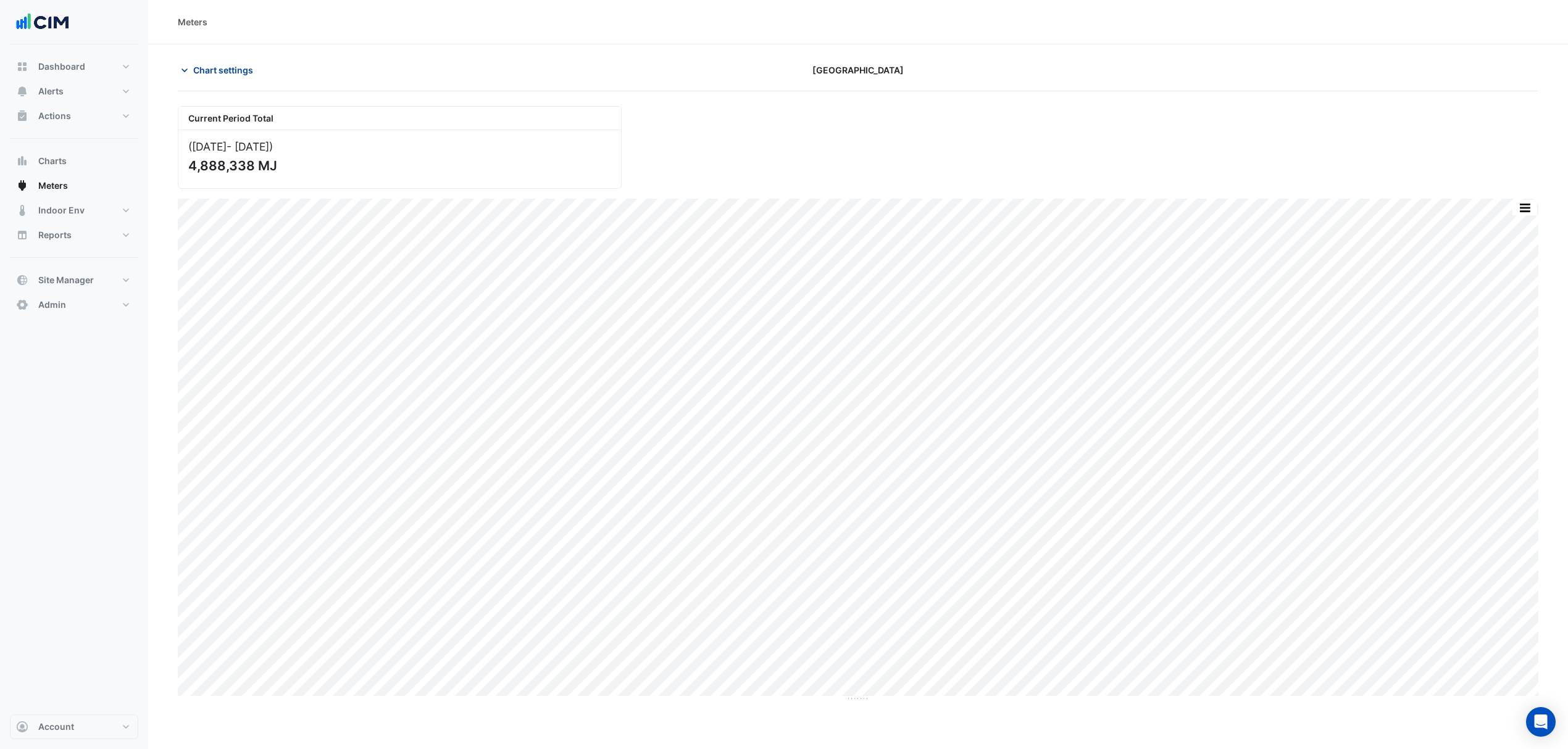
click at [225, 60] on button "Chart settings" at bounding box center [219, 70] width 83 height 21
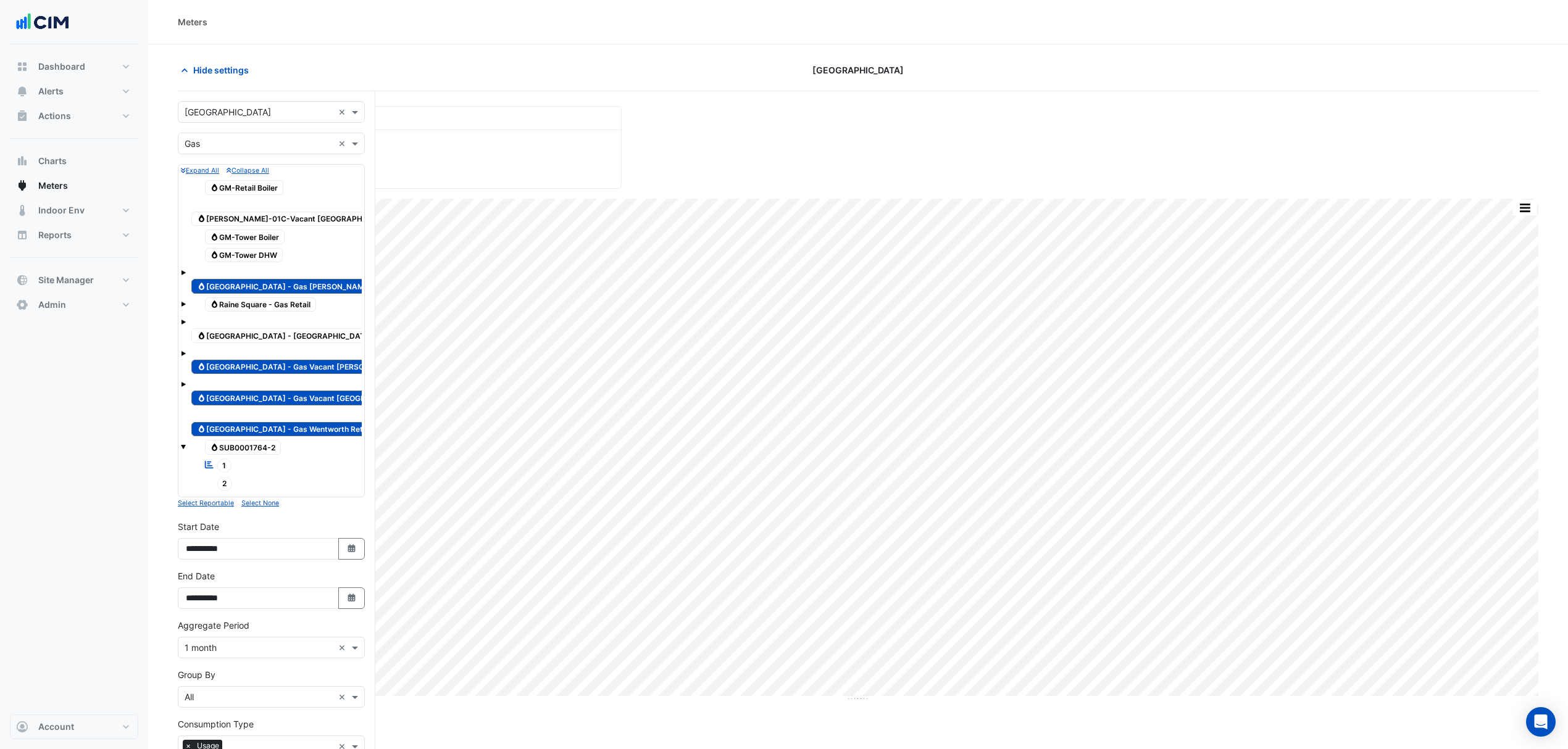
click at [258, 248] on span "Gas GM-Tower DHW" at bounding box center [245, 255] width 79 height 15
click at [267, 230] on span "Gas GM-Tower Boiler" at bounding box center [245, 237] width 80 height 15
drag, startPoint x: 264, startPoint y: 282, endPoint x: 267, endPoint y: 276, distance: 6.7
click at [266, 279] on span "Gas Raine Square - Gas Murray St Tenants" at bounding box center [304, 286] width 227 height 15
click at [272, 360] on span "Gas Raine Square - Gas Vacant Murray St" at bounding box center [303, 367] width 222 height 15
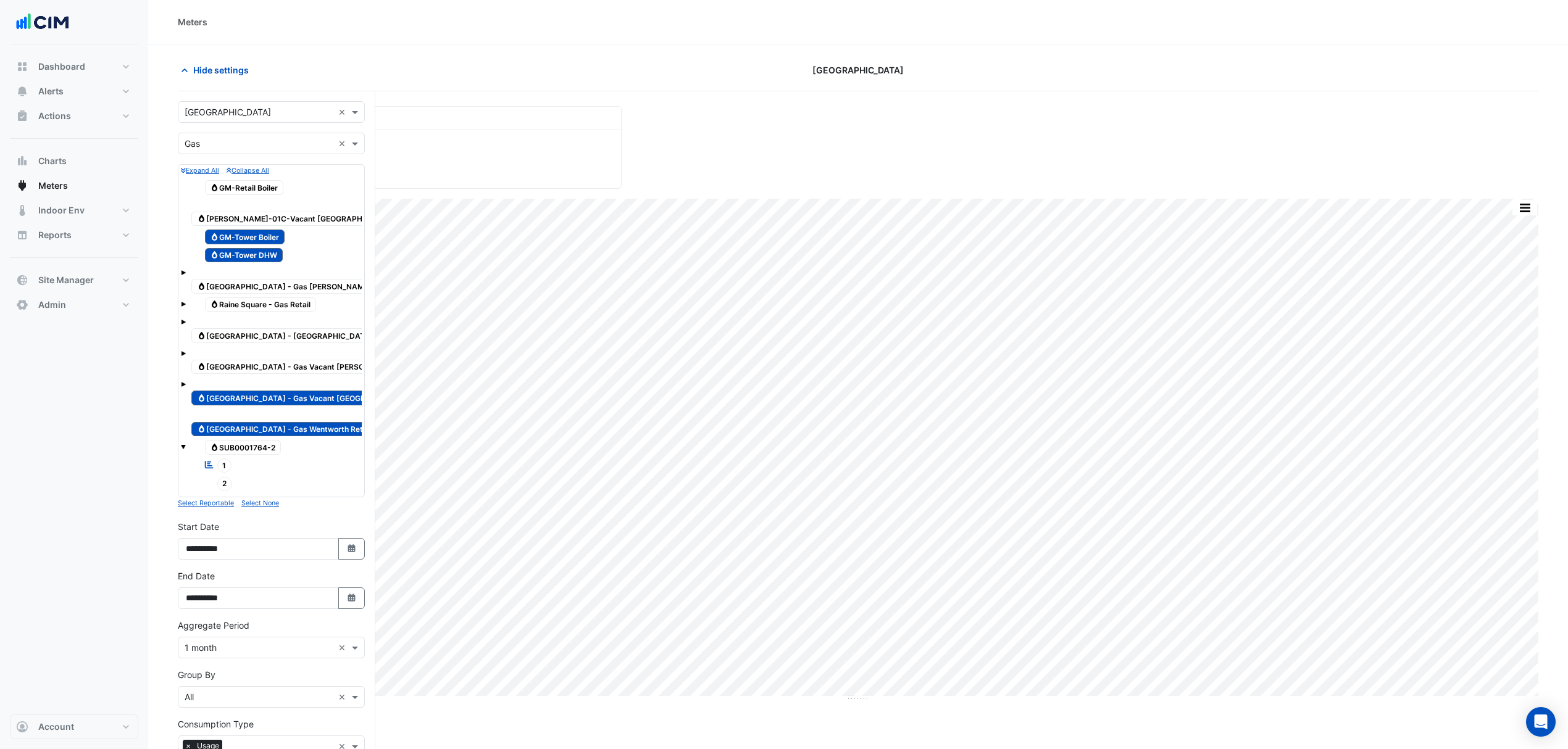
click at [276, 391] on span "Gas Raine Square - Gas Vacant Wellington St" at bounding box center [307, 398] width 231 height 15
click at [288, 422] on span "Gas Raine Square - Gas Wentworth Retail West" at bounding box center [294, 429] width 205 height 15
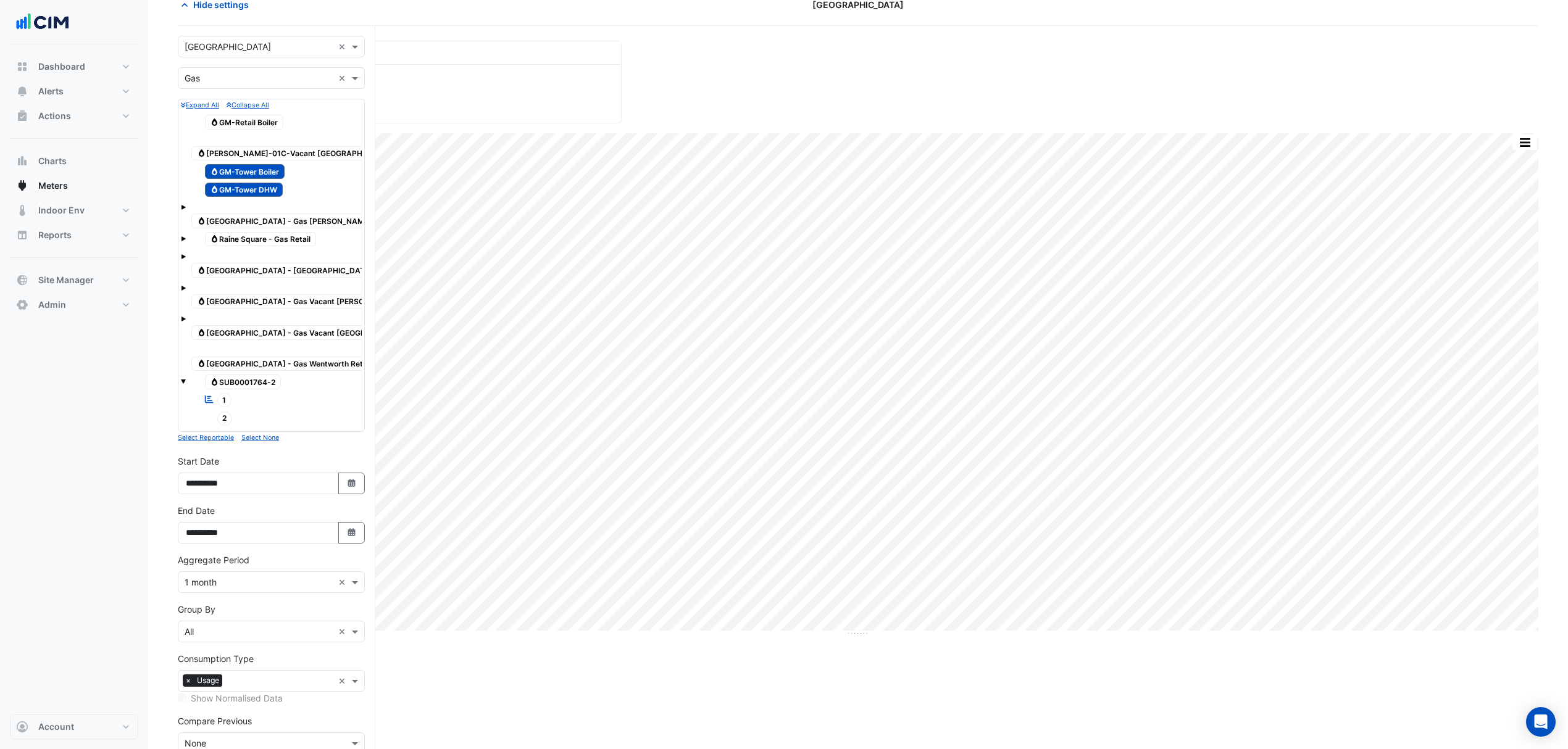
scroll to position [127, 0]
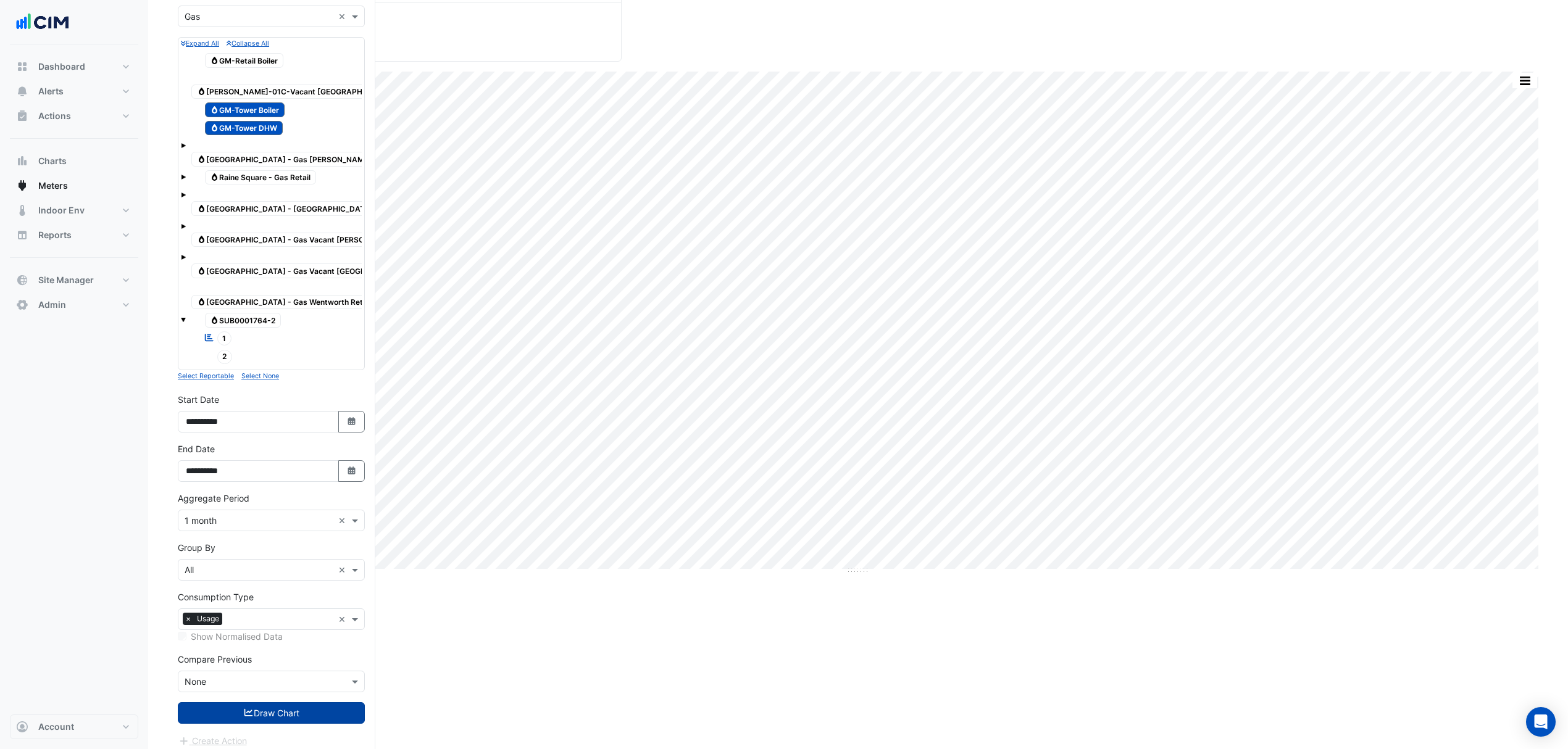
click at [292, 707] on button "Draw Chart" at bounding box center [271, 713] width 187 height 21
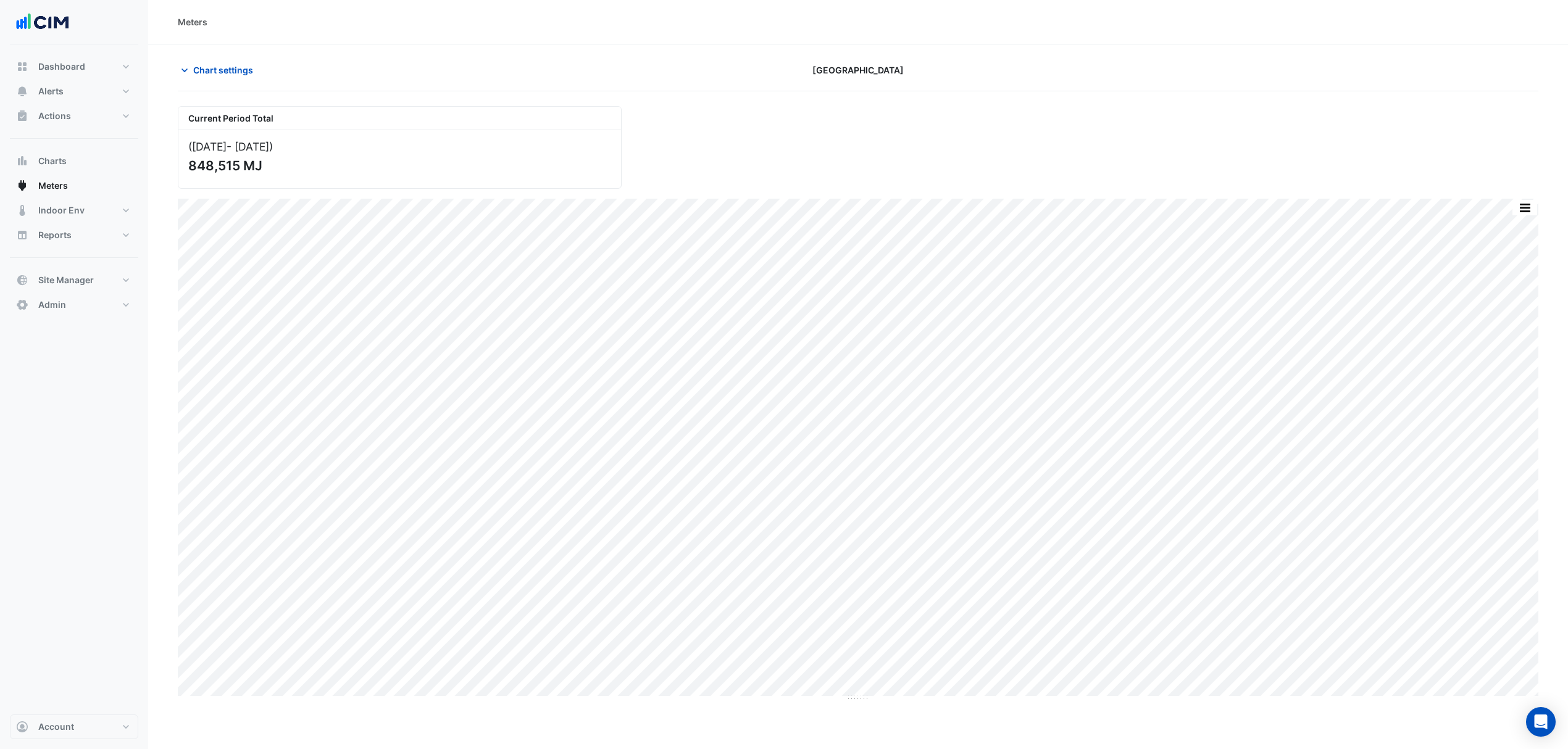
drag, startPoint x: 296, startPoint y: 714, endPoint x: 184, endPoint y: 710, distance: 112.1
click at [184, 712] on div "Current Period Total (Jan 24 - Sep 25 ) 848,515 MJ Print Save as JPEG Save as P…" at bounding box center [857, 496] width 1360 height 779
